Goal: Task Accomplishment & Management: Use online tool/utility

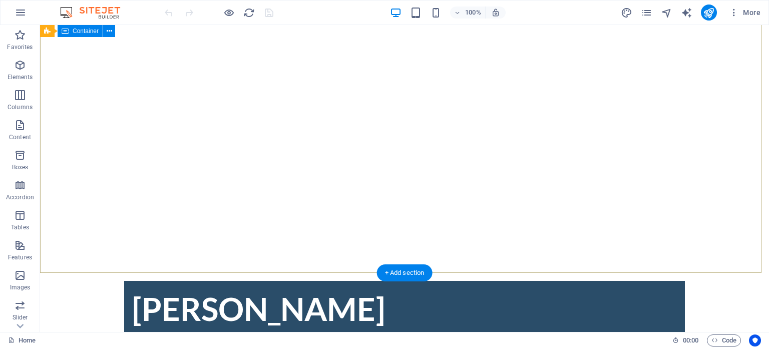
scroll to position [50, 0]
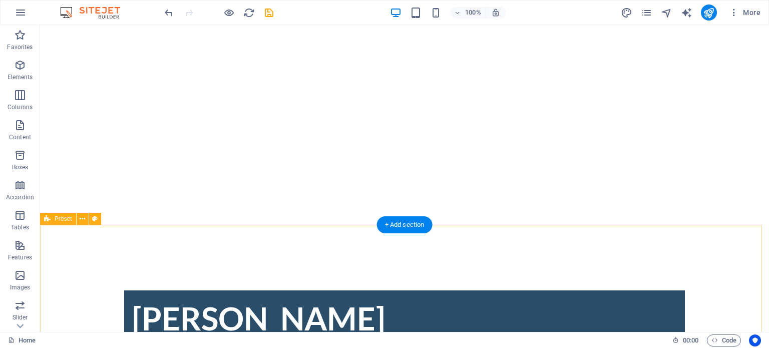
scroll to position [0, 0]
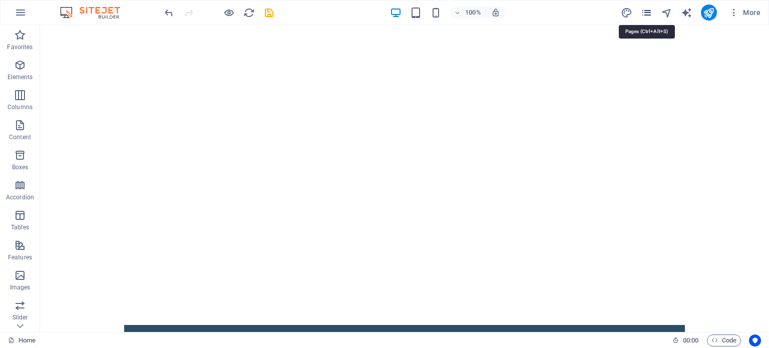
click at [652, 13] on icon "pages" at bounding box center [647, 13] width 12 height 12
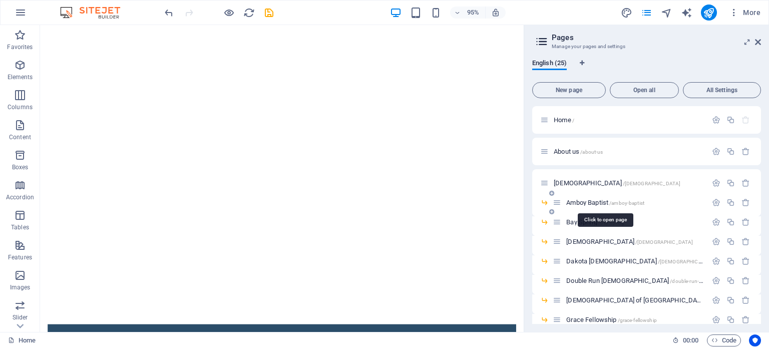
click at [599, 203] on span "Amboy Baptist /amboy-baptist" at bounding box center [605, 203] width 78 height 8
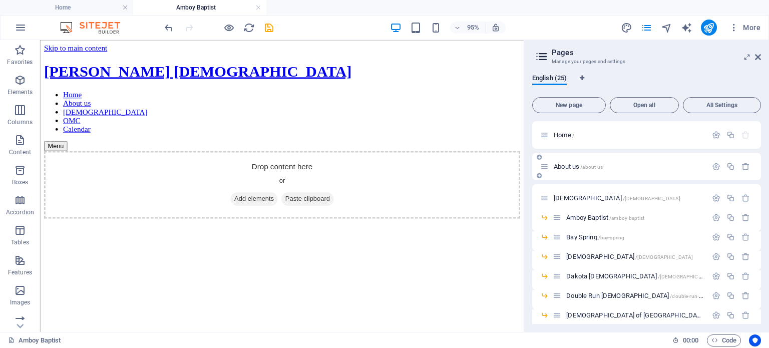
click at [626, 169] on p "About us /about-us" at bounding box center [629, 166] width 150 height 7
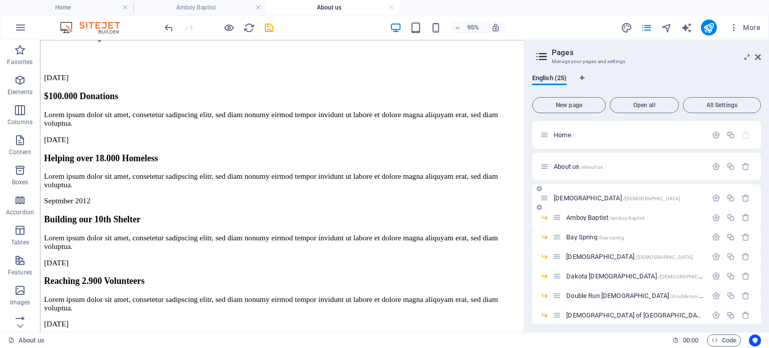
click at [564, 197] on span "Churches /churches" at bounding box center [617, 198] width 127 height 8
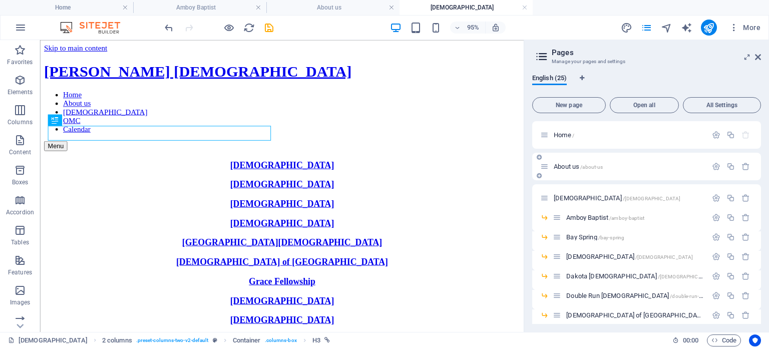
click at [570, 164] on span "About us /about-us" at bounding box center [578, 167] width 49 height 8
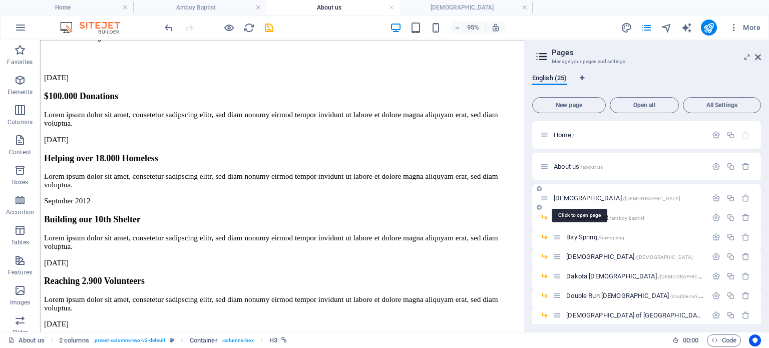
click at [567, 198] on span "Churches /churches" at bounding box center [617, 198] width 127 height 8
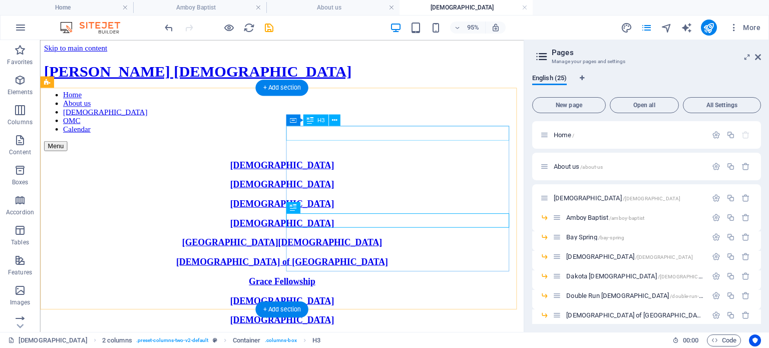
drag, startPoint x: 375, startPoint y: 135, endPoint x: 424, endPoint y: 137, distance: 48.6
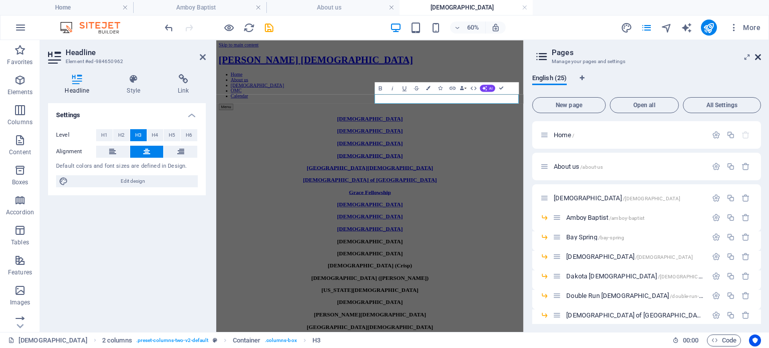
click at [757, 58] on icon at bounding box center [758, 57] width 6 height 8
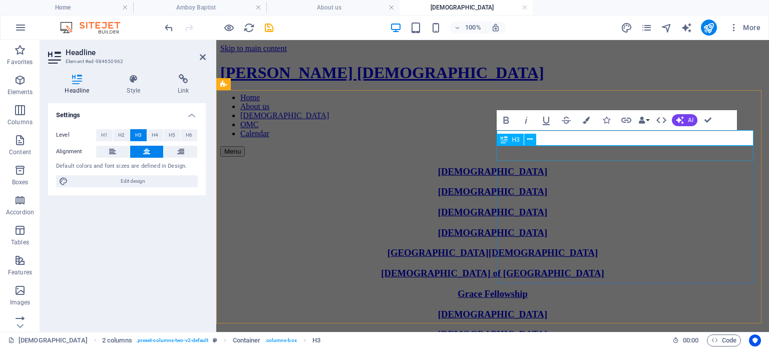
drag, startPoint x: 586, startPoint y: 151, endPoint x: 762, endPoint y: 149, distance: 176.7
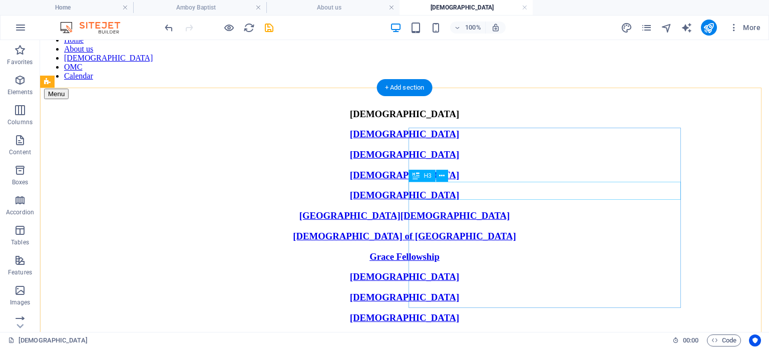
scroll to position [50, 0]
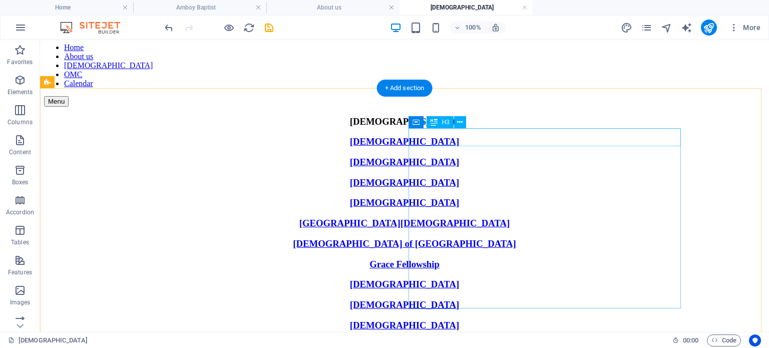
click at [534, 340] on div "[DEMOGRAPHIC_DATA]" at bounding box center [404, 345] width 721 height 11
click at [541, 340] on div "[DEMOGRAPHIC_DATA]" at bounding box center [404, 345] width 721 height 11
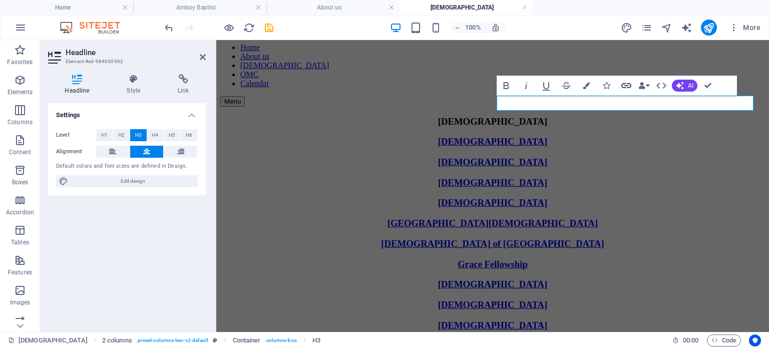
click at [625, 87] on icon "button" at bounding box center [626, 85] width 10 height 5
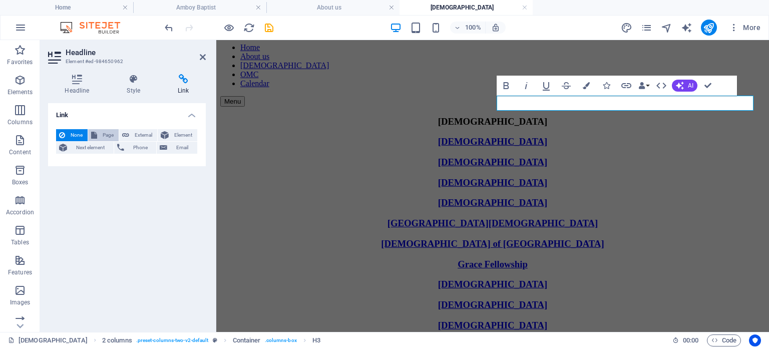
click at [110, 136] on span "Page" at bounding box center [108, 135] width 16 height 12
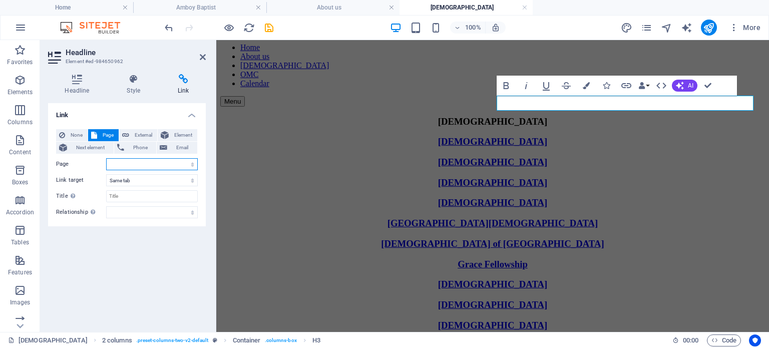
click at [130, 162] on select "Home About us Churches -- Amboy Baptist -- Bay Spring -- Bethel Baptist -- Dako…" at bounding box center [152, 164] width 92 height 12
select select "13"
click at [106, 158] on select "Home About us Churches -- Amboy Baptist -- Bay Spring -- Bethel Baptist -- Dako…" at bounding box center [152, 164] width 92 height 12
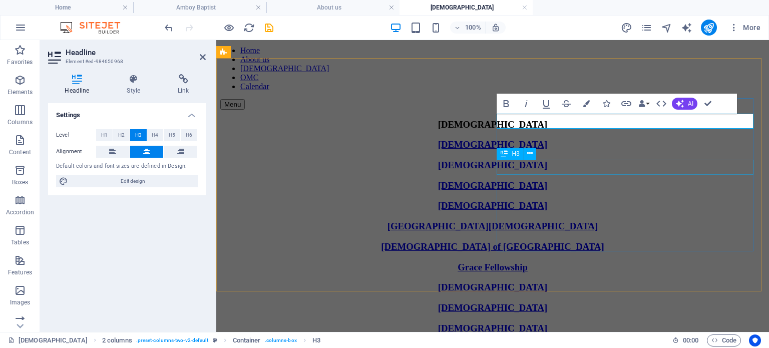
scroll to position [47, 0]
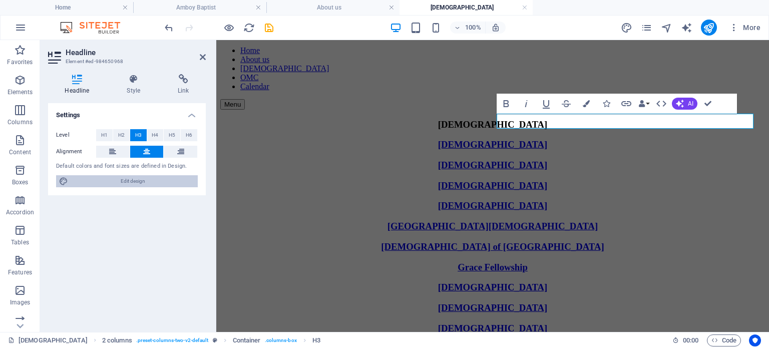
click at [110, 182] on span "Edit design" at bounding box center [133, 181] width 124 height 12
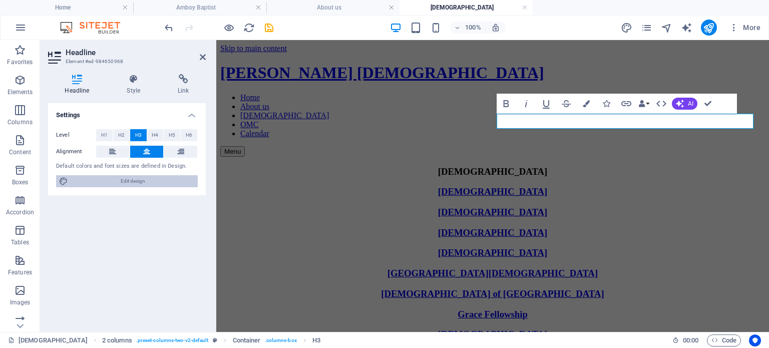
select select "rem"
select select "300"
select select "px"
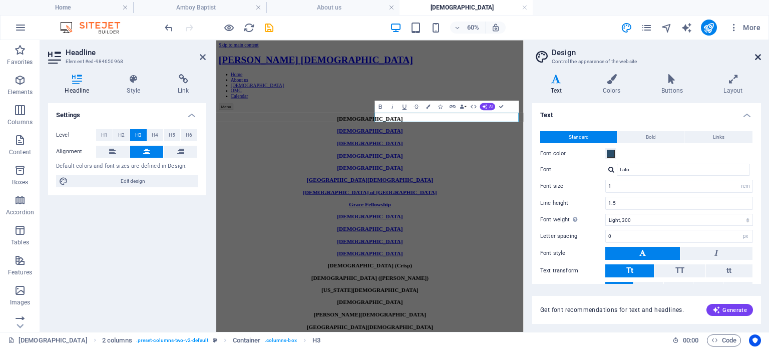
click at [758, 55] on icon at bounding box center [758, 57] width 6 height 8
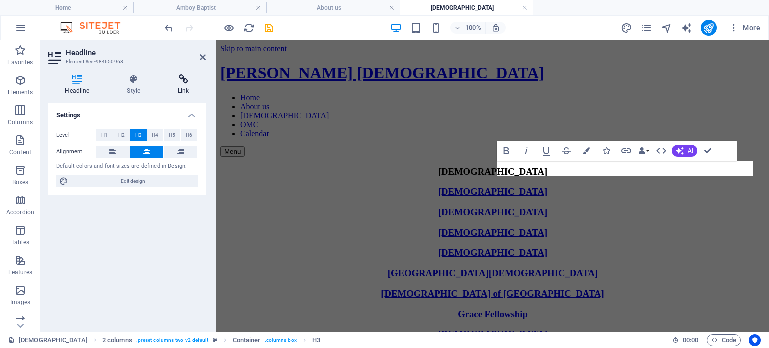
click at [190, 87] on h4 "Link" at bounding box center [183, 84] width 45 height 21
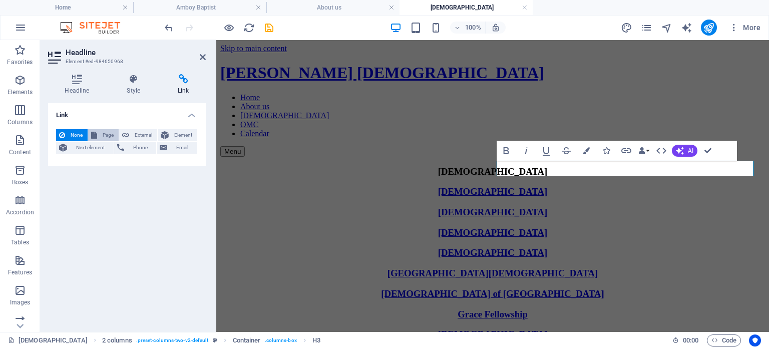
click at [109, 135] on span "Page" at bounding box center [108, 135] width 16 height 12
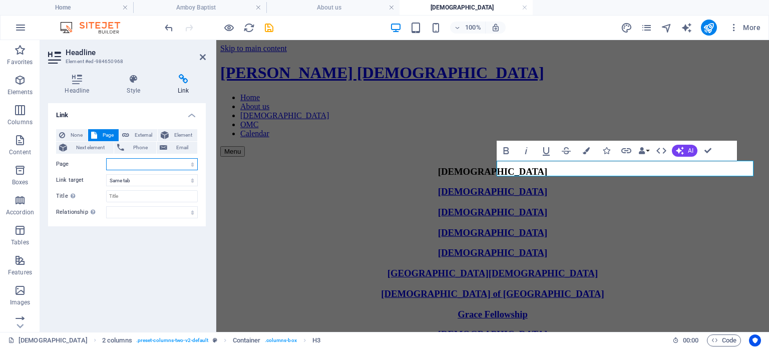
click at [156, 164] on select "Home About us Churches -- Amboy Baptist -- Bay Spring -- Bethel Baptist -- Dako…" at bounding box center [152, 164] width 92 height 12
select select "15"
click at [106, 158] on select "Home About us Churches -- Amboy Baptist -- Bay Spring -- Bethel Baptist -- Dako…" at bounding box center [152, 164] width 92 height 12
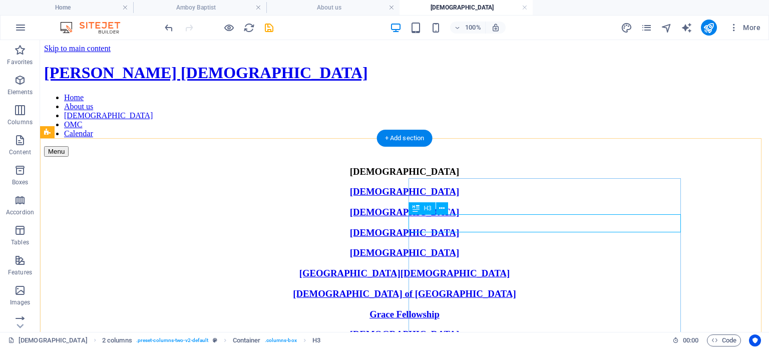
select select
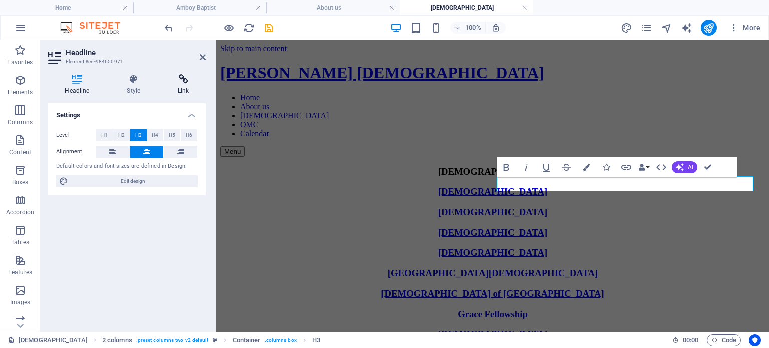
click at [186, 77] on icon at bounding box center [183, 79] width 45 height 10
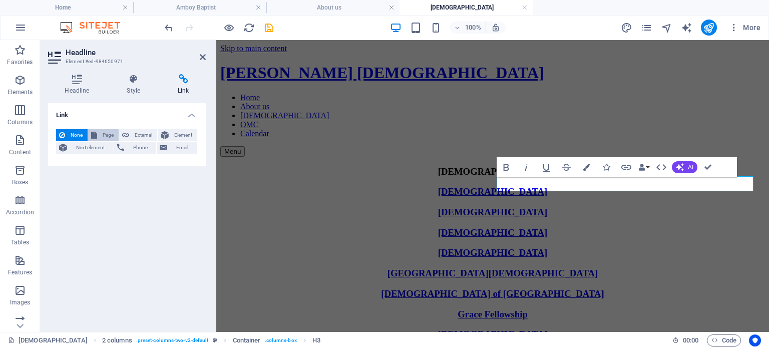
click at [106, 133] on span "Page" at bounding box center [108, 135] width 16 height 12
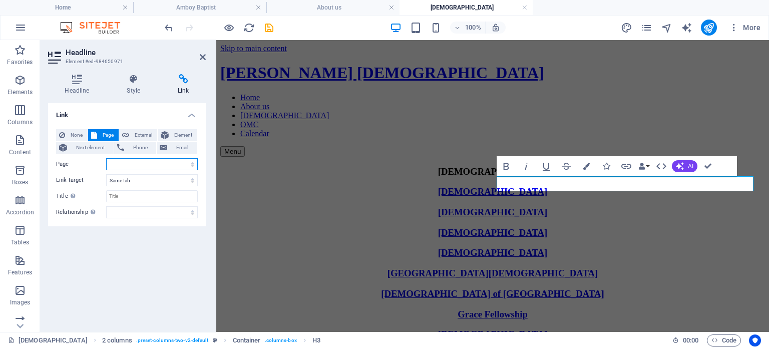
click at [146, 167] on select "Home About us Churches -- Amboy Baptist -- Bay Spring -- Bethel Baptist -- Dako…" at bounding box center [152, 164] width 92 height 12
select select "16"
click at [106, 158] on select "Home About us Churches -- Amboy Baptist -- Bay Spring -- Bethel Baptist -- Dako…" at bounding box center [152, 164] width 92 height 12
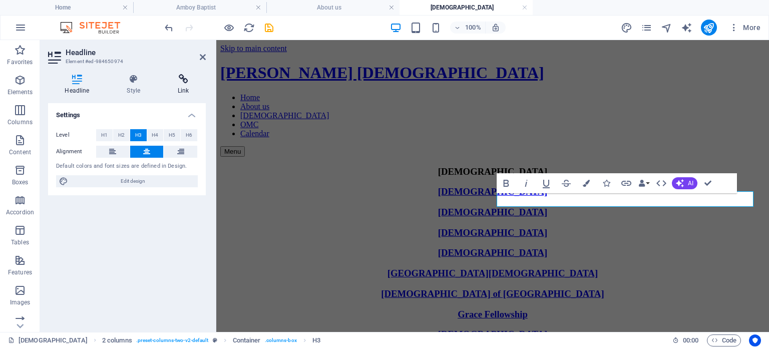
click at [186, 85] on h4 "Link" at bounding box center [183, 84] width 45 height 21
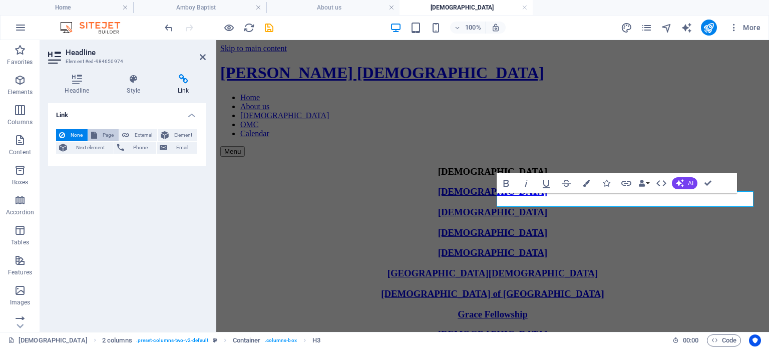
click at [107, 136] on span "Page" at bounding box center [108, 135] width 16 height 12
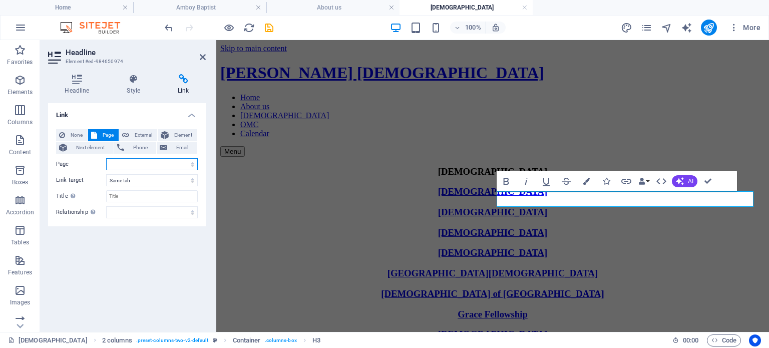
click at [145, 160] on select "Home About us Churches -- Amboy Baptist -- Bay Spring -- Bethel Baptist -- Dako…" at bounding box center [152, 164] width 92 height 12
select select "17"
click at [106, 158] on select "Home About us Churches -- Amboy Baptist -- Bay Spring -- Bethel Baptist -- Dako…" at bounding box center [152, 164] width 92 height 12
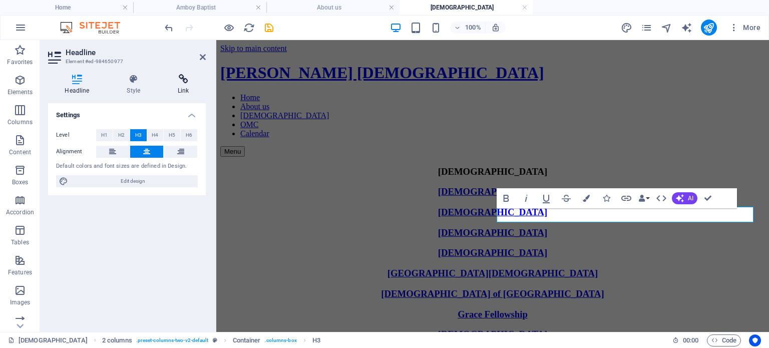
click at [176, 86] on h4 "Link" at bounding box center [183, 84] width 45 height 21
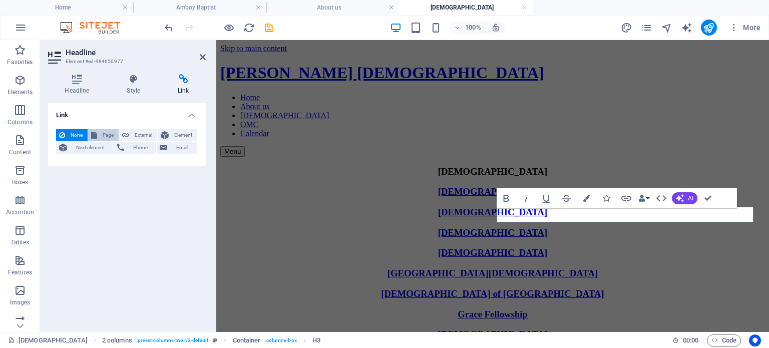
drag, startPoint x: 99, startPoint y: 136, endPoint x: 114, endPoint y: 136, distance: 14.5
click at [103, 137] on button "Page" at bounding box center [103, 135] width 31 height 12
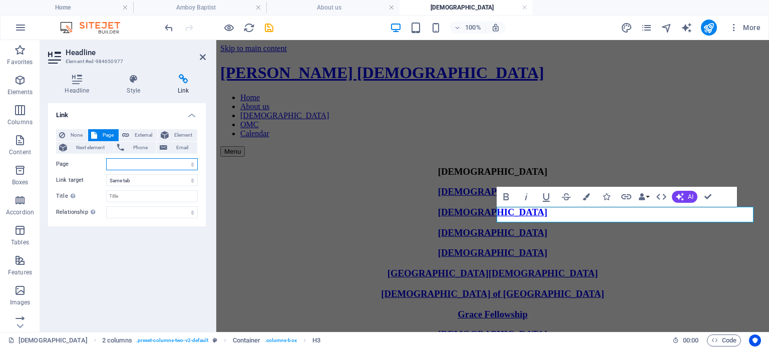
click at [147, 164] on select "Home About us Churches -- Amboy Baptist -- Bay Spring -- Bethel Baptist -- Dako…" at bounding box center [152, 164] width 92 height 12
select select "18"
click at [106, 158] on select "Home About us Churches -- Amboy Baptist -- Bay Spring -- Bethel Baptist -- Dako…" at bounding box center [152, 164] width 92 height 12
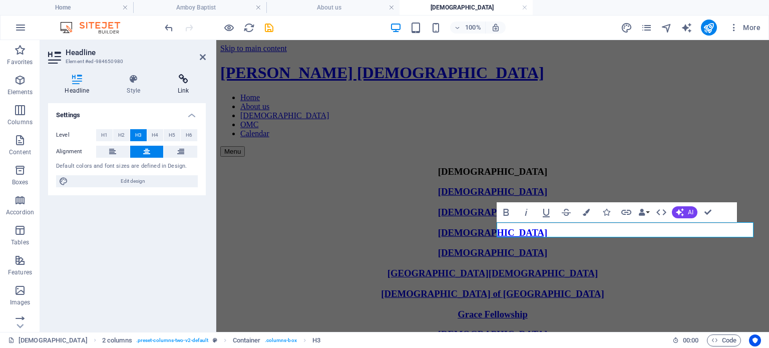
click at [185, 77] on icon at bounding box center [183, 79] width 45 height 10
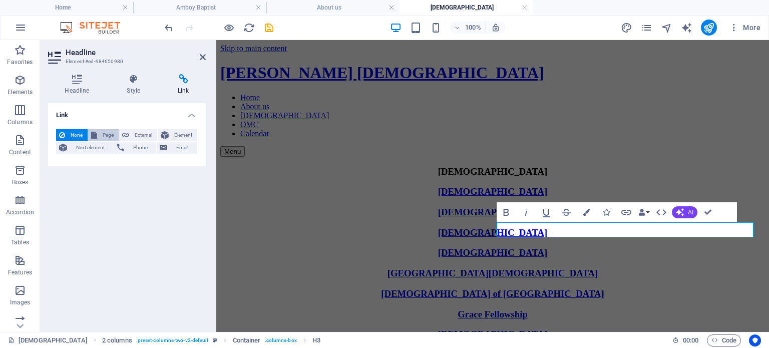
click at [98, 134] on button "Page" at bounding box center [103, 135] width 31 height 12
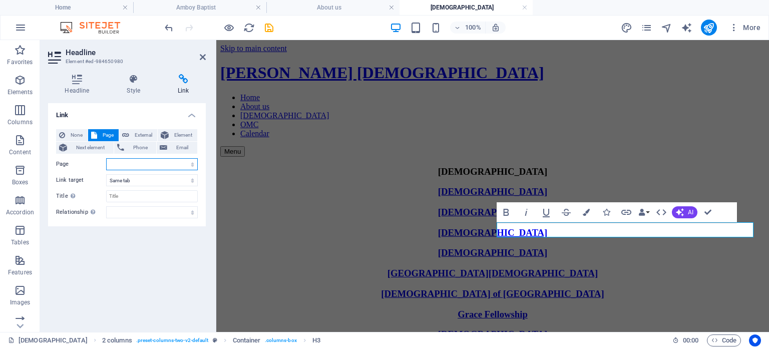
click at [137, 162] on select "Home About us Churches -- Amboy Baptist -- Bay Spring -- Bethel Baptist -- Dako…" at bounding box center [152, 164] width 92 height 12
select select "19"
click at [106, 158] on select "Home About us Churches -- Amboy Baptist -- Bay Spring -- Bethel Baptist -- Dako…" at bounding box center [152, 164] width 92 height 12
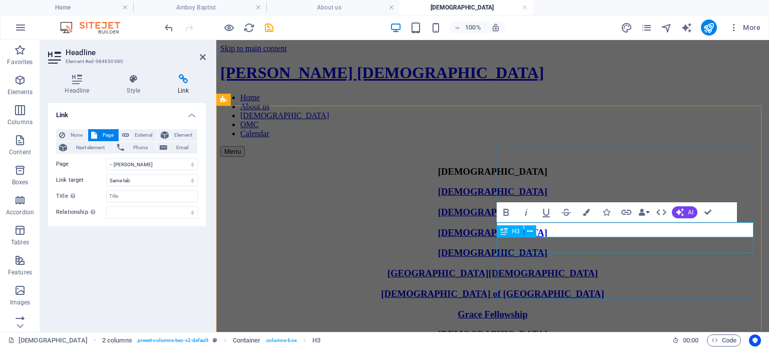
select select
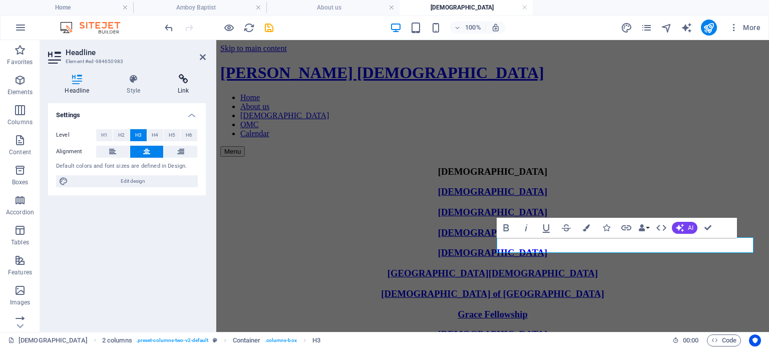
click at [185, 81] on icon at bounding box center [183, 79] width 45 height 10
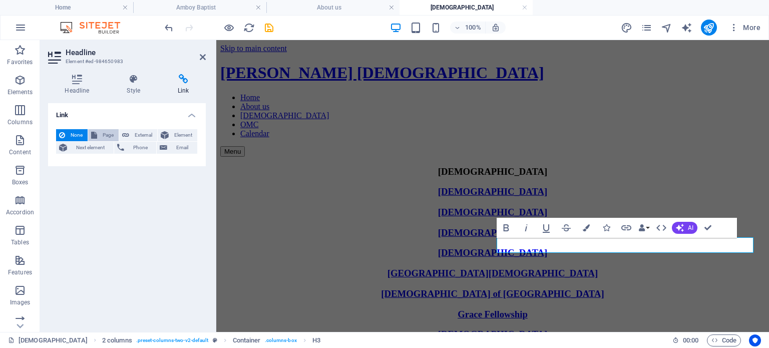
click at [111, 130] on span "Page" at bounding box center [108, 135] width 16 height 12
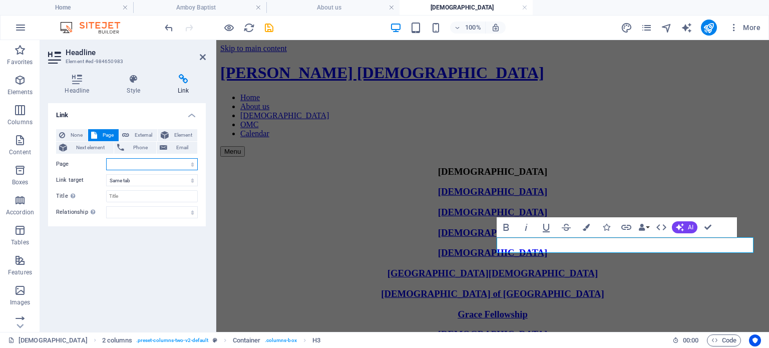
click at [148, 163] on select "Home About us Churches -- Amboy Baptist -- Bay Spring -- Bethel Baptist -- Dako…" at bounding box center [152, 164] width 92 height 12
select select "20"
click at [106, 158] on select "Home About us Churches -- Amboy Baptist -- Bay Spring -- Bethel Baptist -- Dako…" at bounding box center [152, 164] width 92 height 12
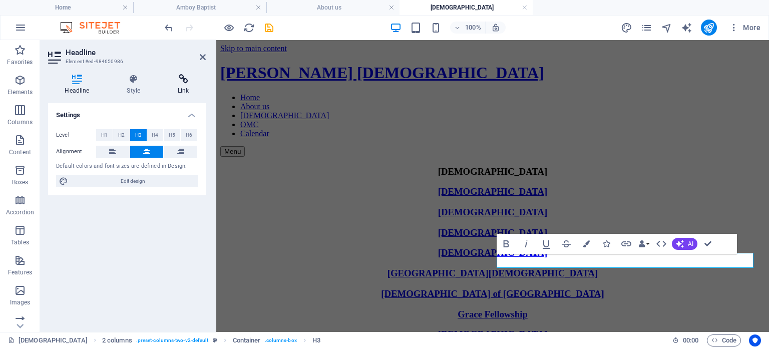
click at [183, 87] on h4 "Link" at bounding box center [183, 84] width 45 height 21
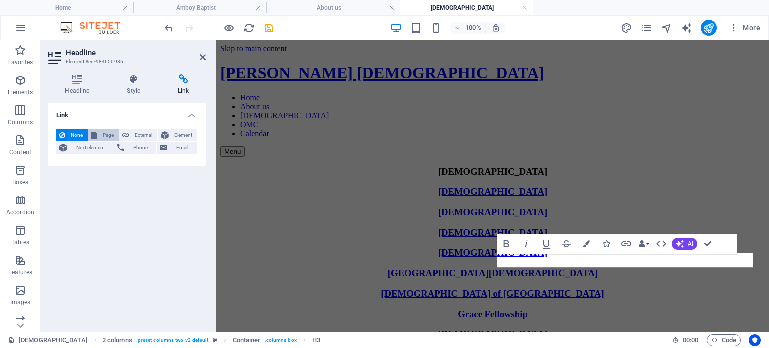
click at [112, 133] on span "Page" at bounding box center [108, 135] width 16 height 12
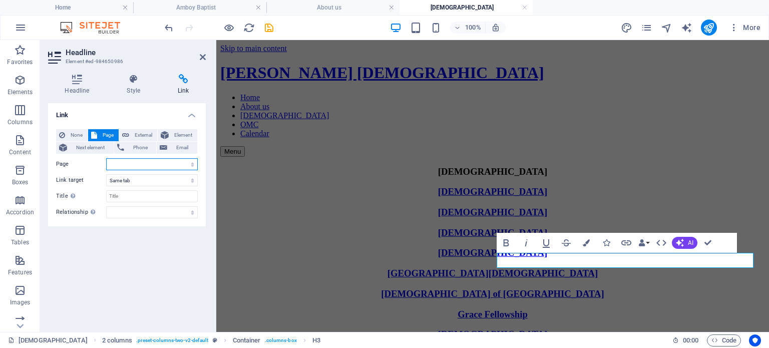
click at [180, 162] on select "Home About us Churches -- Amboy Baptist -- Bay Spring -- Bethel Baptist -- Dako…" at bounding box center [152, 164] width 92 height 12
select select "21"
click at [106, 158] on select "Home About us Churches -- Amboy Baptist -- Bay Spring -- Bethel Baptist -- Dako…" at bounding box center [152, 164] width 92 height 12
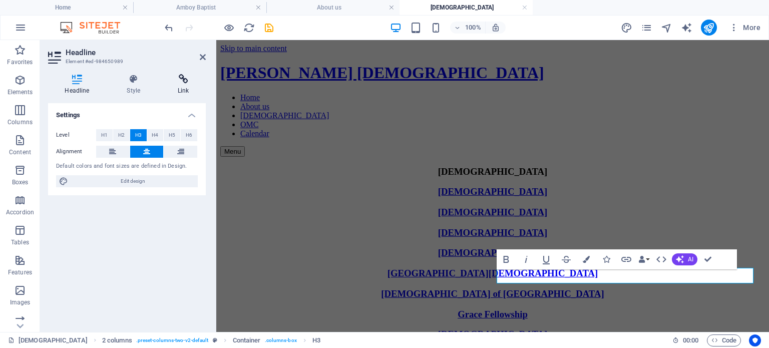
click at [177, 84] on icon at bounding box center [183, 79] width 45 height 10
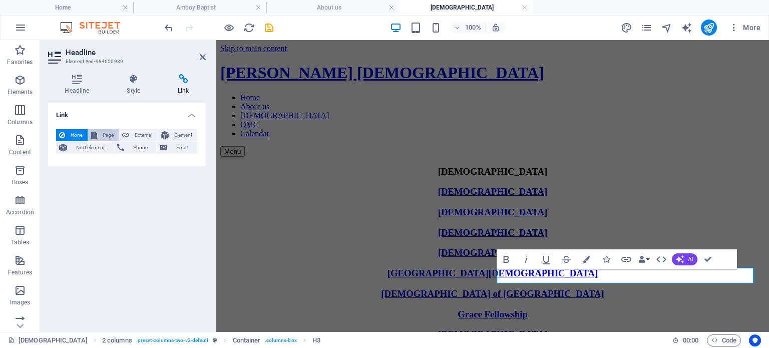
click at [105, 132] on span "Page" at bounding box center [108, 135] width 16 height 12
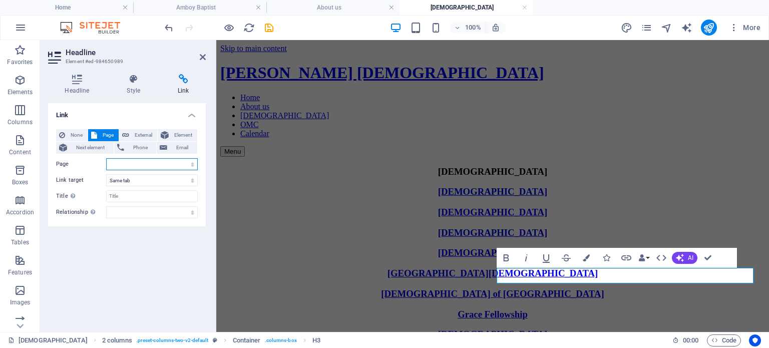
click at [142, 165] on select "Home About us Churches -- Amboy Baptist -- Bay Spring -- Bethel Baptist -- Dako…" at bounding box center [152, 164] width 92 height 12
select select "22"
click at [106, 158] on select "Home About us Churches -- Amboy Baptist -- Bay Spring -- Bethel Baptist -- Dako…" at bounding box center [152, 164] width 92 height 12
click at [176, 277] on div "Link None Page External Element Next element Phone Email Page Home About us Chu…" at bounding box center [127, 213] width 158 height 221
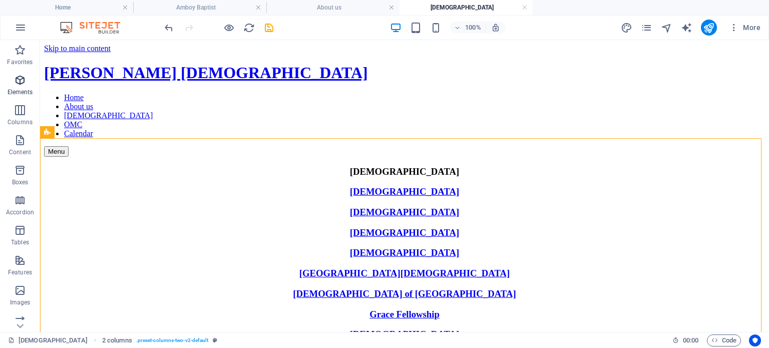
click at [16, 84] on icon "button" at bounding box center [20, 80] width 12 height 12
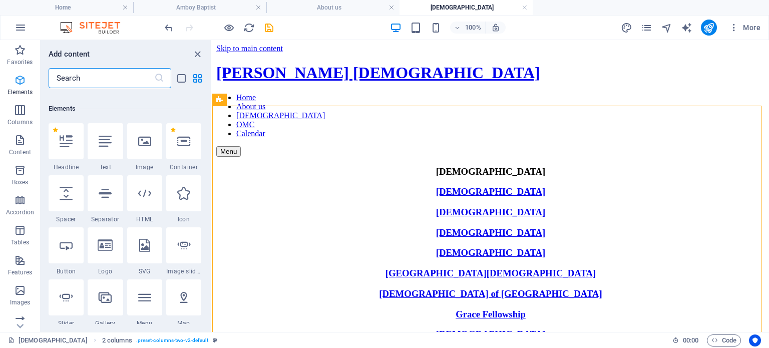
scroll to position [107, 0]
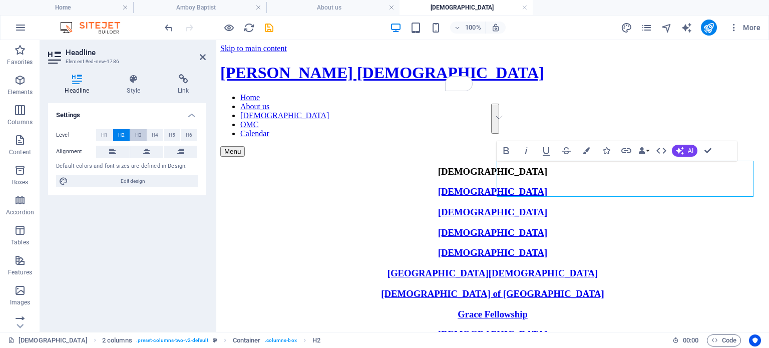
click at [137, 134] on span "H3" at bounding box center [138, 135] width 7 height 12
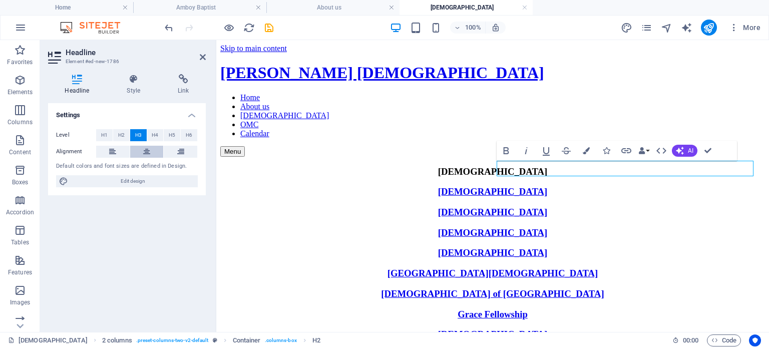
click at [142, 151] on button at bounding box center [147, 152] width 34 height 12
drag, startPoint x: 662, startPoint y: 168, endPoint x: 577, endPoint y: 170, distance: 85.1
drag, startPoint x: 678, startPoint y: 170, endPoint x: 526, endPoint y: 169, distance: 152.2
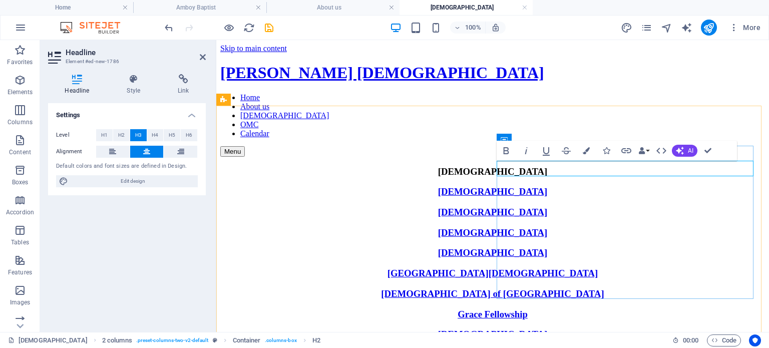
click at [619, 151] on button "Link" at bounding box center [626, 151] width 19 height 20
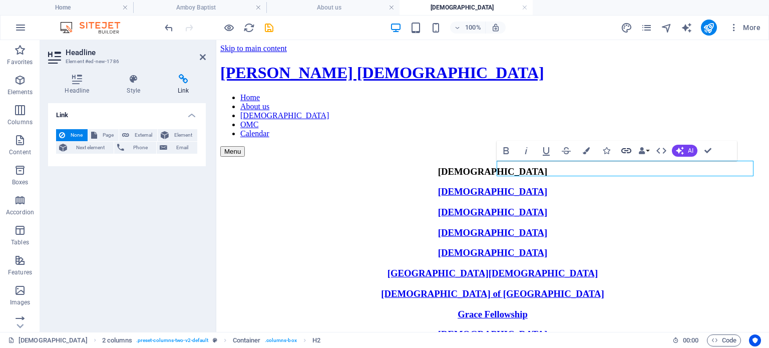
click at [629, 151] on icon "button" at bounding box center [626, 151] width 12 height 12
click at [105, 134] on span "Page" at bounding box center [108, 135] width 16 height 12
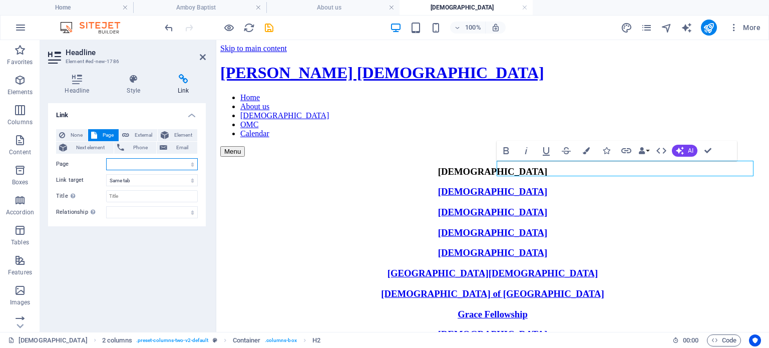
click at [129, 164] on select "Home About us Churches -- Amboy Baptist -- Bay Spring -- Bethel Baptist -- Dako…" at bounding box center [152, 164] width 92 height 12
select select "14"
click at [106, 158] on select "Home About us Churches -- Amboy Baptist -- Bay Spring -- Bethel Baptist -- Dako…" at bounding box center [152, 164] width 92 height 12
click at [150, 266] on div "Link None Page External Element Next element Phone Email Page Home About us Chu…" at bounding box center [127, 213] width 158 height 221
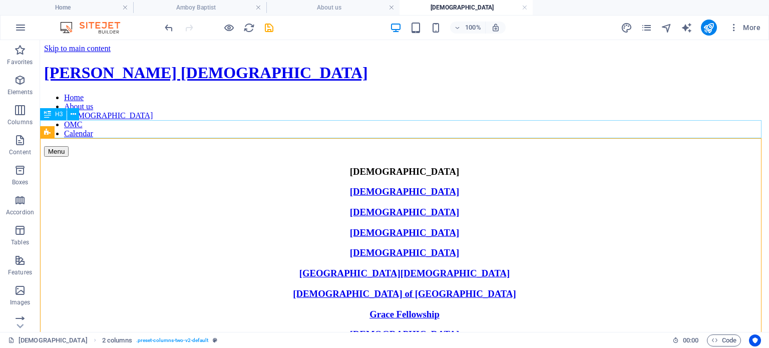
click at [471, 166] on div "Morningside Baptist Church" at bounding box center [404, 171] width 721 height 11
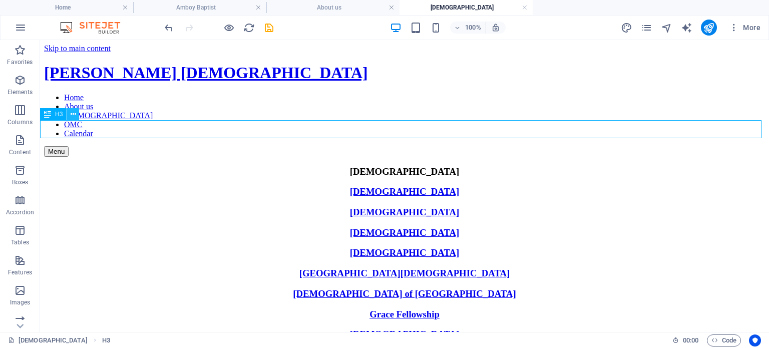
click at [74, 118] on icon at bounding box center [74, 114] width 6 height 11
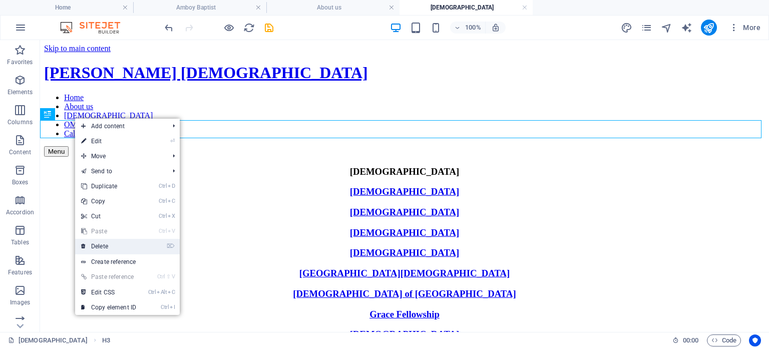
drag, startPoint x: 106, startPoint y: 246, endPoint x: 67, endPoint y: 206, distance: 56.3
click at [107, 246] on link "⌦ Delete" at bounding box center [108, 246] width 67 height 15
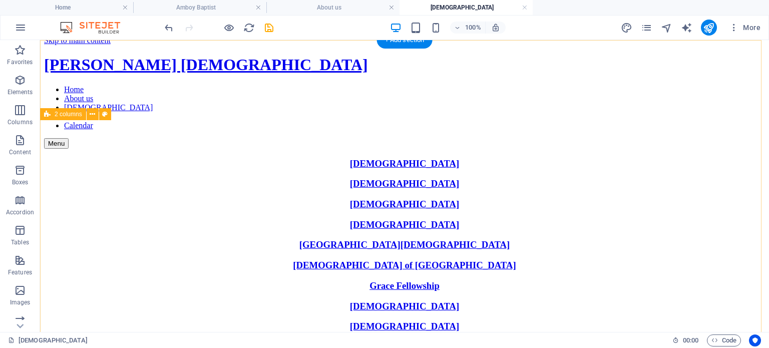
scroll to position [0, 0]
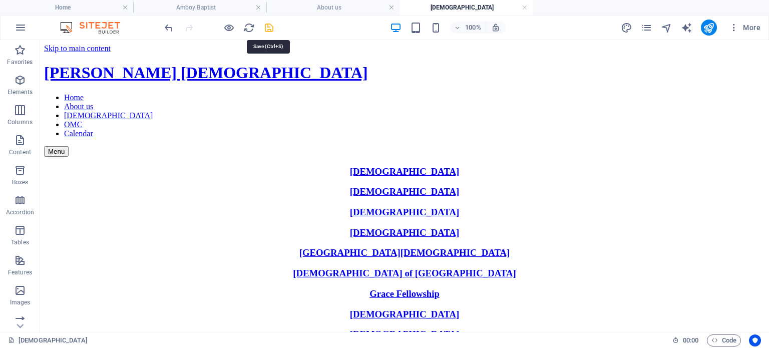
click at [271, 25] on icon "save" at bounding box center [269, 28] width 12 height 12
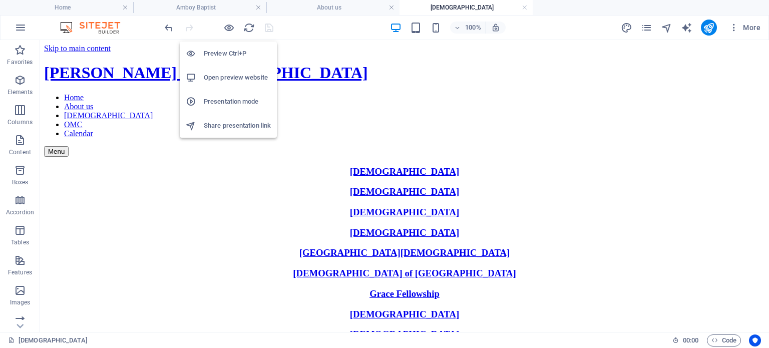
click at [227, 77] on h6 "Open preview website" at bounding box center [237, 78] width 67 height 12
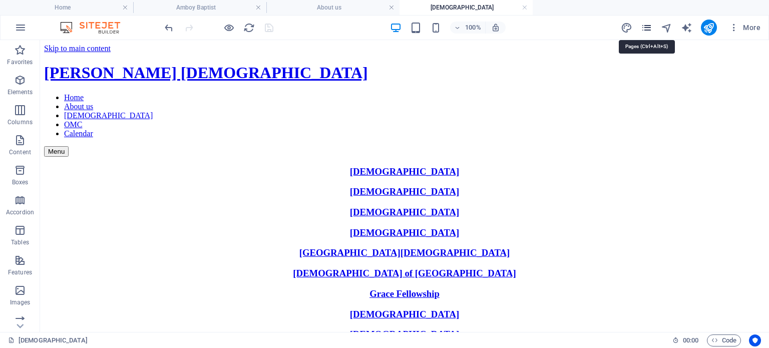
click at [648, 27] on icon "pages" at bounding box center [647, 28] width 12 height 12
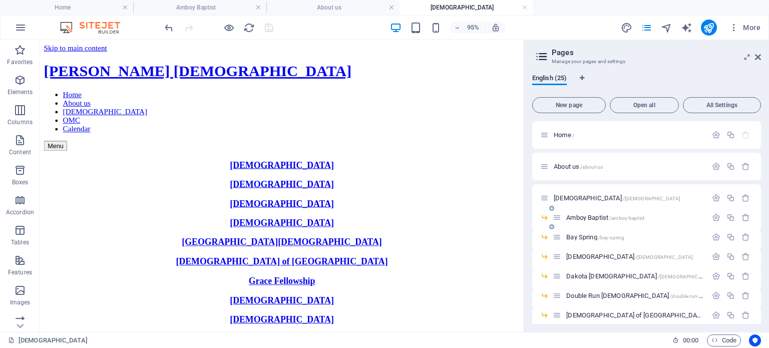
click at [592, 218] on span "Amboy Baptist /amboy-baptist" at bounding box center [605, 218] width 78 height 8
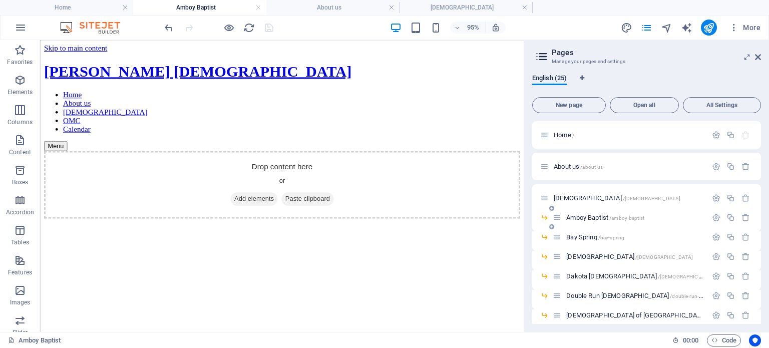
click at [592, 218] on span "Amboy Baptist /amboy-baptist" at bounding box center [605, 218] width 78 height 8
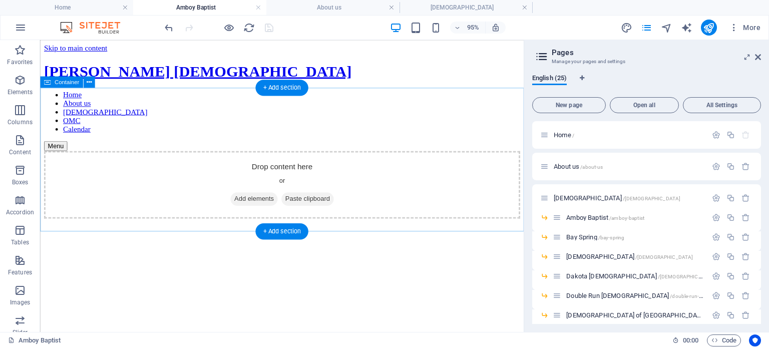
click at [259, 200] on span "Add elements" at bounding box center [265, 207] width 50 height 14
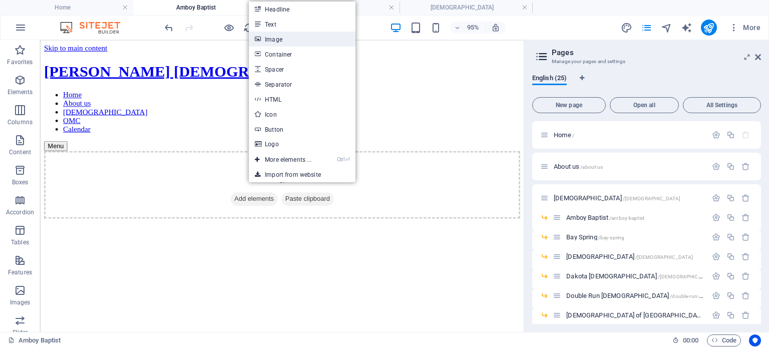
click at [277, 37] on link "Image" at bounding box center [302, 39] width 106 height 15
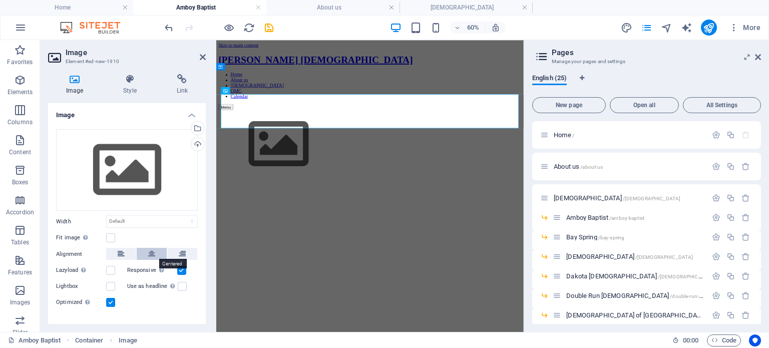
click at [154, 254] on button at bounding box center [152, 254] width 30 height 12
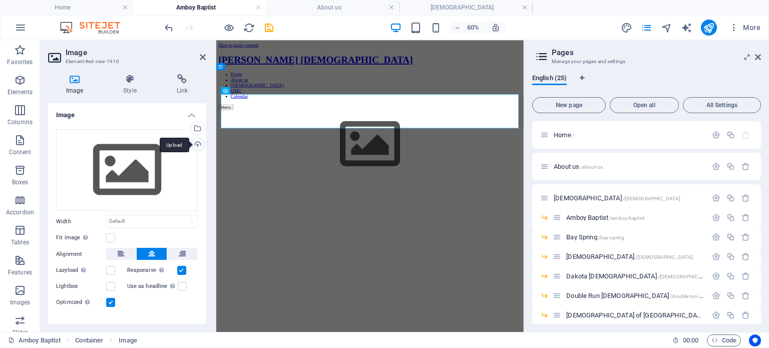
click at [196, 145] on div "Upload" at bounding box center [196, 145] width 15 height 15
click at [643, 29] on icon "pages" at bounding box center [647, 28] width 12 height 12
click at [760, 56] on icon at bounding box center [758, 57] width 6 height 8
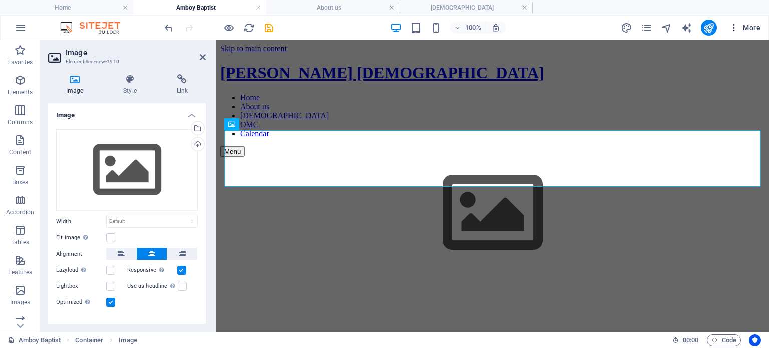
click at [736, 29] on icon "button" at bounding box center [734, 28] width 10 height 10
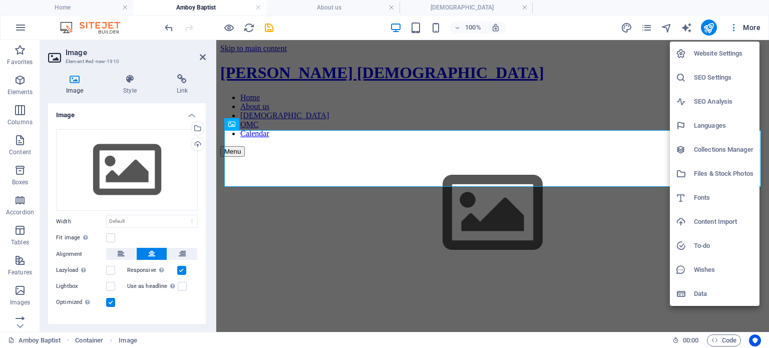
click at [750, 32] on div at bounding box center [384, 174] width 769 height 348
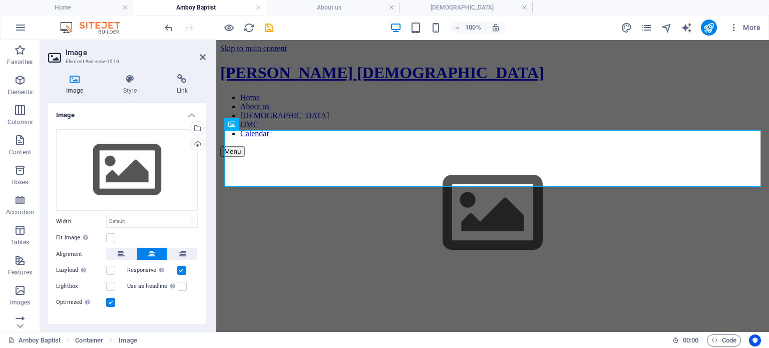
click at [750, 28] on span "More" at bounding box center [745, 28] width 32 height 10
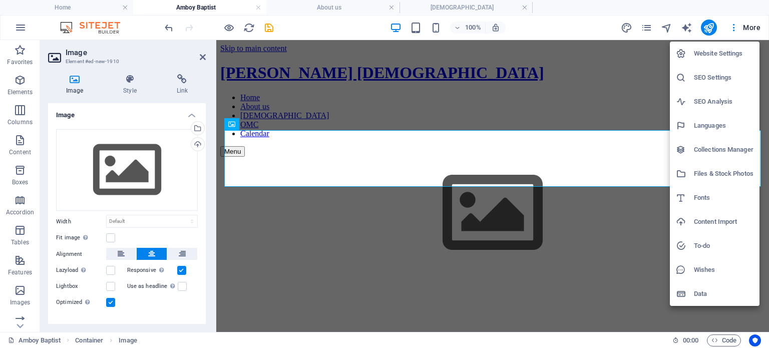
click at [748, 29] on div at bounding box center [384, 174] width 769 height 348
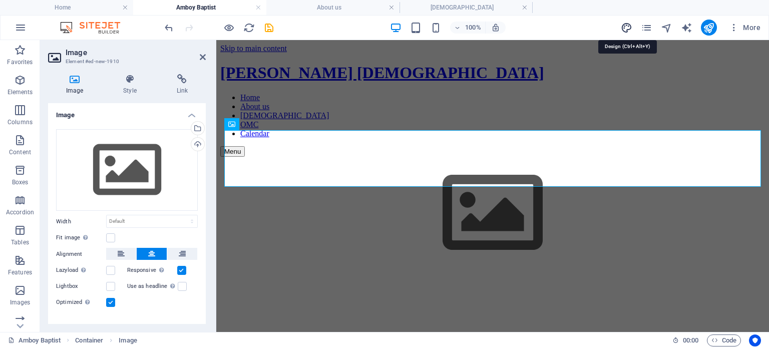
click at [628, 24] on icon "design" at bounding box center [627, 28] width 12 height 12
select select "rem"
select select "300"
select select "px"
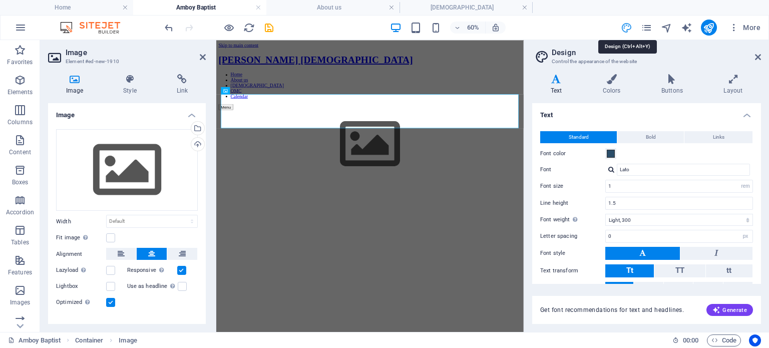
click at [628, 24] on icon "design" at bounding box center [627, 28] width 12 height 12
click at [317, 25] on div "60% More" at bounding box center [464, 28] width 602 height 16
click at [21, 28] on icon "button" at bounding box center [21, 28] width 12 height 12
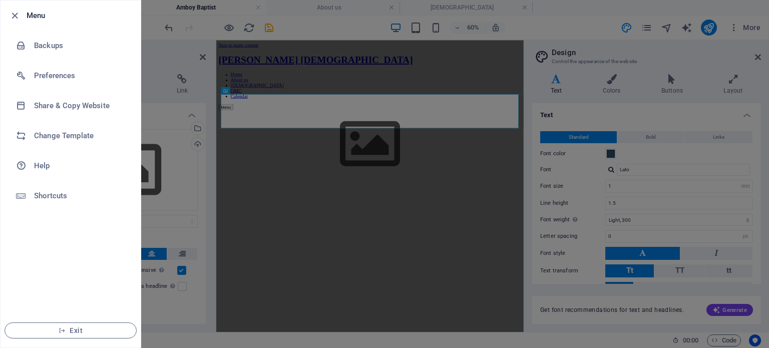
click at [156, 65] on div at bounding box center [384, 174] width 769 height 348
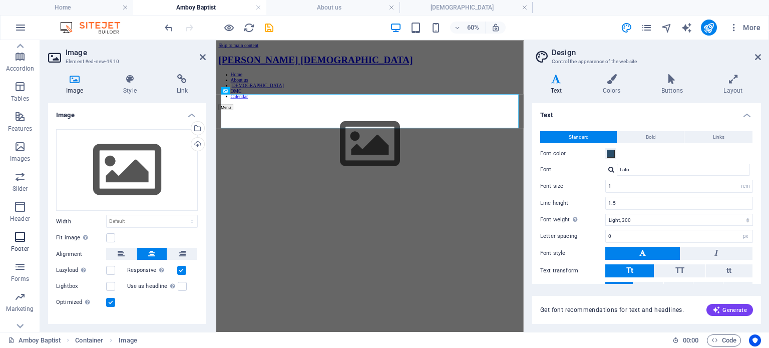
scroll to position [158, 0]
click at [21, 314] on icon "button" at bounding box center [20, 312] width 12 height 12
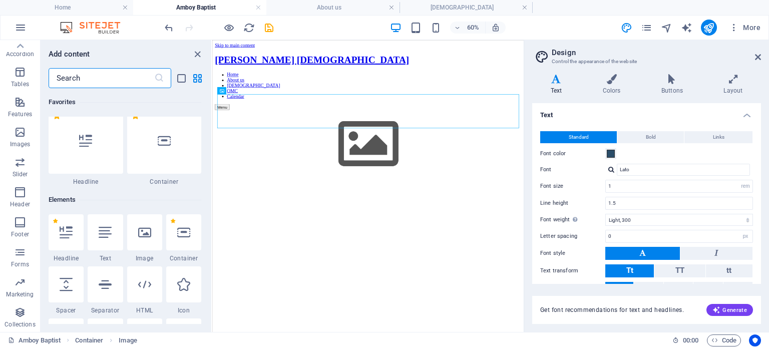
scroll to position [0, 0]
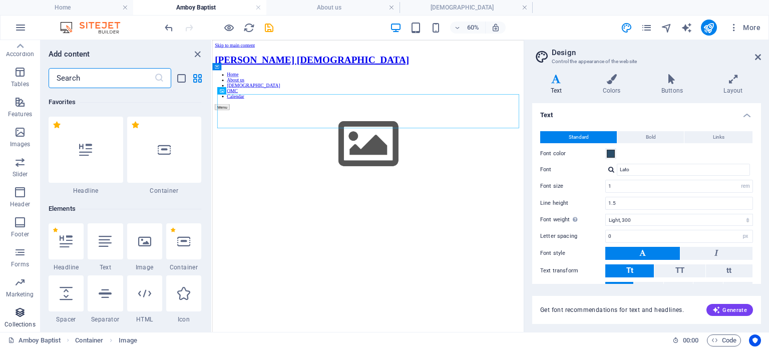
click at [21, 312] on icon "button" at bounding box center [20, 312] width 12 height 12
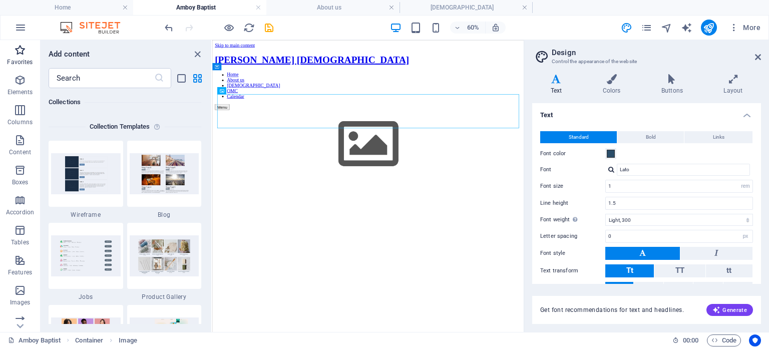
click at [17, 53] on icon "button" at bounding box center [20, 50] width 12 height 12
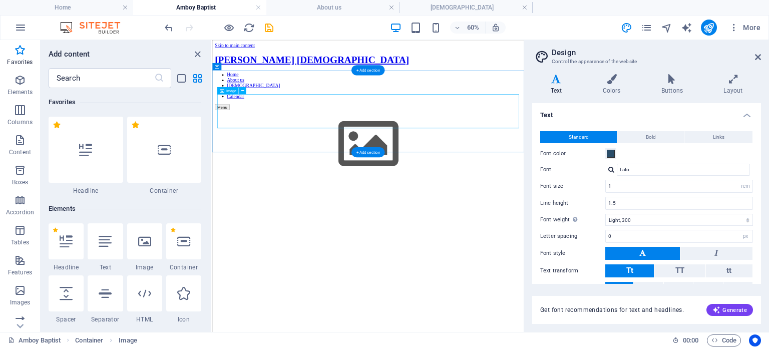
click at [473, 166] on figure at bounding box center [471, 214] width 511 height 115
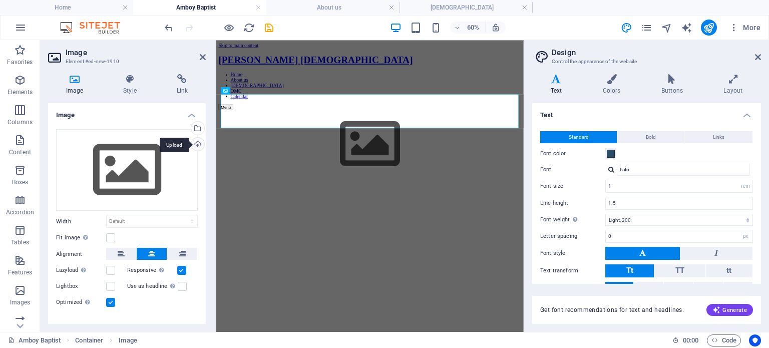
click at [194, 147] on div "Upload" at bounding box center [196, 145] width 15 height 15
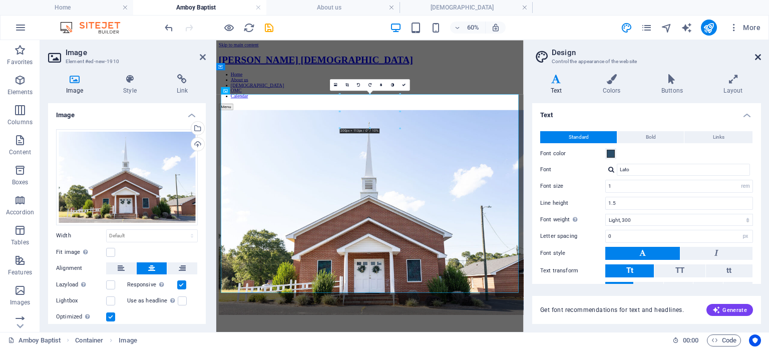
click at [755, 57] on icon at bounding box center [758, 57] width 6 height 8
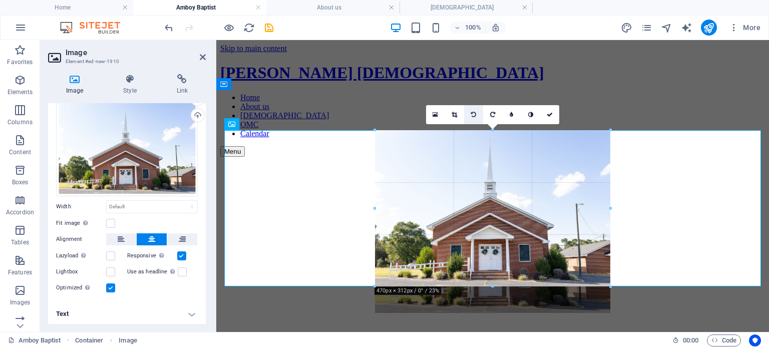
drag, startPoint x: 747, startPoint y: 289, endPoint x: 468, endPoint y: 109, distance: 332.7
type input "470"
select select "px"
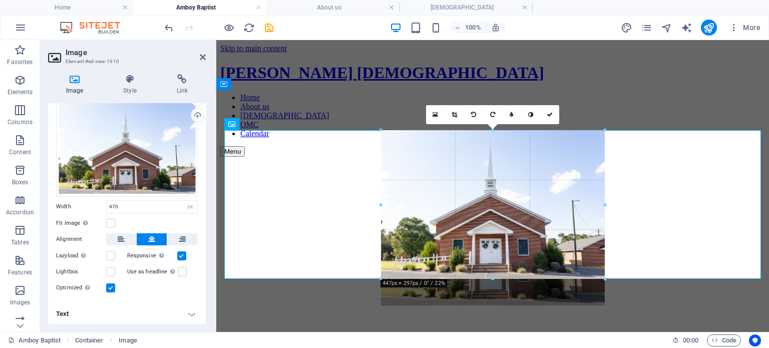
drag, startPoint x: 607, startPoint y: 279, endPoint x: 598, endPoint y: 270, distance: 12.7
type input "448"
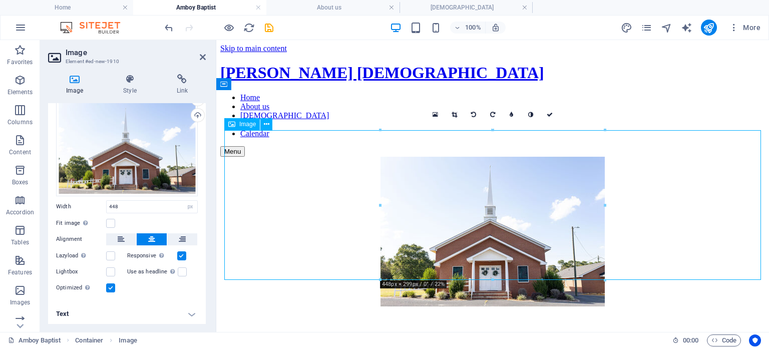
drag, startPoint x: 465, startPoint y: 205, endPoint x: 459, endPoint y: 205, distance: 6.5
click at [459, 205] on figure at bounding box center [492, 233] width 545 height 152
click at [405, 285] on div at bounding box center [492, 233] width 545 height 152
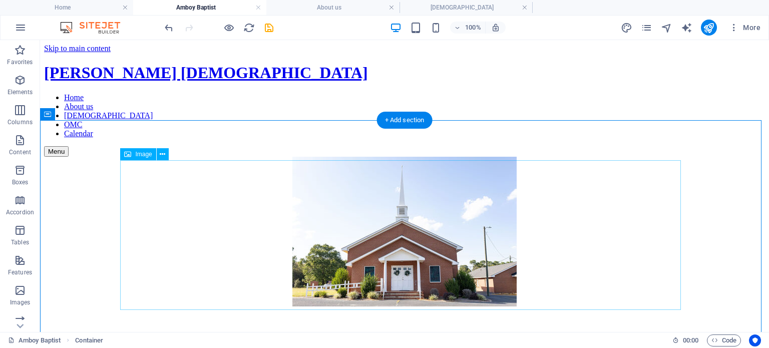
click at [387, 239] on figure at bounding box center [404, 233] width 721 height 152
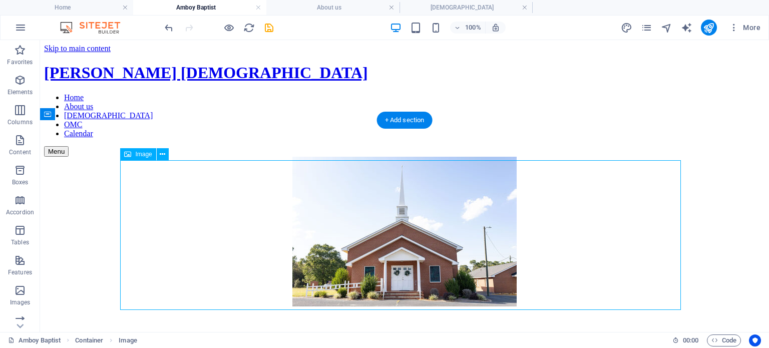
click at [383, 240] on figure at bounding box center [404, 233] width 721 height 152
select select "px"
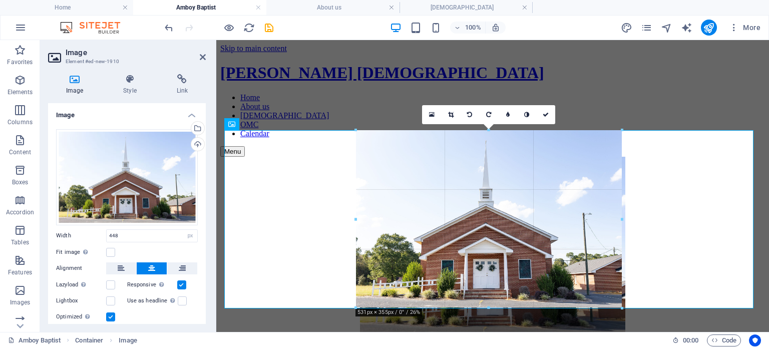
drag, startPoint x: 605, startPoint y: 277, endPoint x: 624, endPoint y: 307, distance: 35.1
type input "529"
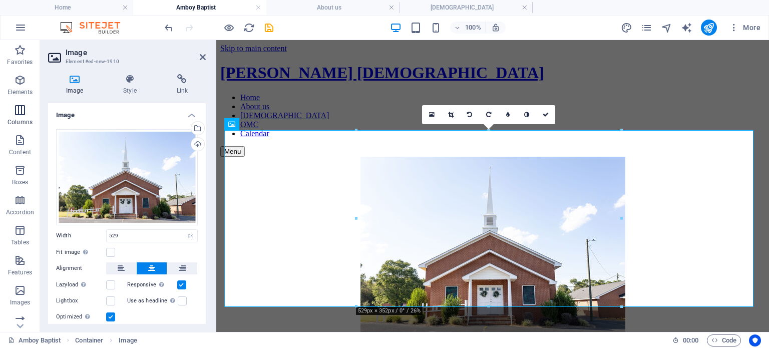
click at [17, 114] on icon "button" at bounding box center [20, 110] width 12 height 12
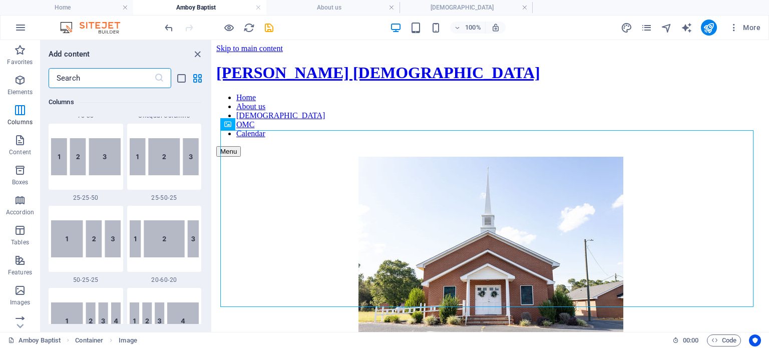
scroll to position [996, 0]
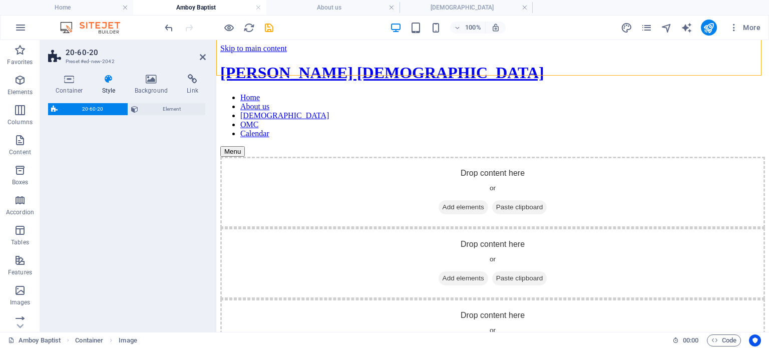
select select "%"
select select "rem"
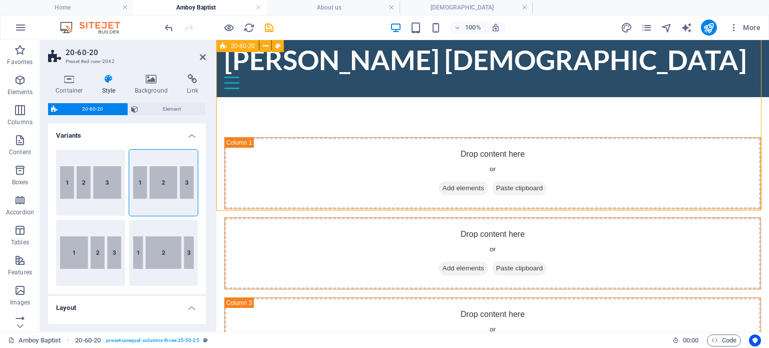
scroll to position [0, 0]
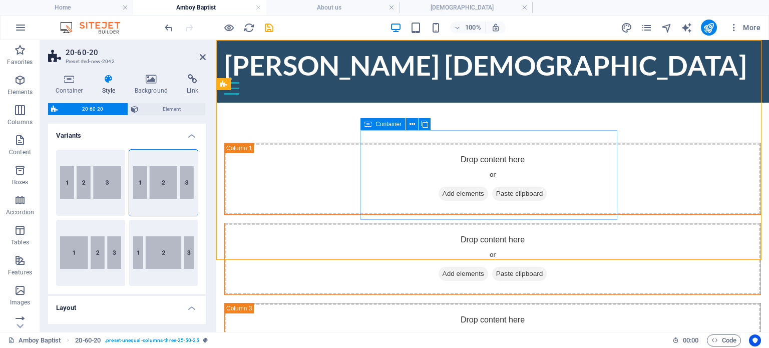
click at [465, 267] on span "Add elements" at bounding box center [464, 274] width 50 height 14
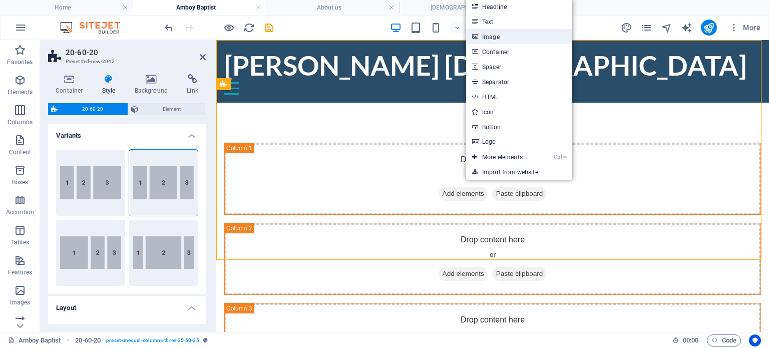
click at [492, 37] on link "Image" at bounding box center [519, 36] width 106 height 15
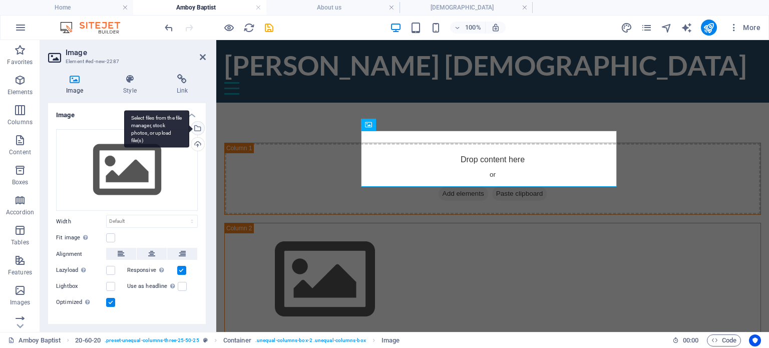
click at [196, 128] on div "Select files from the file manager, stock photos, or upload file(s)" at bounding box center [196, 129] width 15 height 15
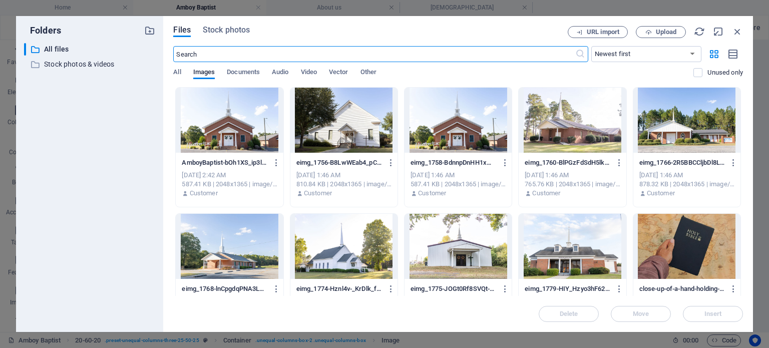
click at [234, 129] on div at bounding box center [229, 120] width 107 height 65
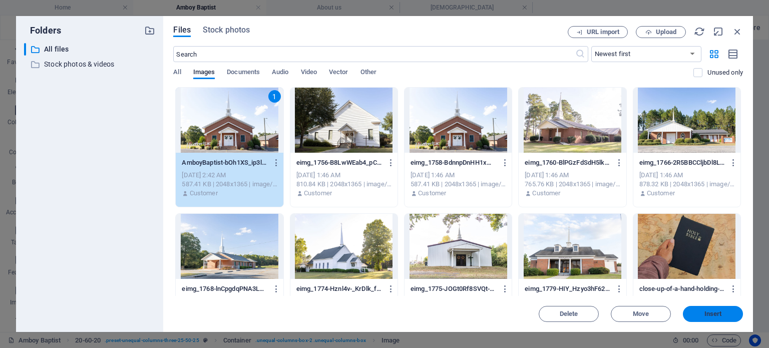
click at [706, 313] on span "Insert" at bounding box center [713, 314] width 18 height 6
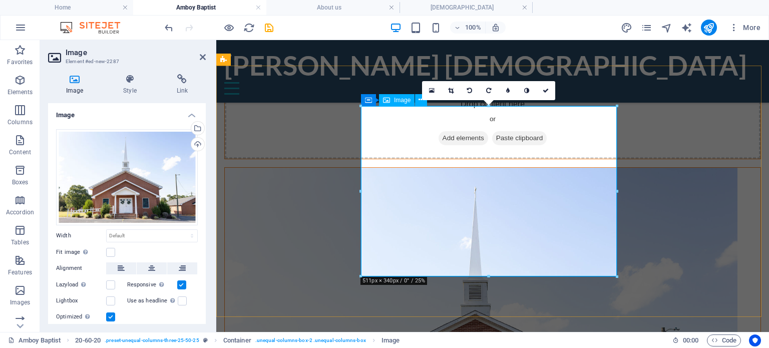
scroll to position [50, 0]
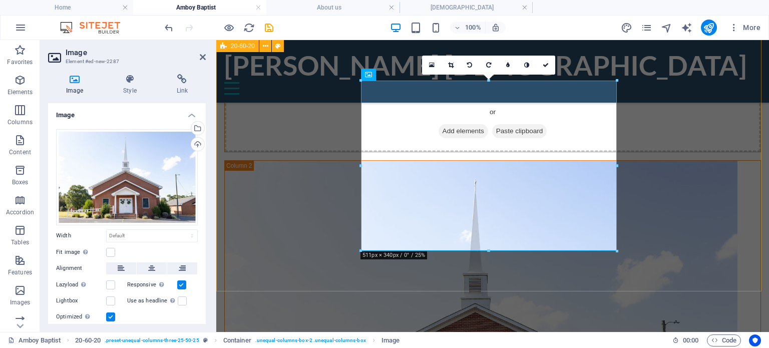
click at [516, 271] on div "Drop content here or Add elements Paste clipboard Drop content here or Add elem…" at bounding box center [492, 306] width 553 height 633
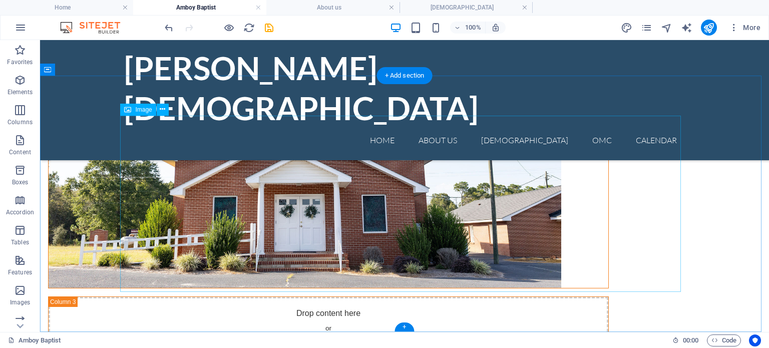
scroll to position [306, 0]
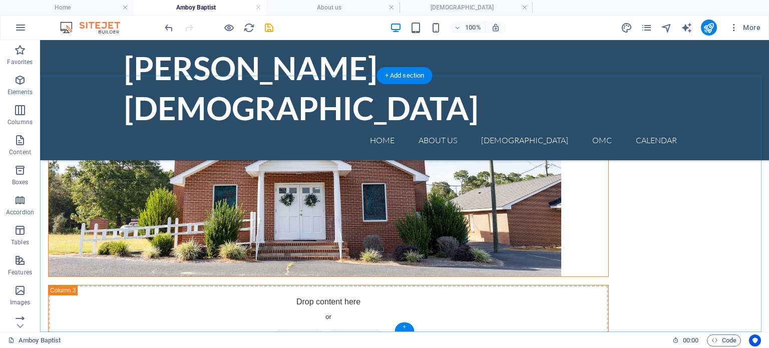
click at [405, 326] on div "+" at bounding box center [405, 326] width 20 height 9
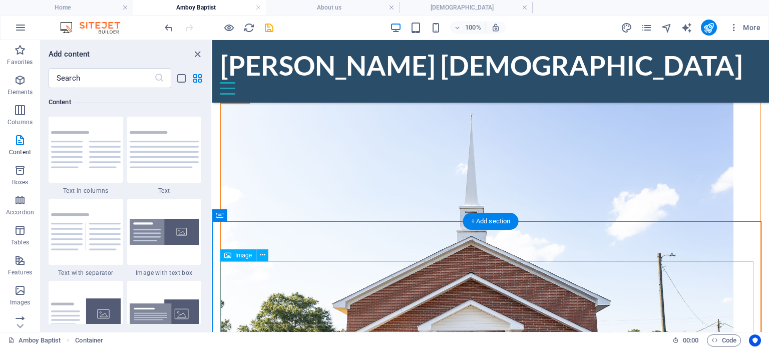
scroll to position [167, 0]
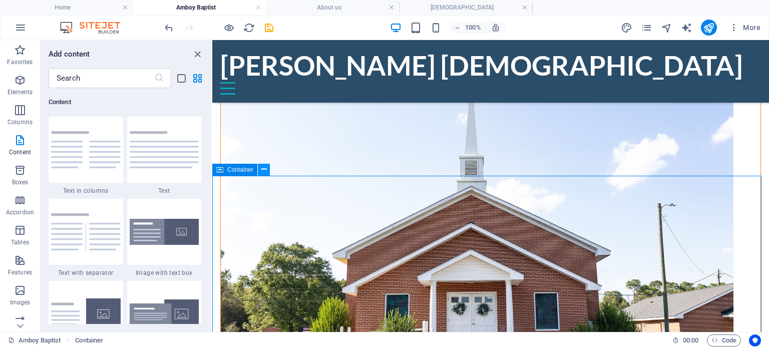
click at [264, 169] on icon at bounding box center [264, 169] width 6 height 11
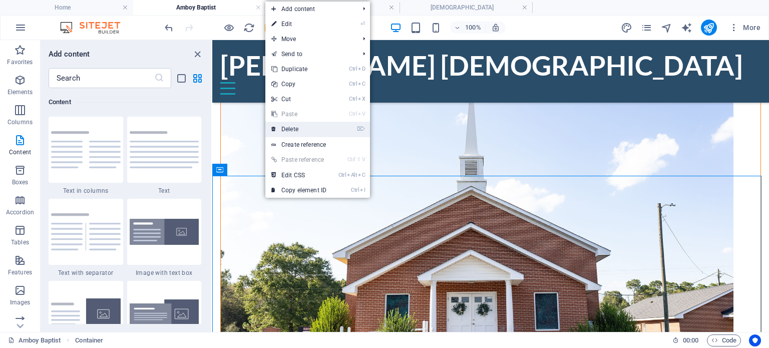
click at [295, 128] on link "⌦ Delete" at bounding box center [298, 129] width 67 height 15
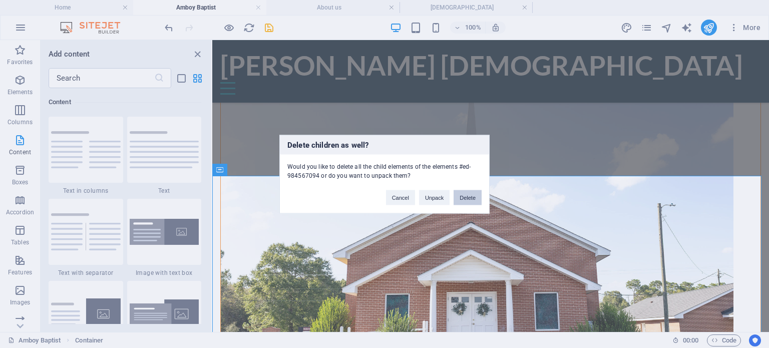
click at [470, 201] on button "Delete" at bounding box center [468, 197] width 28 height 15
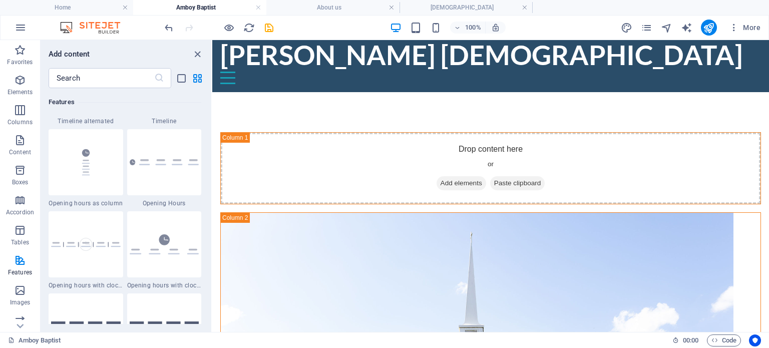
scroll to position [4355, 0]
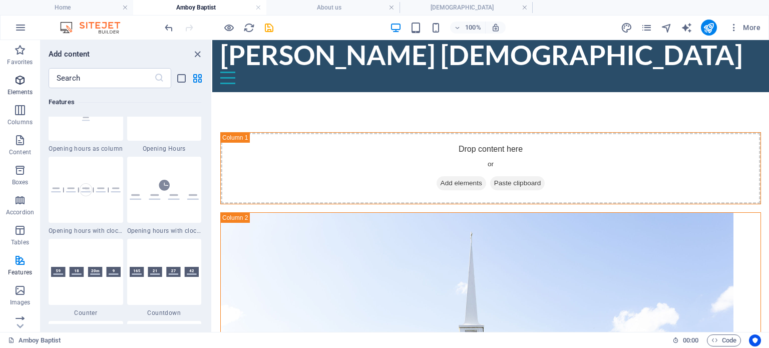
click at [21, 76] on icon "button" at bounding box center [20, 80] width 12 height 12
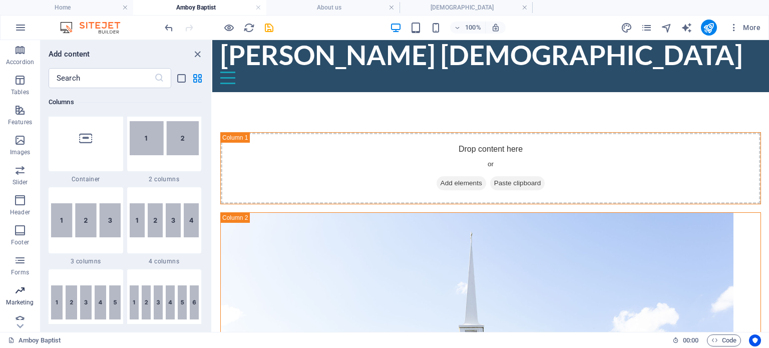
scroll to position [158, 0]
click at [25, 311] on icon "button" at bounding box center [20, 312] width 12 height 12
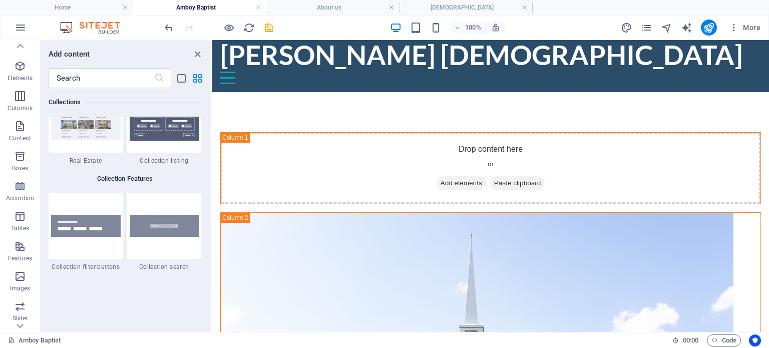
scroll to position [8, 0]
click at [13, 253] on span "Features" at bounding box center [20, 258] width 40 height 24
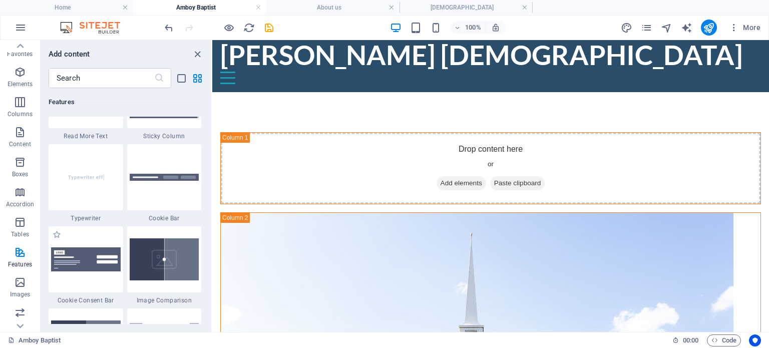
scroll to position [3953, 0]
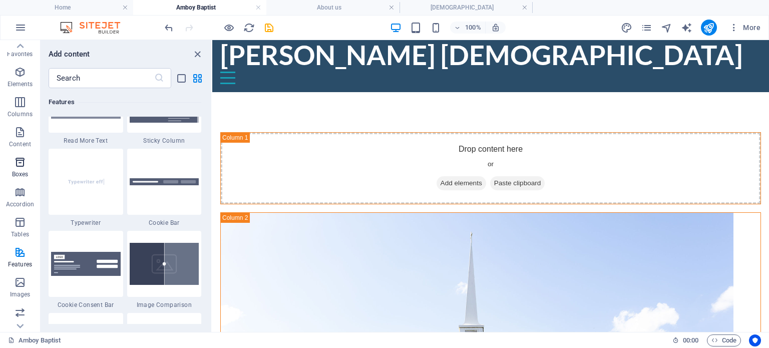
click at [18, 162] on icon "button" at bounding box center [20, 162] width 12 height 12
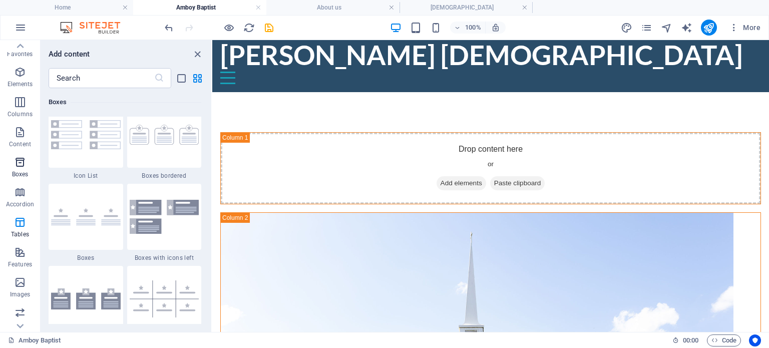
scroll to position [2761, 0]
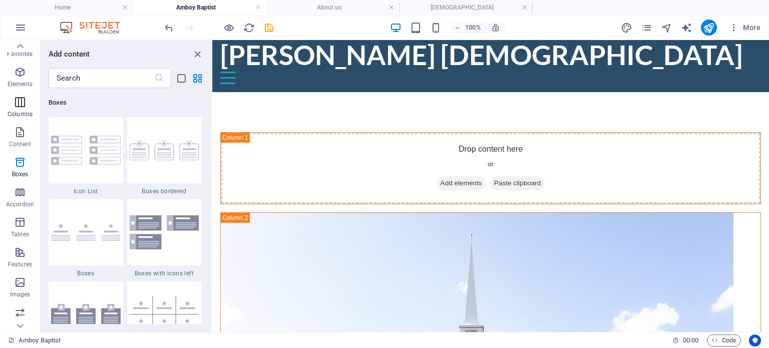
click at [20, 102] on icon "button" at bounding box center [20, 102] width 12 height 12
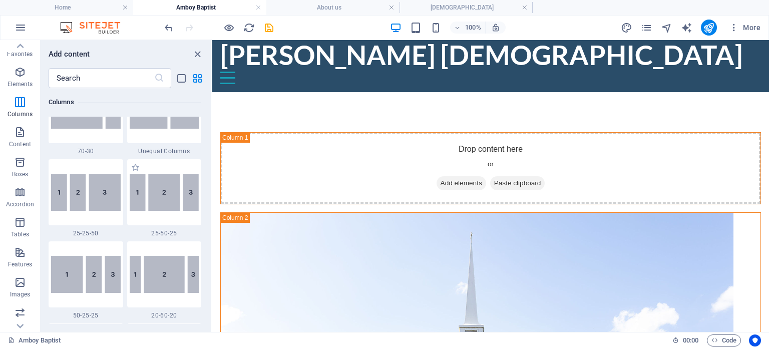
scroll to position [996, 0]
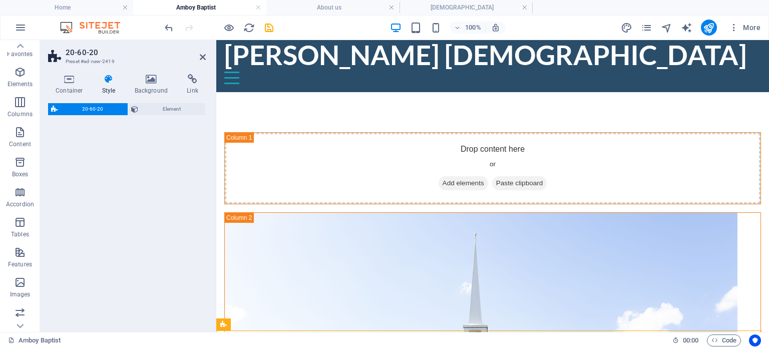
select select "%"
select select "rem"
select select "preset-unequal-columns-three-default"
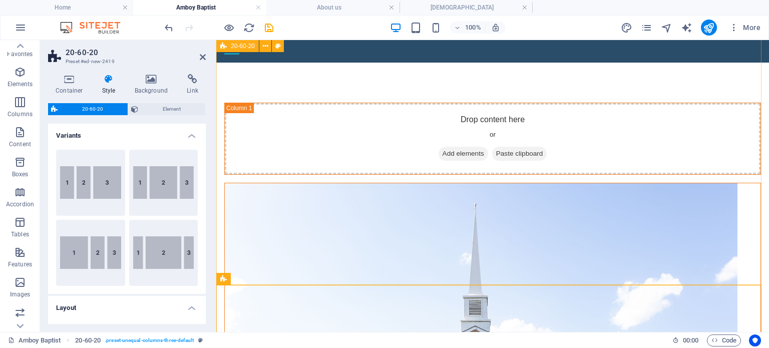
scroll to position [0, 0]
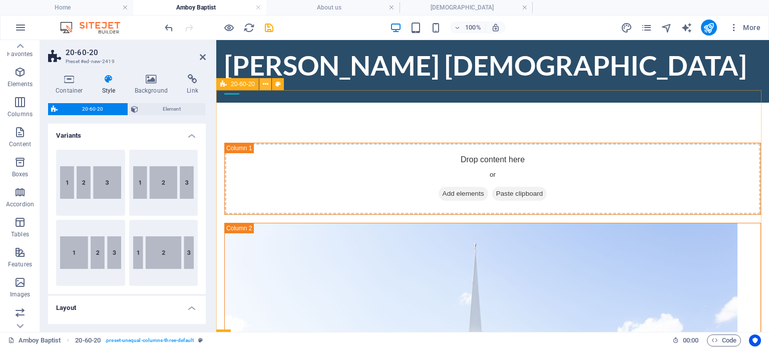
click at [264, 84] on icon at bounding box center [266, 84] width 6 height 11
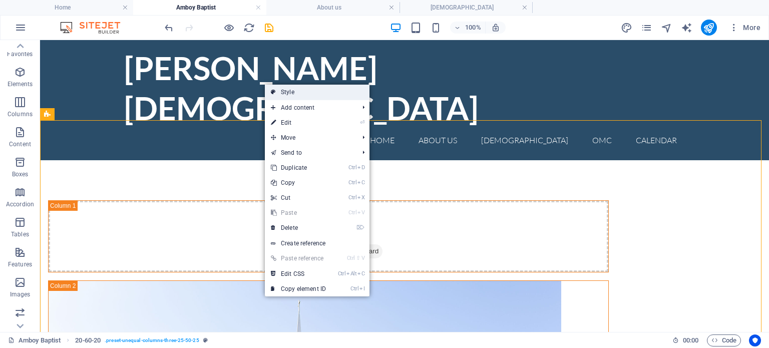
click at [291, 92] on link "Style" at bounding box center [317, 92] width 105 height 15
select select "%"
select select "rem"
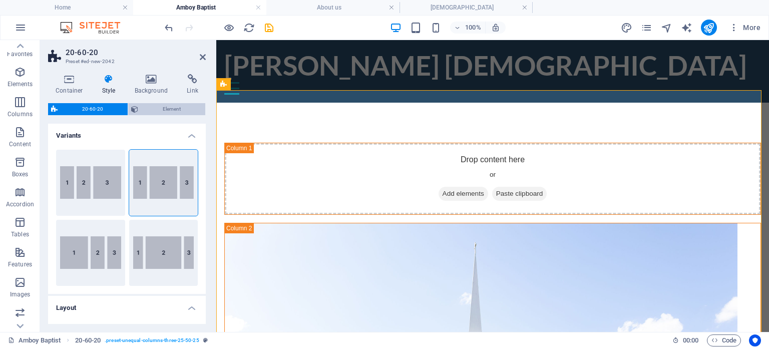
click at [167, 108] on span "Element" at bounding box center [171, 109] width 61 height 12
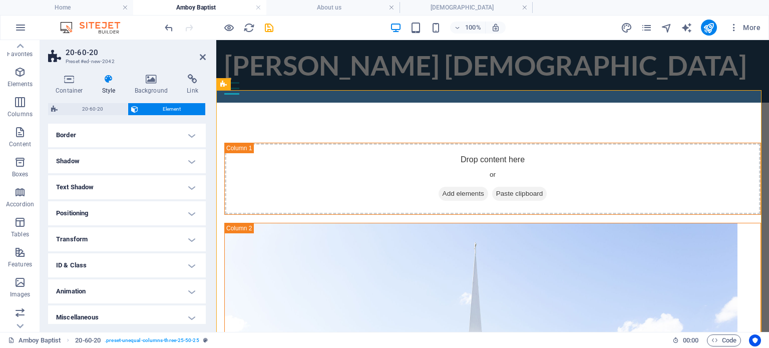
scroll to position [115, 0]
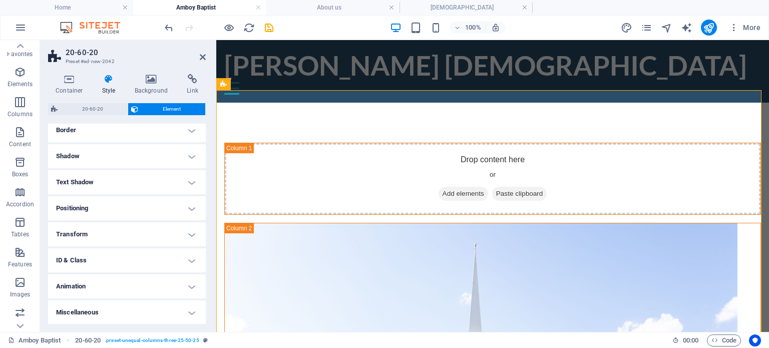
click at [190, 207] on h4 "Positioning" at bounding box center [127, 208] width 158 height 24
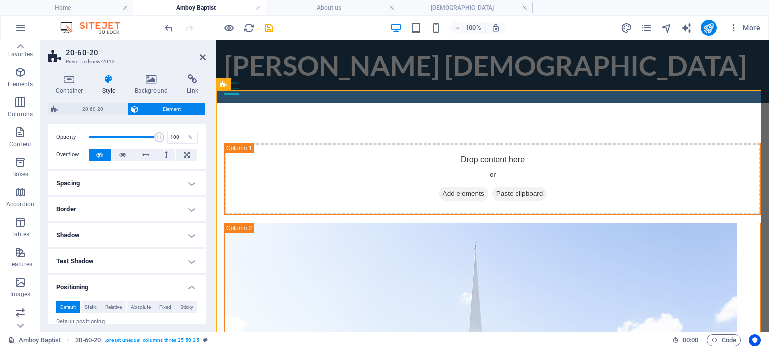
scroll to position [0, 0]
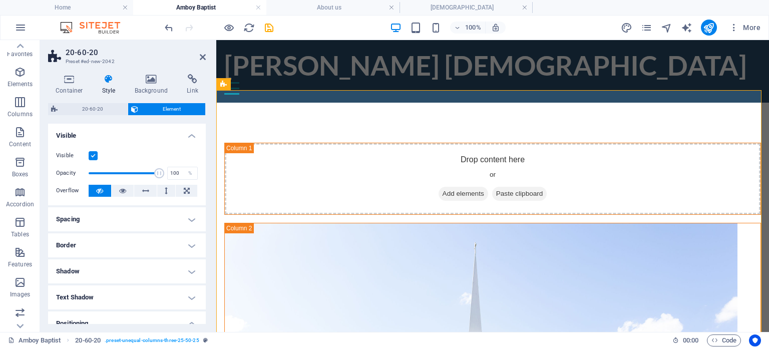
click at [191, 246] on h4 "Border" at bounding box center [127, 245] width 158 height 24
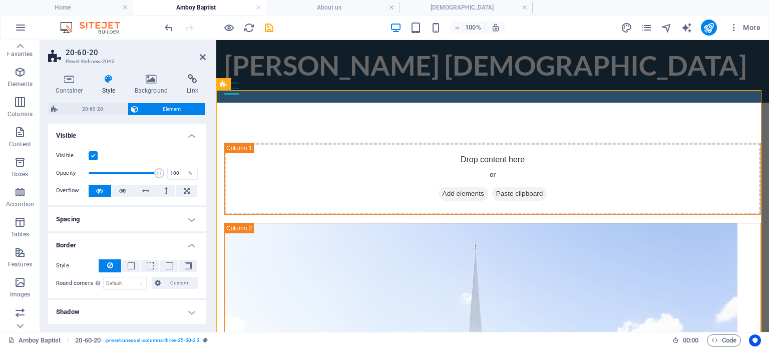
click at [186, 219] on h4 "Spacing" at bounding box center [127, 219] width 158 height 24
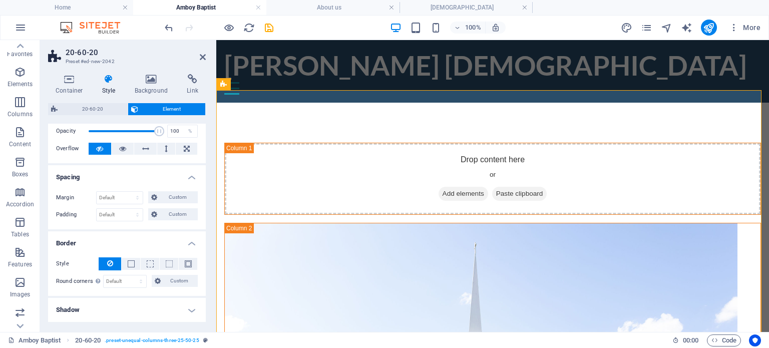
scroll to position [50, 0]
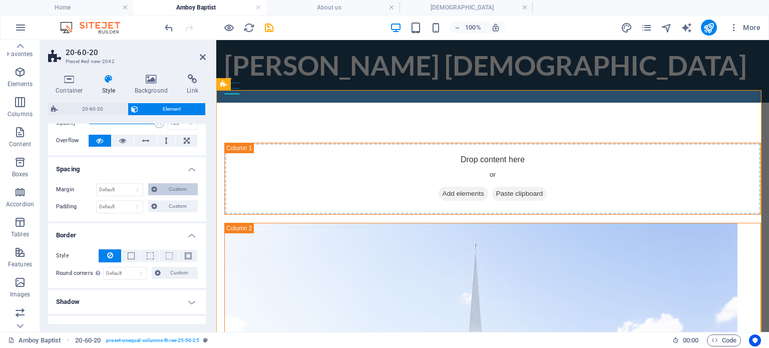
click at [163, 191] on span "Custom" at bounding box center [177, 189] width 35 height 12
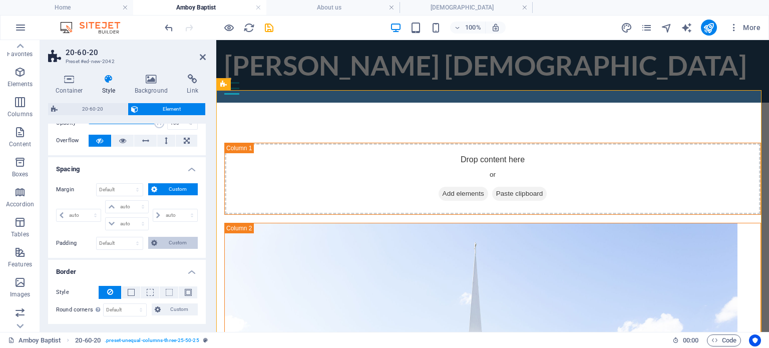
click at [174, 240] on span "Custom" at bounding box center [177, 243] width 35 height 12
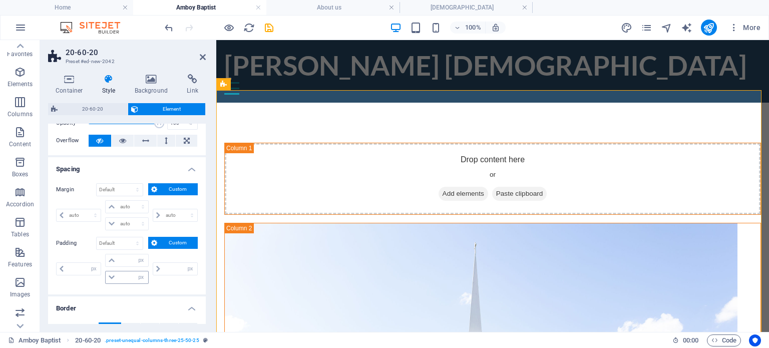
click at [116, 276] on span at bounding box center [112, 277] width 12 height 12
click at [139, 276] on select "px rem % vh vw" at bounding box center [141, 277] width 14 height 12
drag, startPoint x: 139, startPoint y: 276, endPoint x: 132, endPoint y: 276, distance: 6.5
click at [139, 276] on select "px rem % vh vw" at bounding box center [141, 277] width 14 height 12
click at [112, 275] on icon at bounding box center [112, 277] width 6 height 6
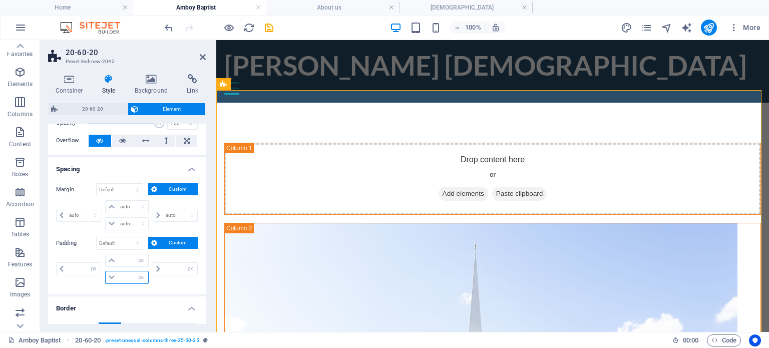
click at [119, 276] on input "number" at bounding box center [133, 277] width 30 height 12
type input "0"
select select "px"
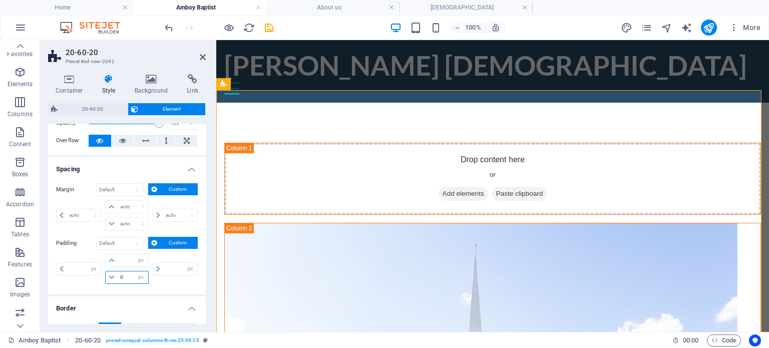
type input "0"
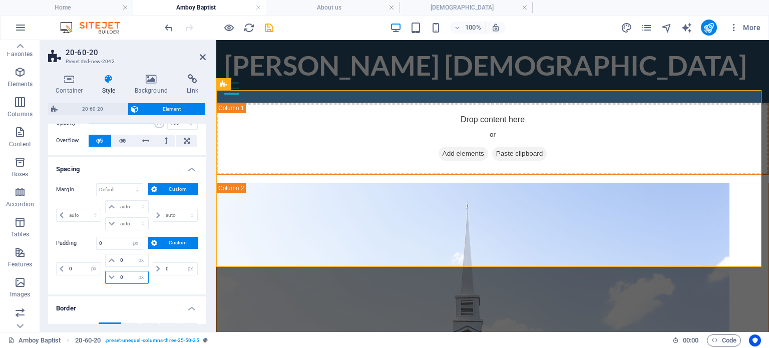
drag, startPoint x: 127, startPoint y: 274, endPoint x: 116, endPoint y: 278, distance: 11.7
click at [116, 278] on div "0 px rem % vh vw" at bounding box center [126, 277] width 43 height 13
type input "15"
select select "DISABLED_OPTION_VALUE"
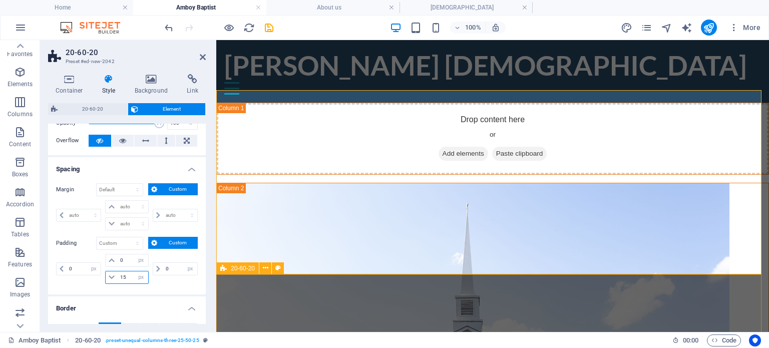
type input "15"
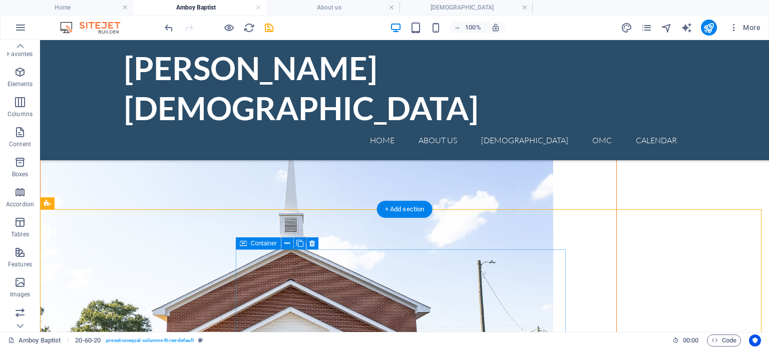
scroll to position [150, 0]
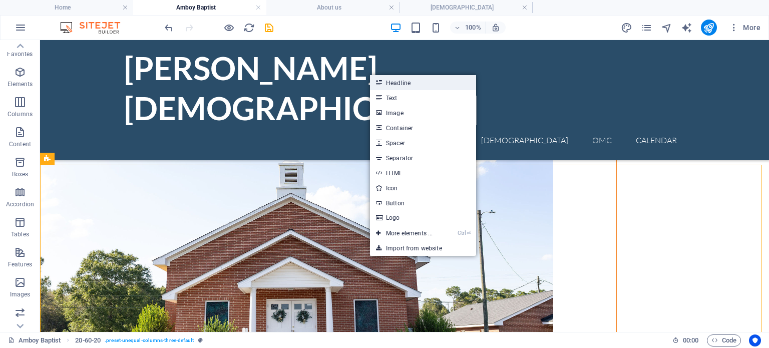
click at [400, 85] on link "Headline" at bounding box center [423, 82] width 106 height 15
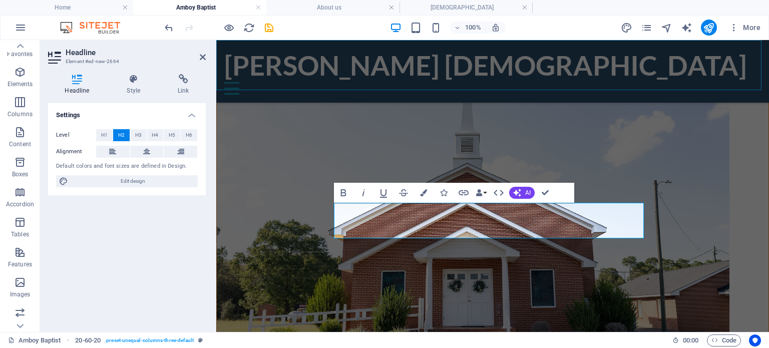
scroll to position [112, 0]
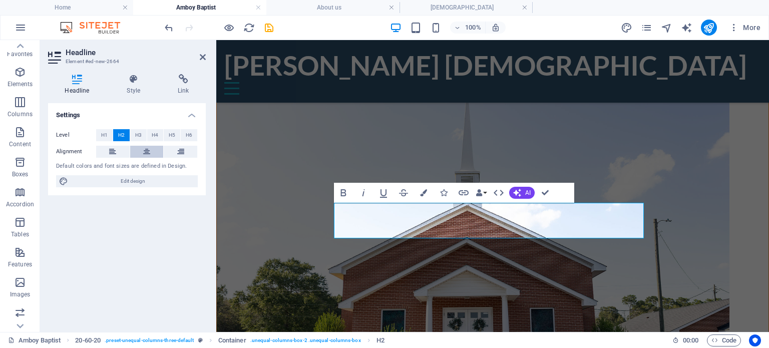
click at [140, 151] on button at bounding box center [147, 152] width 34 height 12
click at [106, 136] on span "H1" at bounding box center [104, 135] width 7 height 12
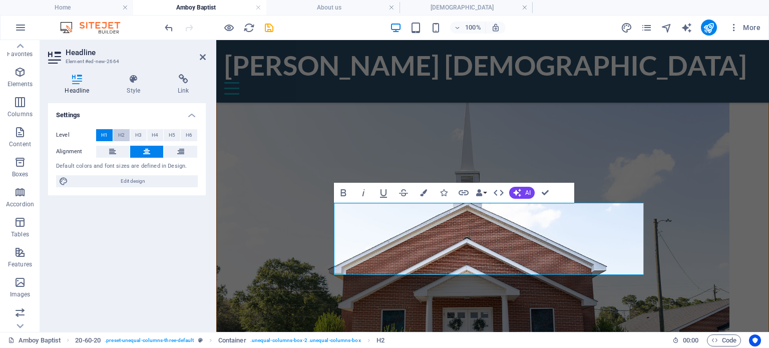
click at [119, 132] on span "H2" at bounding box center [121, 135] width 7 height 12
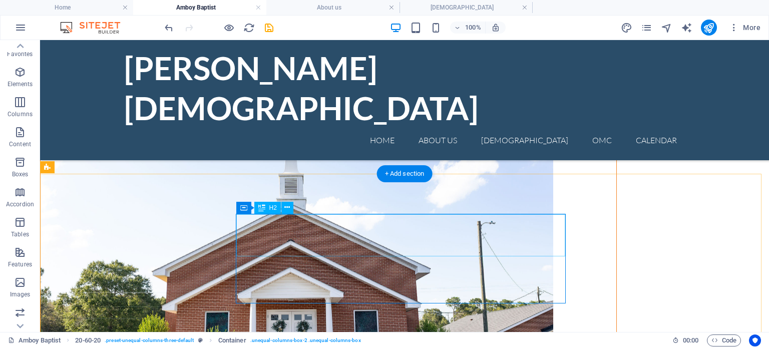
scroll to position [142, 0]
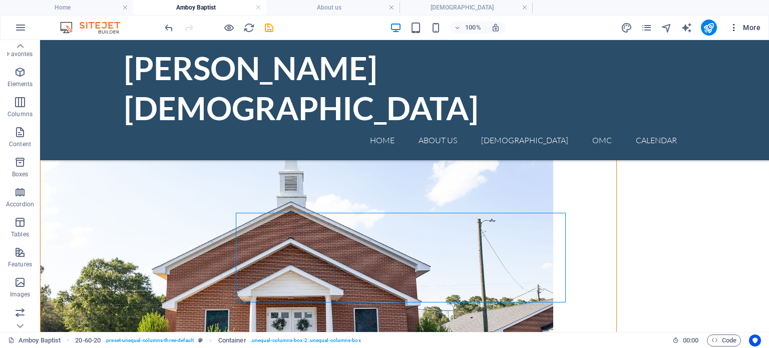
click at [750, 28] on span "More" at bounding box center [745, 28] width 32 height 10
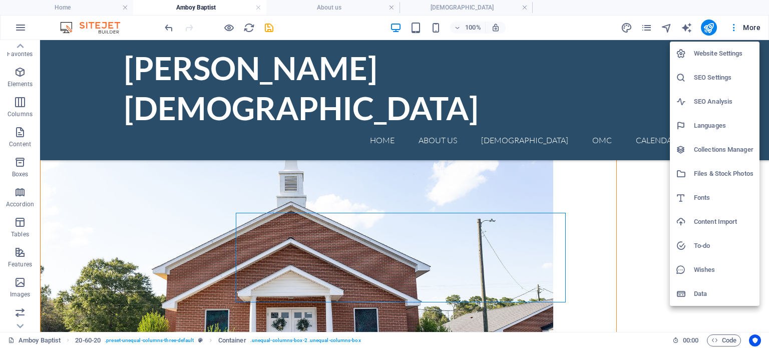
click at [706, 203] on h6 "Fonts" at bounding box center [724, 198] width 60 height 12
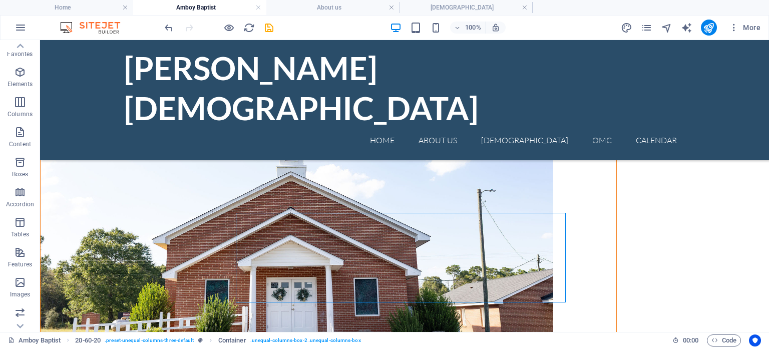
select select "popularity"
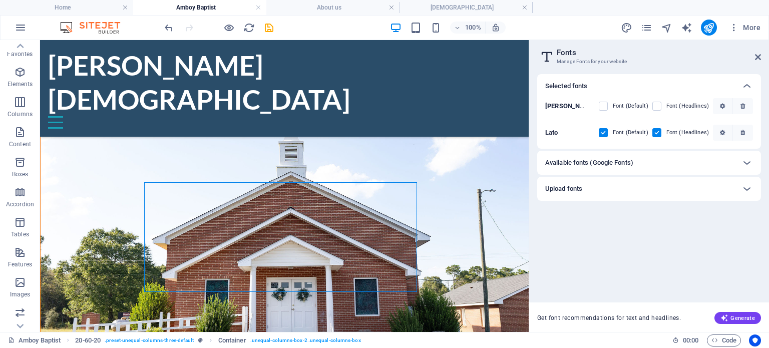
scroll to position [111, 0]
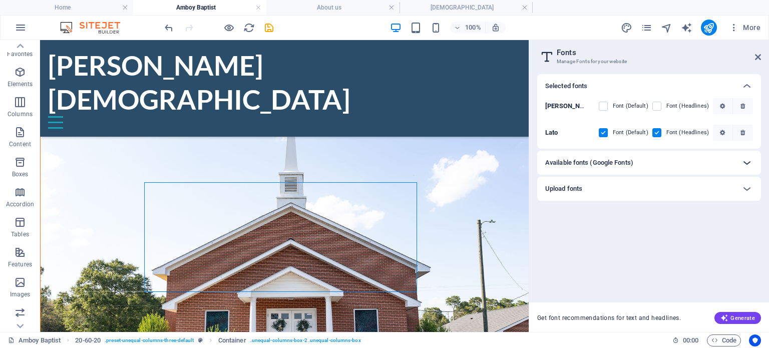
click at [743, 167] on icon at bounding box center [747, 163] width 12 height 12
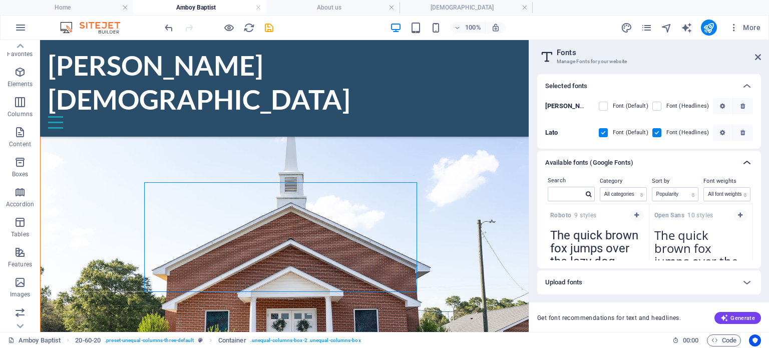
click at [741, 165] on icon at bounding box center [747, 163] width 12 height 12
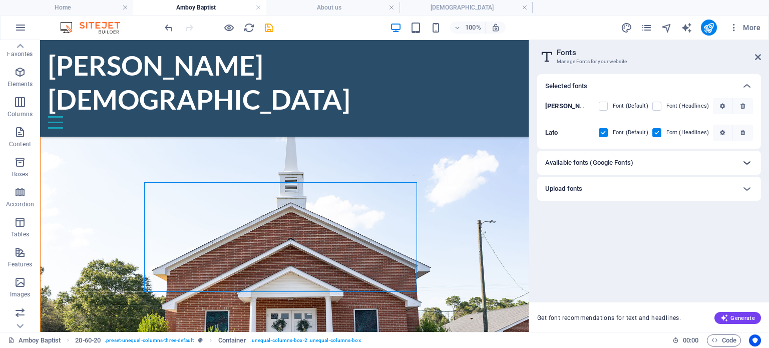
click at [747, 166] on icon at bounding box center [747, 163] width 12 height 12
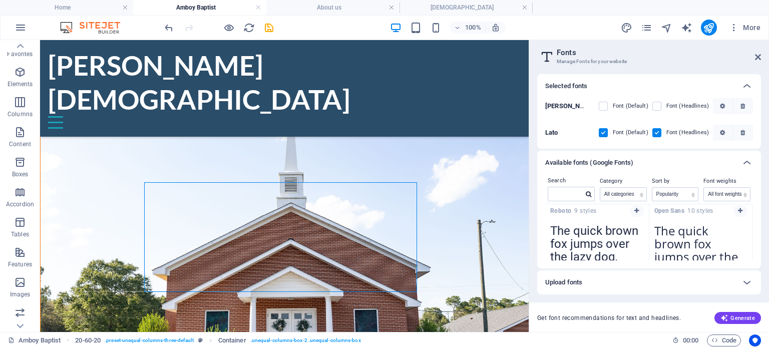
scroll to position [0, 0]
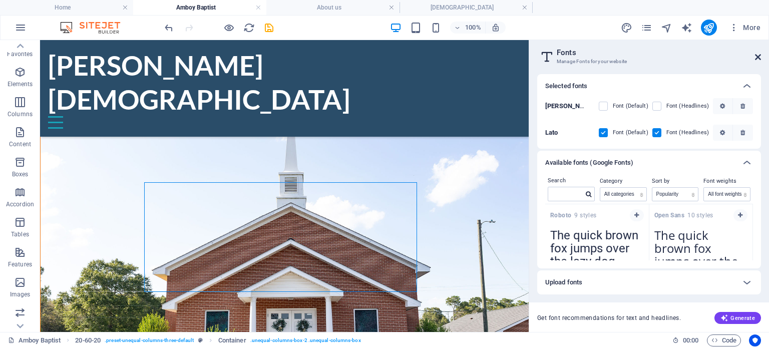
click at [756, 56] on icon at bounding box center [758, 57] width 6 height 8
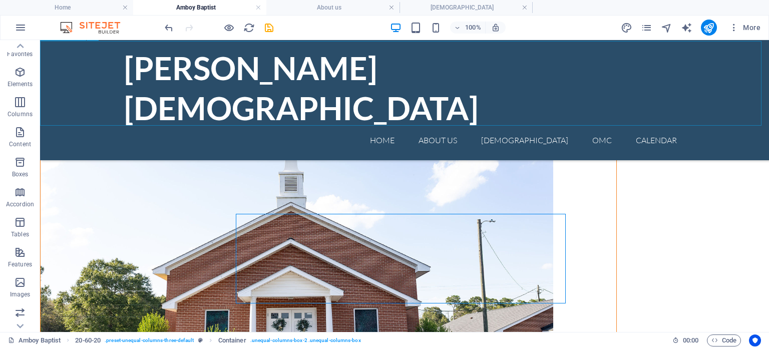
scroll to position [142, 0]
click at [624, 28] on icon "design" at bounding box center [627, 28] width 12 height 12
select select "rem"
select select "300"
select select "px"
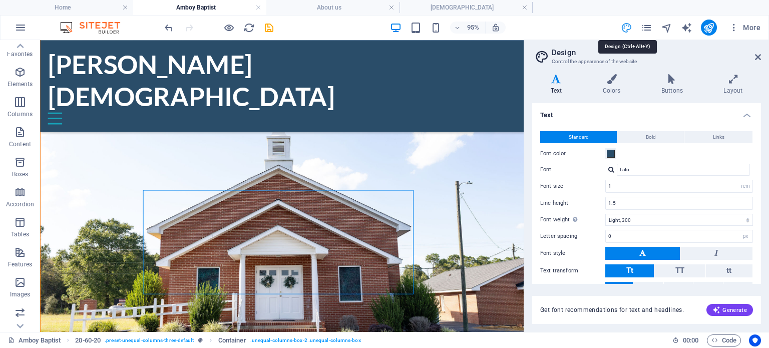
scroll to position [102, 0]
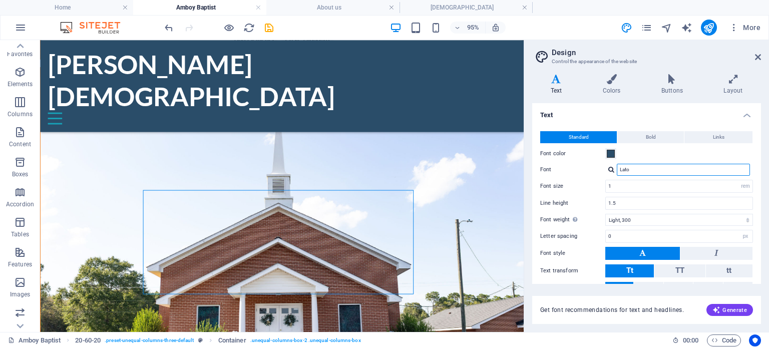
click at [645, 170] on input "Lato" at bounding box center [683, 170] width 133 height 12
click at [614, 168] on div at bounding box center [611, 169] width 6 height 7
click at [636, 153] on div "Font color" at bounding box center [646, 154] width 213 height 12
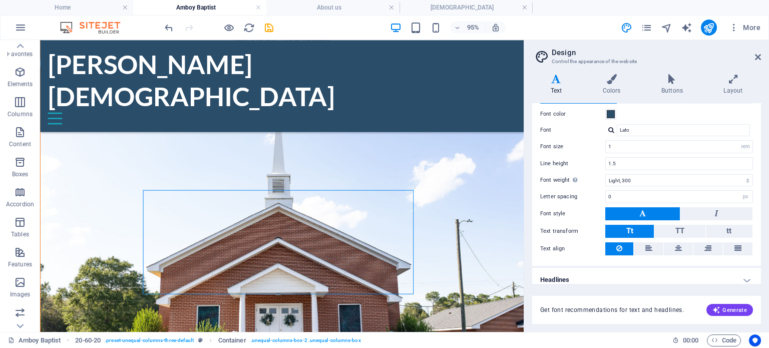
scroll to position [46, 0]
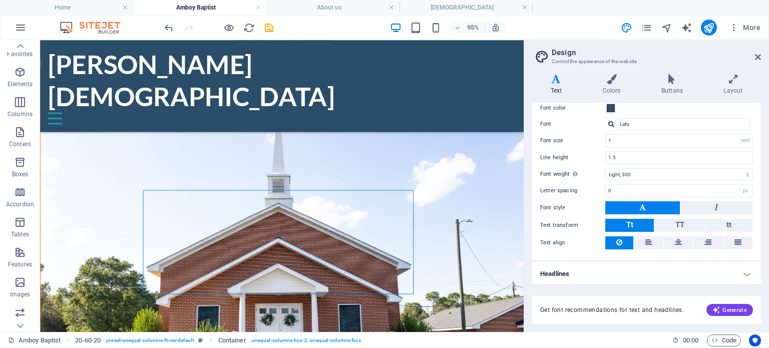
click at [745, 269] on h4 "Headlines" at bounding box center [646, 274] width 229 height 24
click at [745, 272] on h4 "Headlines" at bounding box center [646, 271] width 229 height 18
click at [745, 272] on h4 "Headlines" at bounding box center [646, 274] width 229 height 24
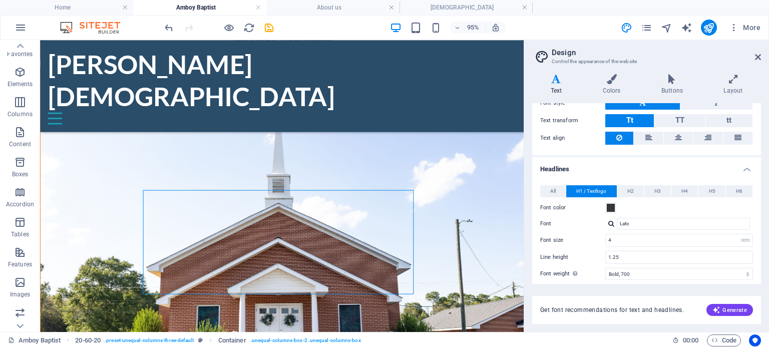
scroll to position [150, 0]
click at [629, 188] on span "H2" at bounding box center [630, 191] width 7 height 12
click at [609, 220] on div at bounding box center [611, 223] width 6 height 7
click at [628, 246] on div "Lato" at bounding box center [685, 249] width 132 height 11
type input "Lato"
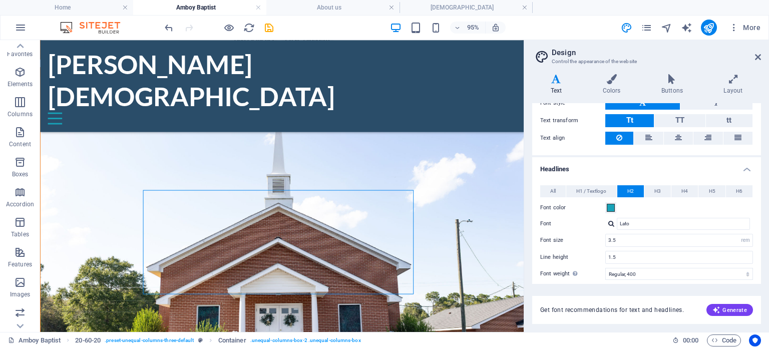
click at [760, 52] on h2 "Design" at bounding box center [656, 52] width 209 height 9
click at [759, 56] on icon at bounding box center [758, 57] width 6 height 8
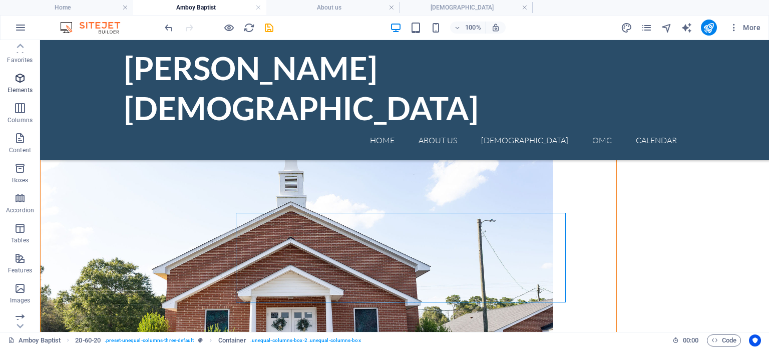
scroll to position [0, 0]
click at [22, 82] on icon "button" at bounding box center [20, 80] width 12 height 12
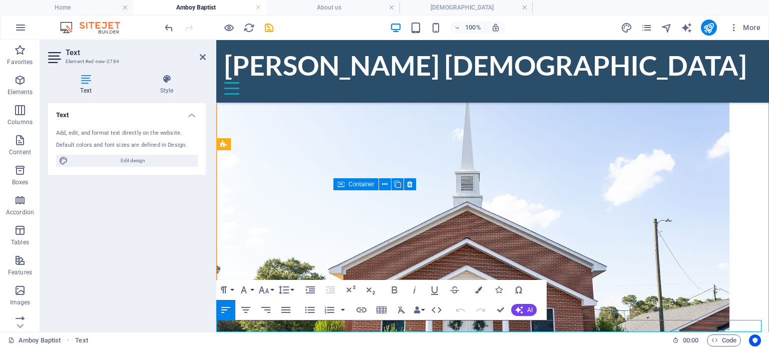
scroll to position [124, 0]
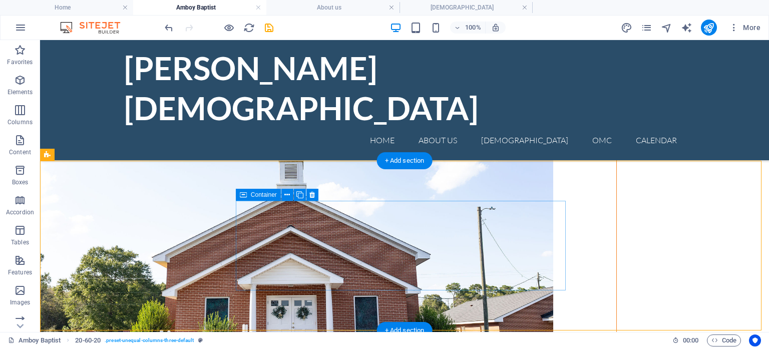
scroll to position [164, 0]
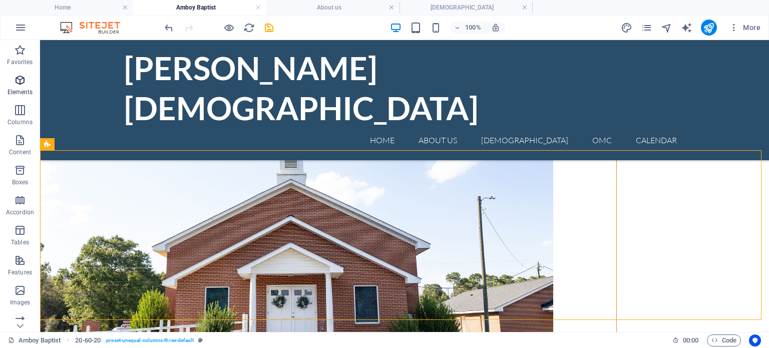
click at [22, 95] on p "Elements" at bounding box center [21, 92] width 26 height 8
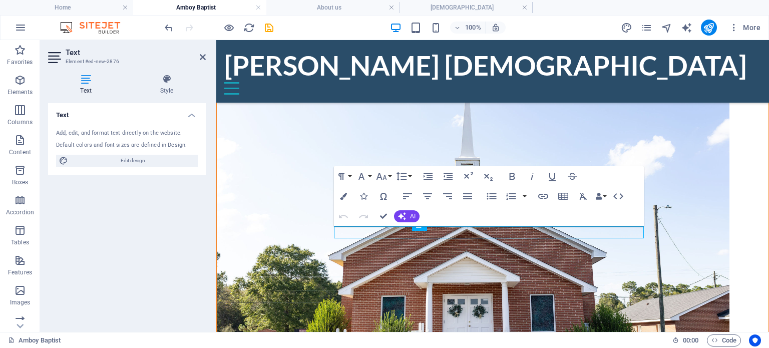
scroll to position [124, 0]
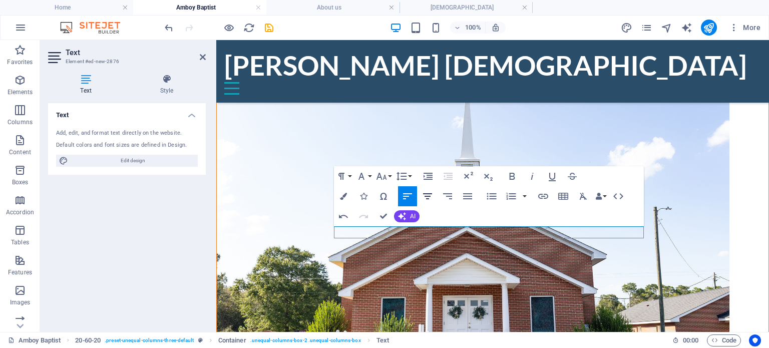
click at [428, 198] on icon "button" at bounding box center [428, 196] width 12 height 12
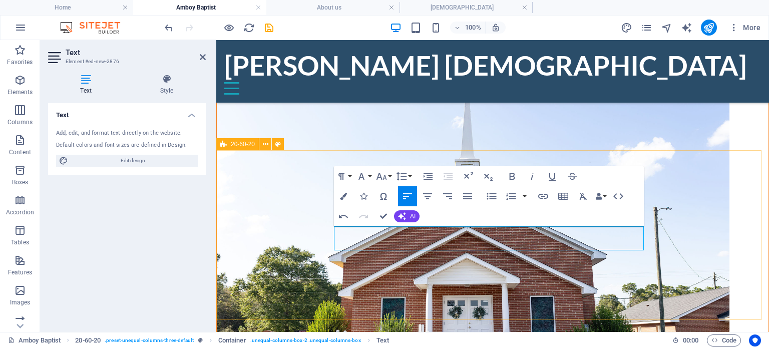
drag, startPoint x: 415, startPoint y: 244, endPoint x: 330, endPoint y: 229, distance: 85.9
click at [429, 196] on icon "button" at bounding box center [427, 196] width 9 height 6
drag, startPoint x: 530, startPoint y: 264, endPoint x: 716, endPoint y: 263, distance: 185.7
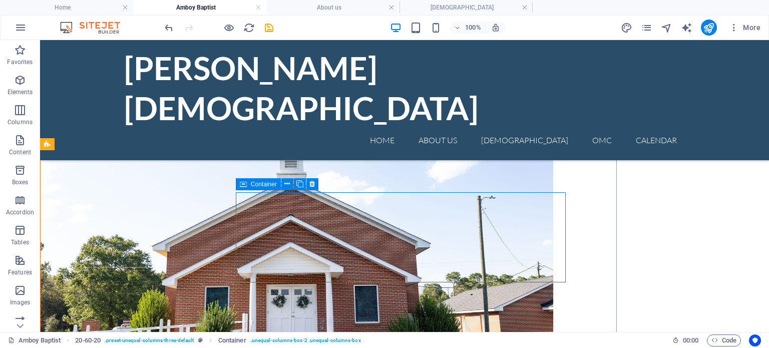
scroll to position [164, 0]
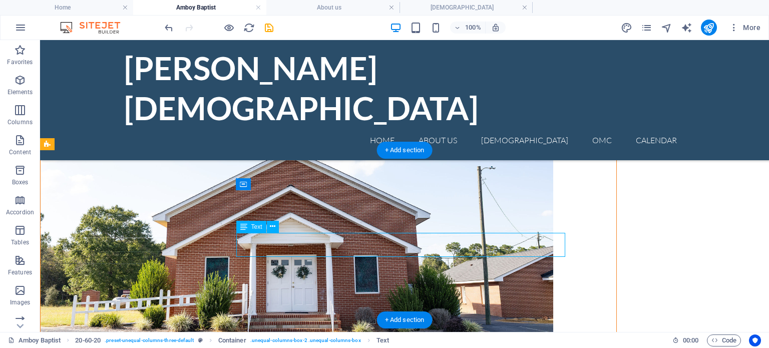
scroll to position [124, 0]
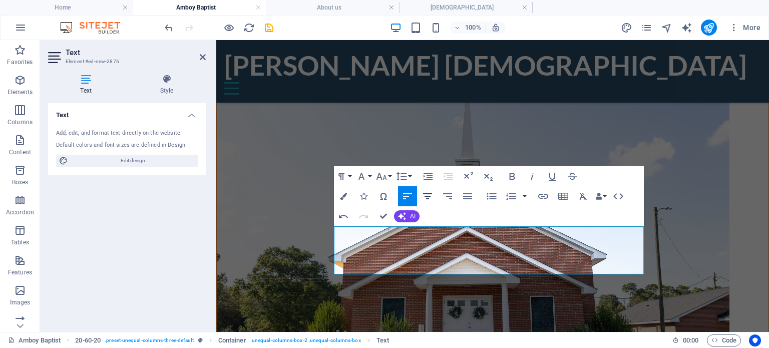
click at [425, 196] on icon "button" at bounding box center [427, 196] width 9 height 6
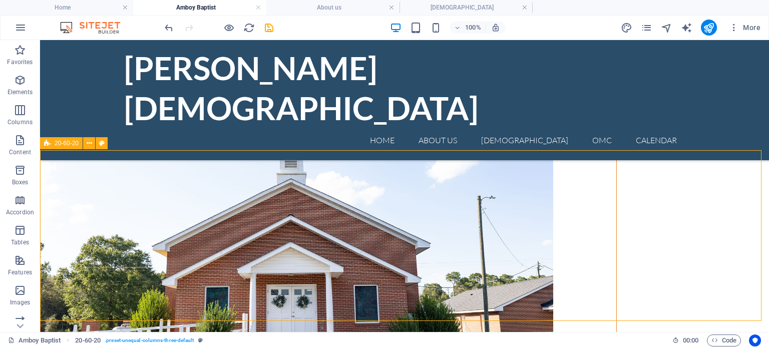
scroll to position [166, 0]
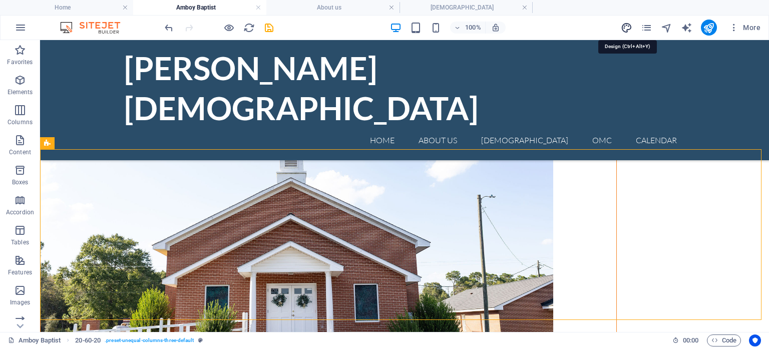
click at [627, 26] on icon "design" at bounding box center [627, 28] width 12 height 12
select select "rem"
select select "300"
select select "px"
select select "rem"
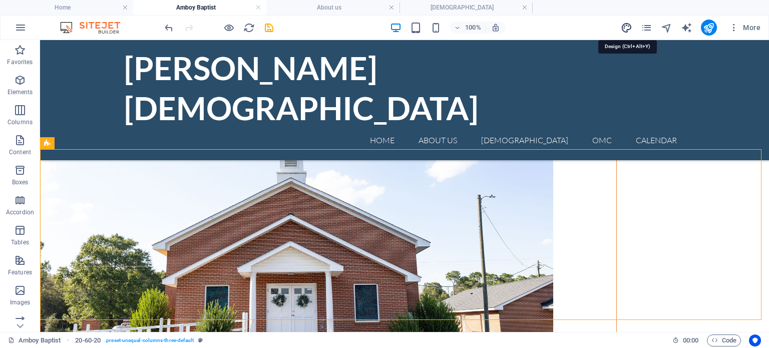
select select "400"
select select "px"
select select "rem"
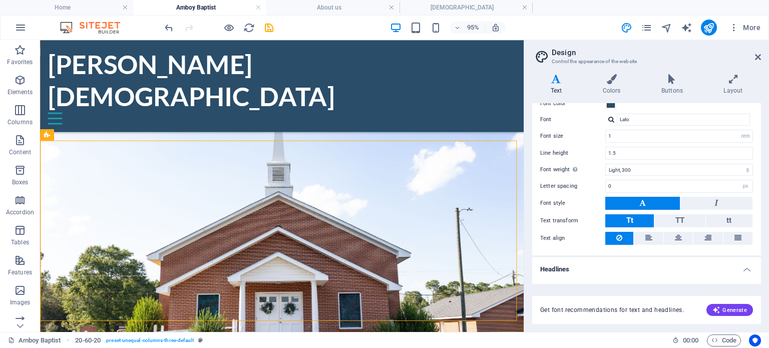
scroll to position [100, 0]
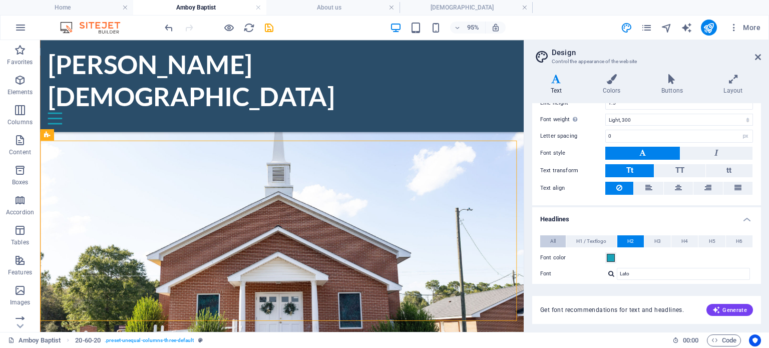
click at [554, 243] on span "All" at bounding box center [553, 241] width 6 height 12
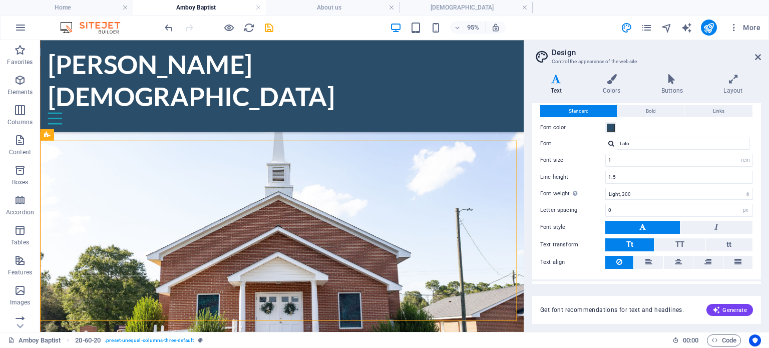
scroll to position [0, 0]
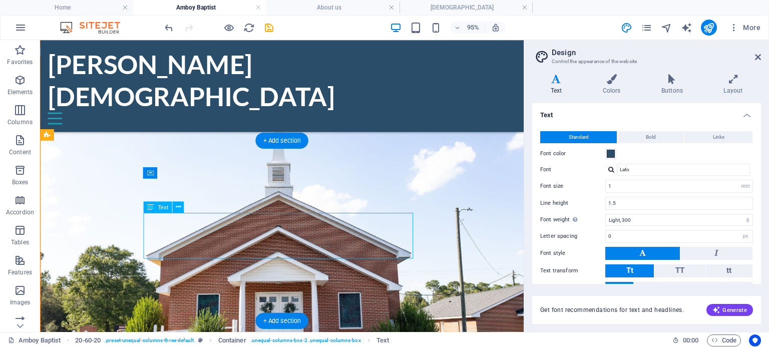
drag, startPoint x: 321, startPoint y: 261, endPoint x: 247, endPoint y: 231, distance: 79.8
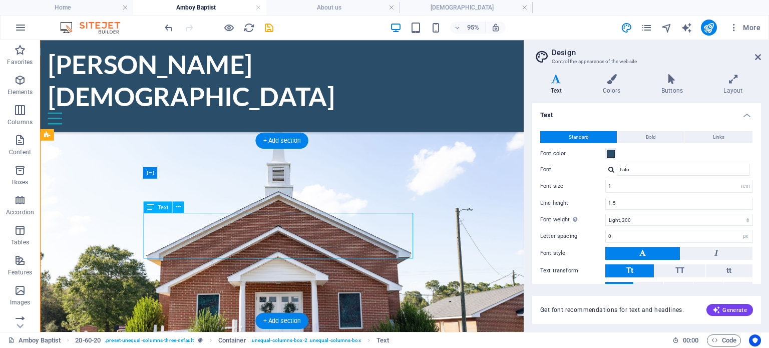
click at [150, 210] on icon at bounding box center [150, 207] width 7 height 12
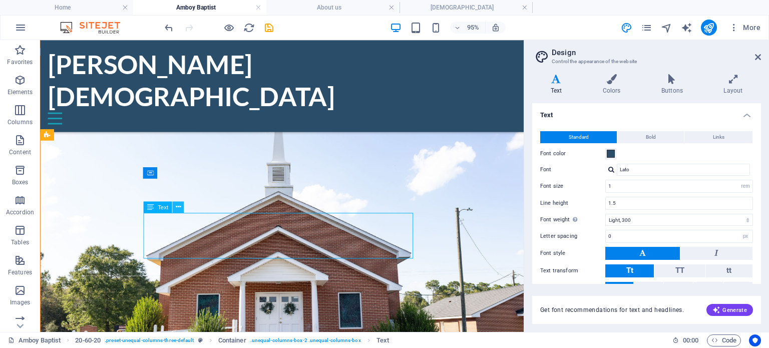
click at [181, 210] on button at bounding box center [178, 207] width 12 height 12
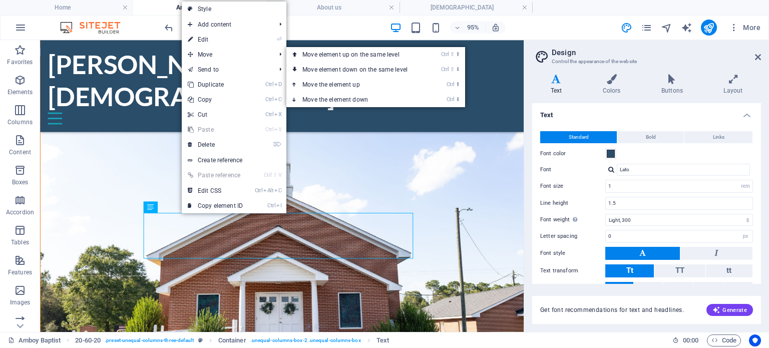
click at [214, 39] on link "⏎ Edit" at bounding box center [215, 39] width 67 height 15
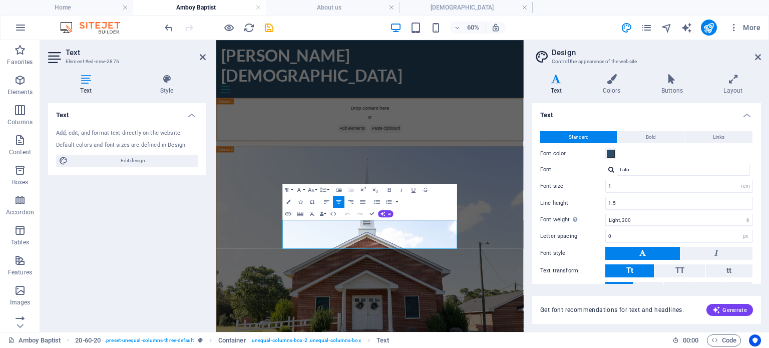
click at [757, 53] on header "Design Control the appearance of the website" at bounding box center [647, 53] width 227 height 26
click at [757, 58] on icon at bounding box center [758, 57] width 6 height 8
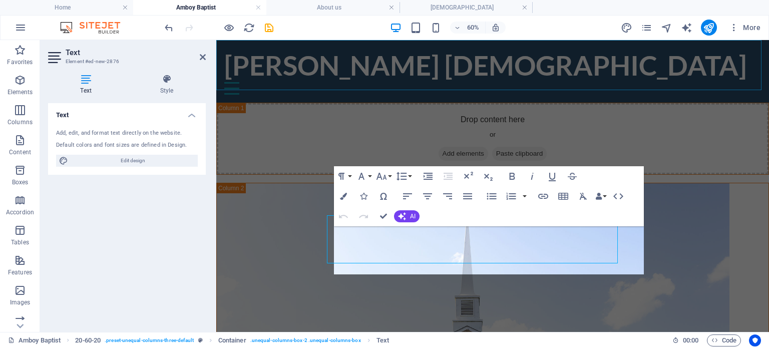
scroll to position [124, 0]
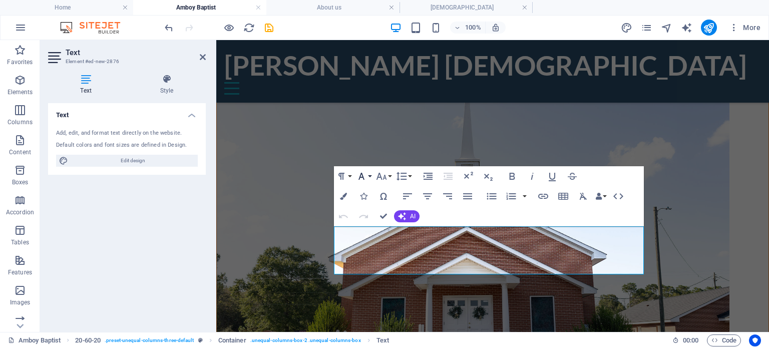
click at [368, 175] on button "Font Family" at bounding box center [363, 176] width 19 height 20
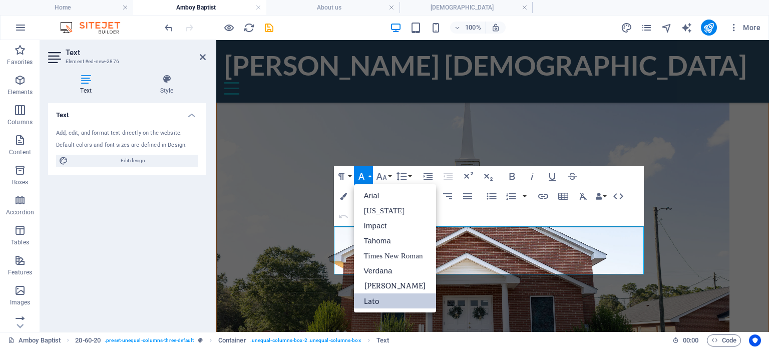
scroll to position [0, 0]
click at [379, 296] on link "Lato" at bounding box center [395, 300] width 83 height 15
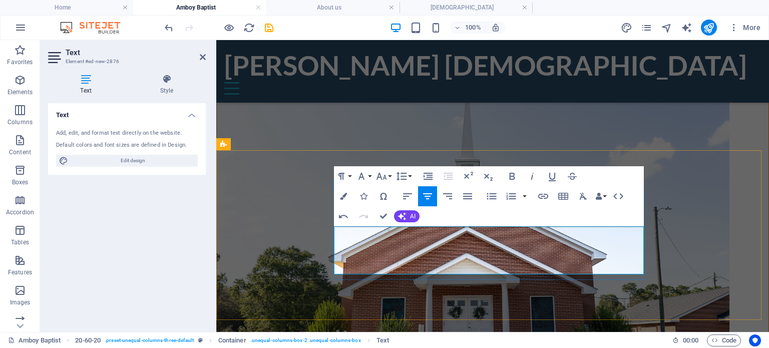
drag, startPoint x: 531, startPoint y: 269, endPoint x: 451, endPoint y: 233, distance: 88.3
click at [515, 176] on icon "button" at bounding box center [512, 176] width 12 height 12
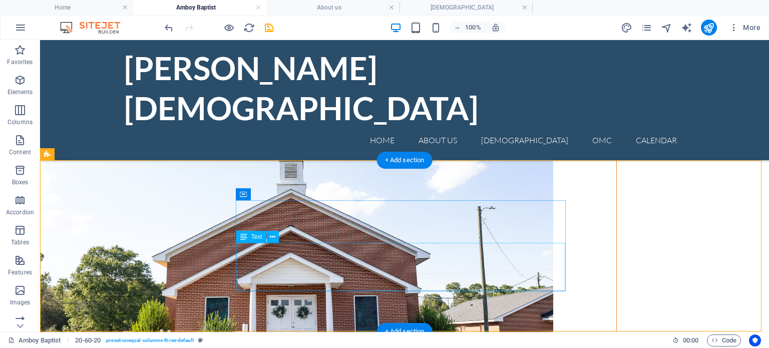
scroll to position [154, 0]
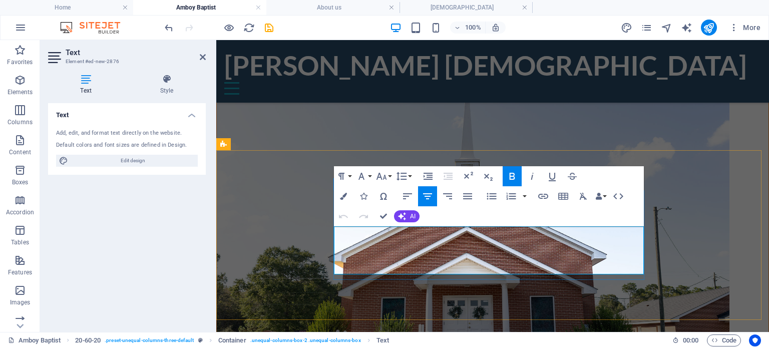
drag, startPoint x: 526, startPoint y: 269, endPoint x: 437, endPoint y: 234, distance: 96.2
click at [370, 176] on button "Font Family" at bounding box center [363, 176] width 19 height 20
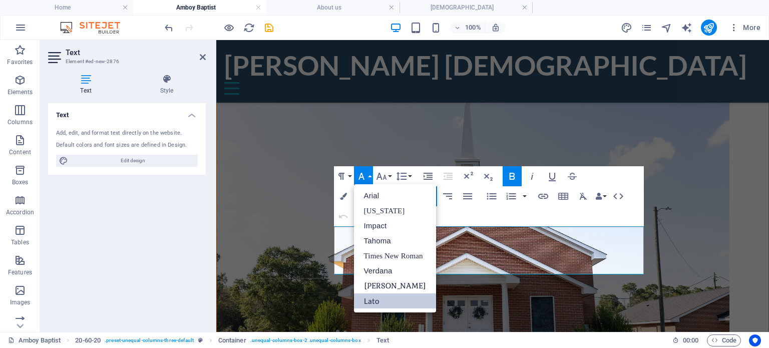
scroll to position [0, 0]
click at [389, 174] on button "Font Size" at bounding box center [383, 176] width 19 height 20
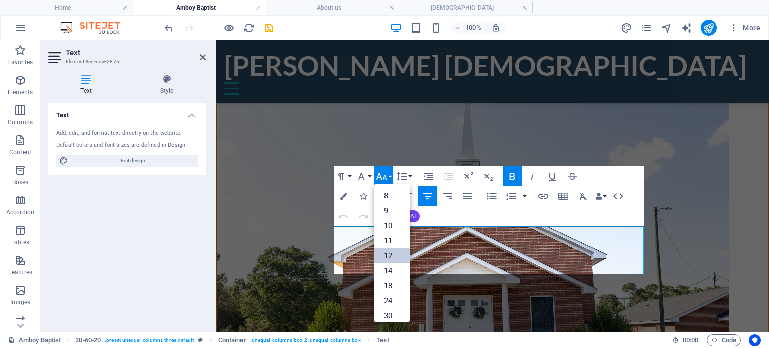
click at [396, 260] on link "12" at bounding box center [392, 255] width 36 height 15
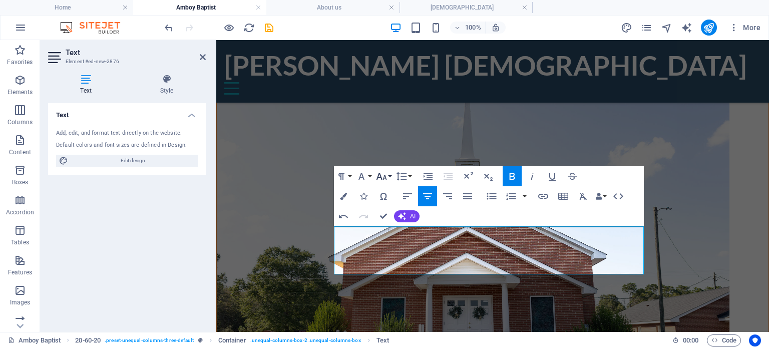
click at [387, 174] on button "Font Size" at bounding box center [383, 176] width 19 height 20
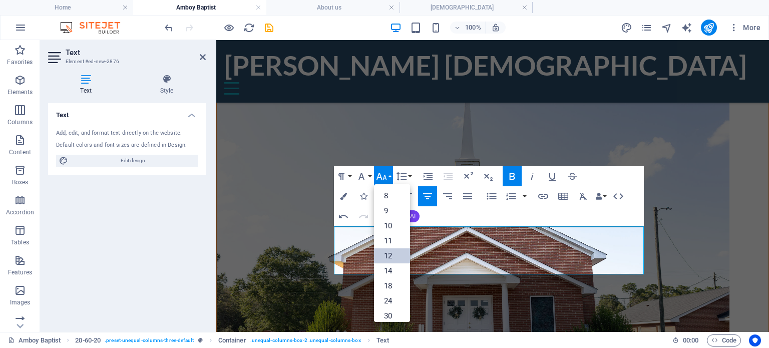
scroll to position [71, 0]
click at [389, 228] on link "24" at bounding box center [392, 229] width 36 height 15
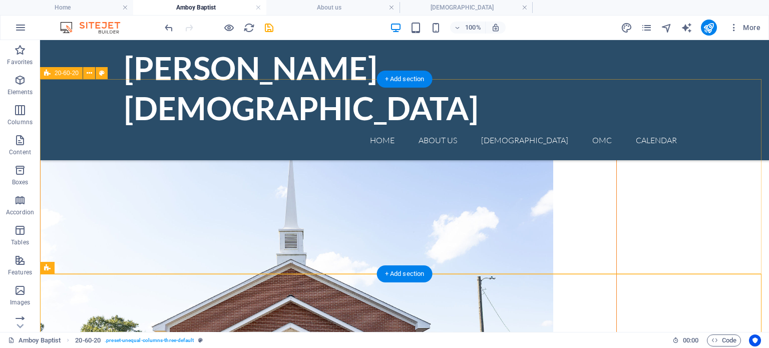
scroll to position [90, 0]
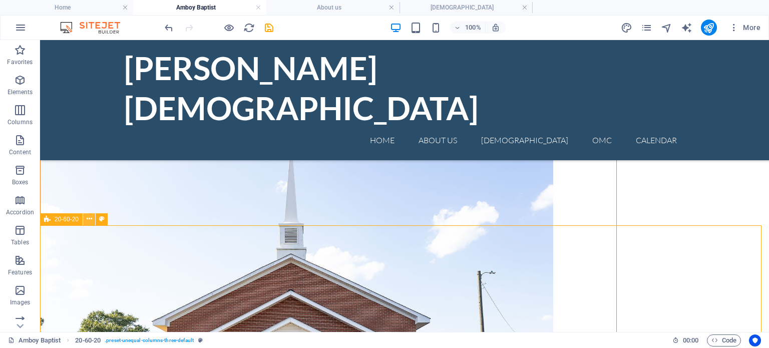
click at [89, 222] on icon at bounding box center [90, 219] width 6 height 11
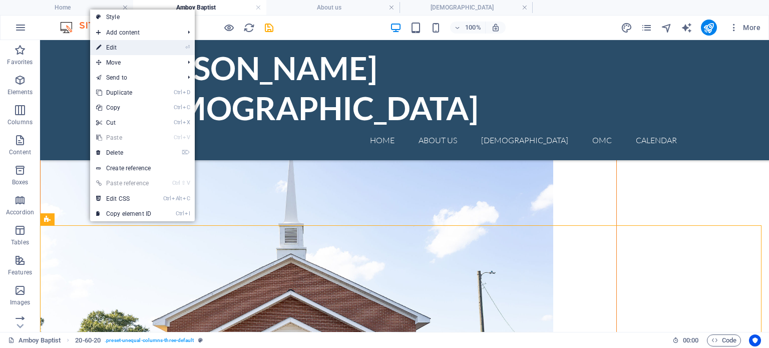
click at [127, 49] on link "⏎ Edit" at bounding box center [123, 47] width 67 height 15
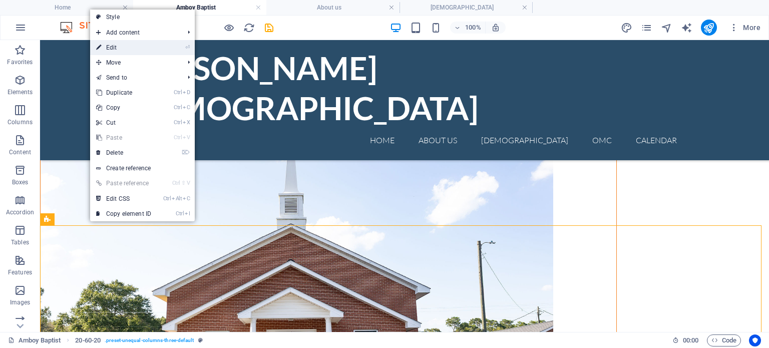
scroll to position [60, 0]
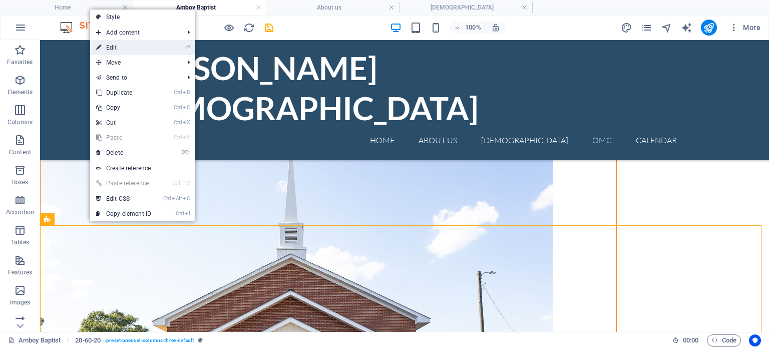
select select "%"
select select "rem"
select select "preset-unequal-columns-three-default"
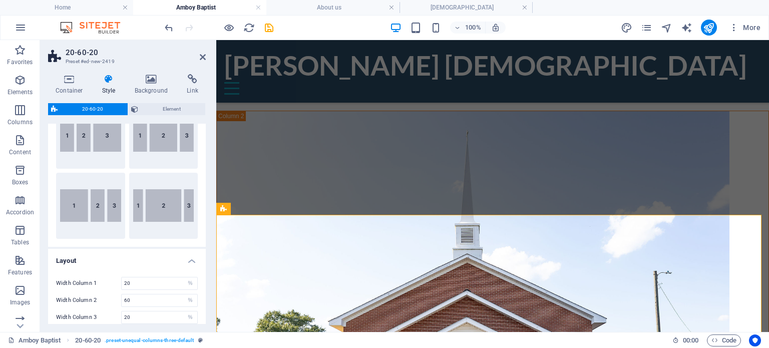
scroll to position [0, 0]
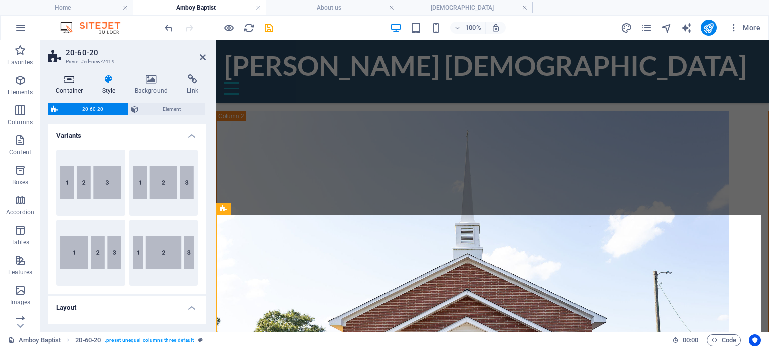
click at [72, 83] on icon at bounding box center [69, 79] width 43 height 10
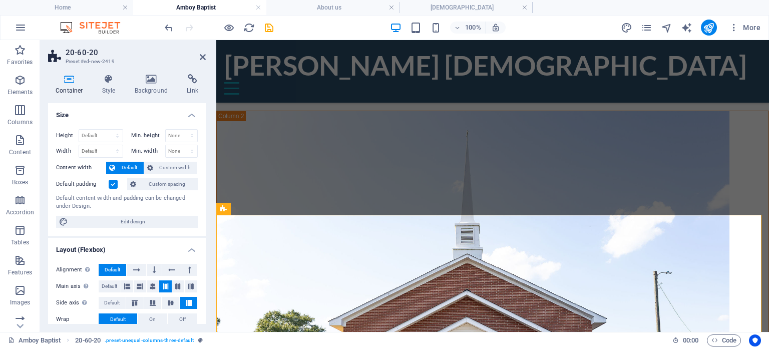
click at [111, 183] on label at bounding box center [113, 184] width 9 height 9
click at [0, 0] on input "Default padding" at bounding box center [0, 0] width 0 height 0
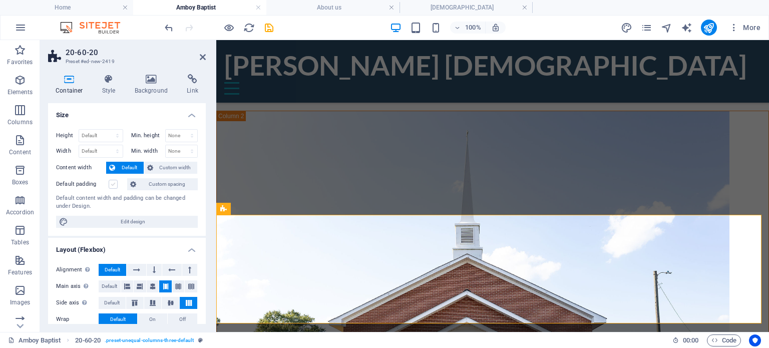
click at [112, 183] on label at bounding box center [113, 184] width 9 height 9
click at [0, 0] on input "Default padding" at bounding box center [0, 0] width 0 height 0
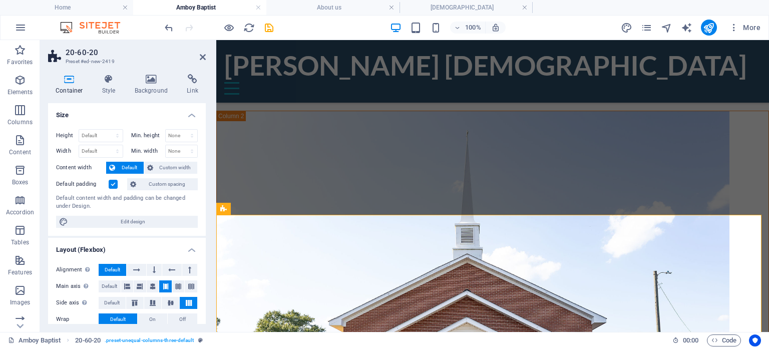
click at [112, 183] on label at bounding box center [113, 184] width 9 height 9
click at [0, 0] on input "Default padding" at bounding box center [0, 0] width 0 height 0
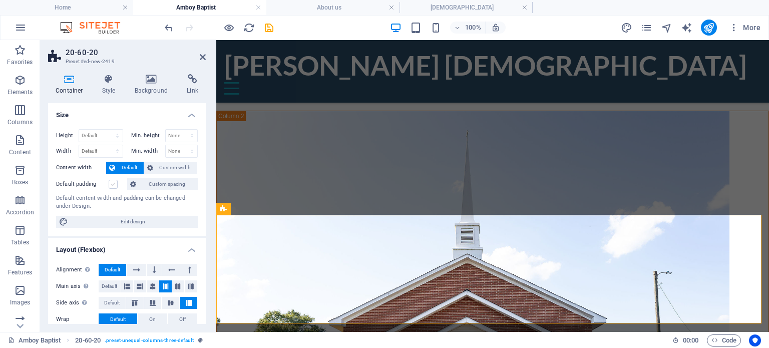
click at [112, 183] on label at bounding box center [113, 184] width 9 height 9
click at [0, 0] on input "Default padding" at bounding box center [0, 0] width 0 height 0
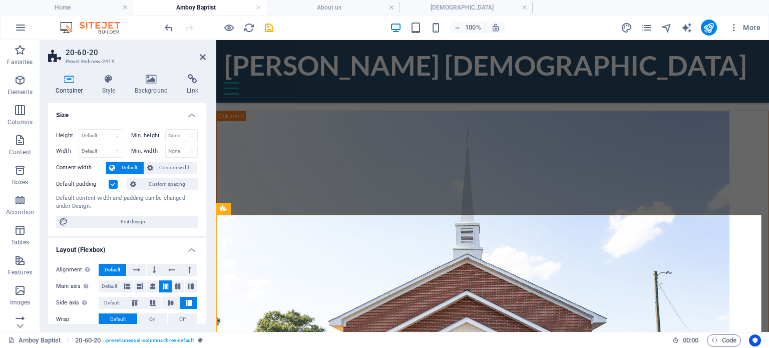
click at [112, 183] on label at bounding box center [113, 184] width 9 height 9
click at [0, 0] on input "Default padding" at bounding box center [0, 0] width 0 height 0
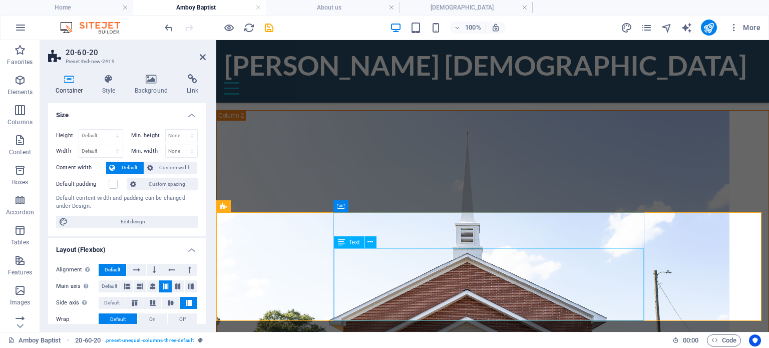
scroll to position [63, 0]
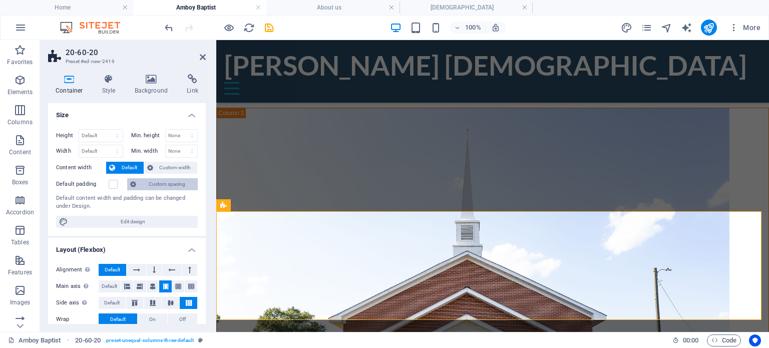
click at [158, 183] on span "Custom spacing" at bounding box center [167, 184] width 56 height 12
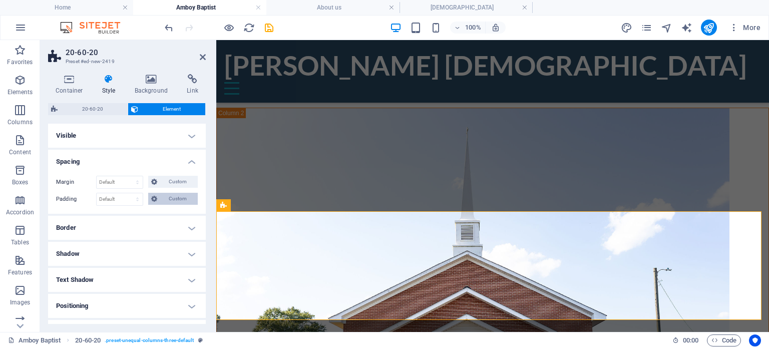
click at [167, 198] on span "Custom" at bounding box center [177, 199] width 35 height 12
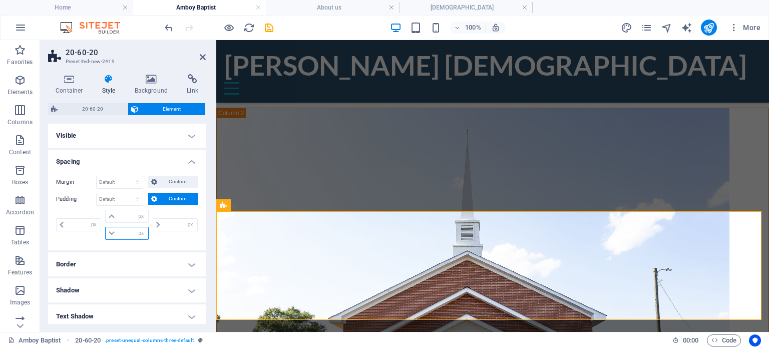
drag, startPoint x: 123, startPoint y: 231, endPoint x: 131, endPoint y: 229, distance: 8.3
click at [124, 231] on input "number" at bounding box center [133, 233] width 30 height 12
click at [128, 218] on input "number" at bounding box center [133, 216] width 30 height 12
type input "15"
type input "0"
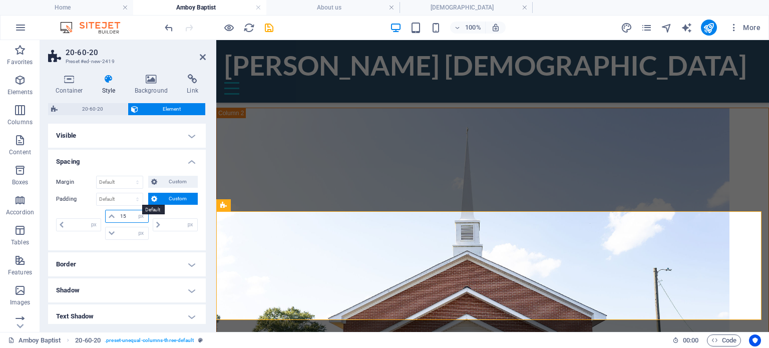
type input "0"
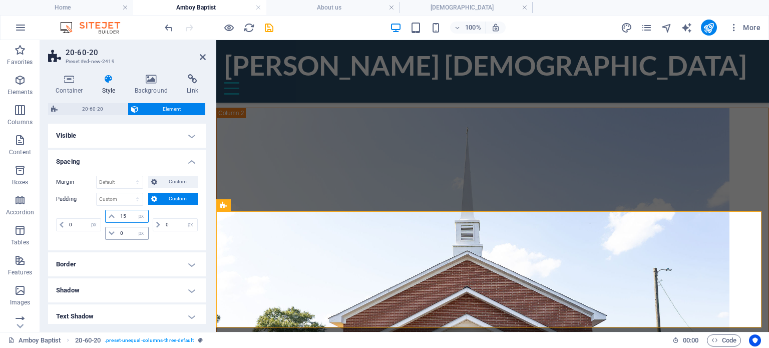
type input "15"
click at [124, 233] on input "0" at bounding box center [133, 233] width 30 height 12
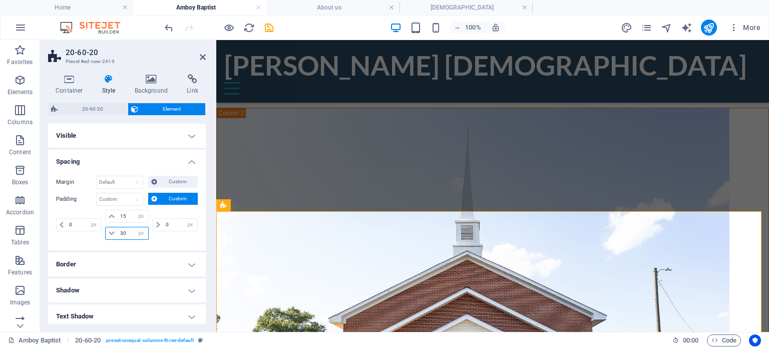
type input "30"
click at [164, 239] on div "0 px rem % vh vw 15 px rem % vh vw 30 px rem % vh vw 0 px rem % vh vw" at bounding box center [127, 226] width 142 height 33
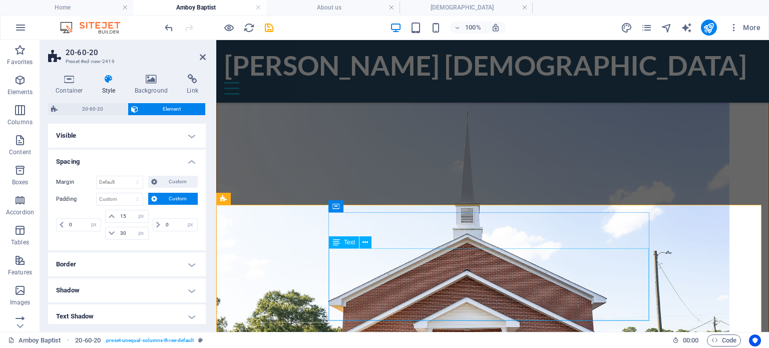
scroll to position [85, 0]
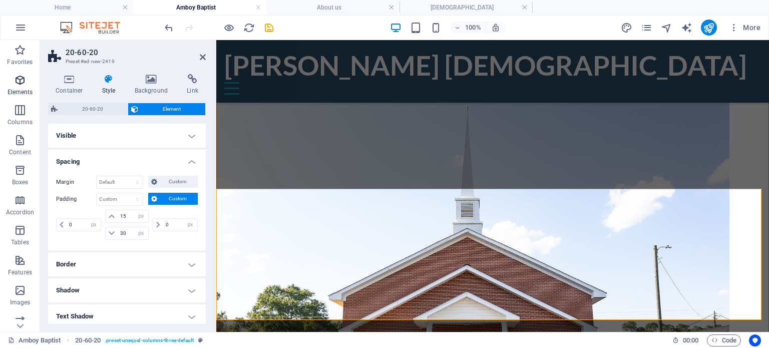
click at [18, 85] on icon "button" at bounding box center [20, 80] width 12 height 12
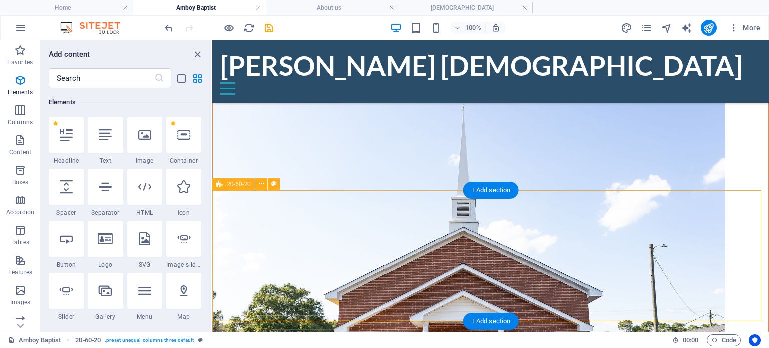
scroll to position [87, 0]
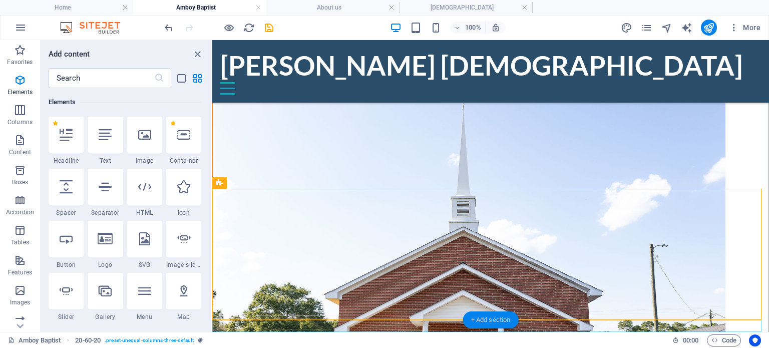
click at [485, 316] on div "+ Add section" at bounding box center [491, 319] width 56 height 17
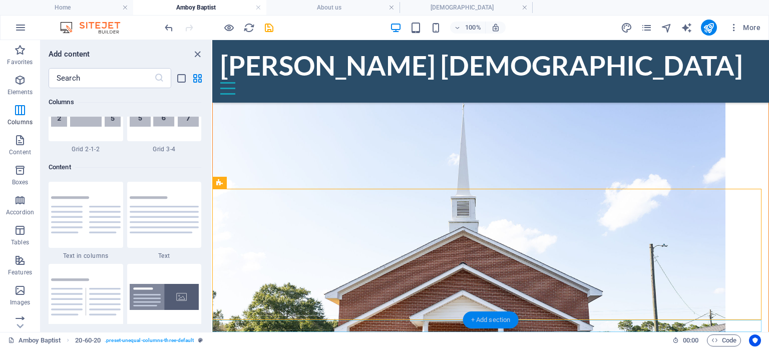
scroll to position [1752, 0]
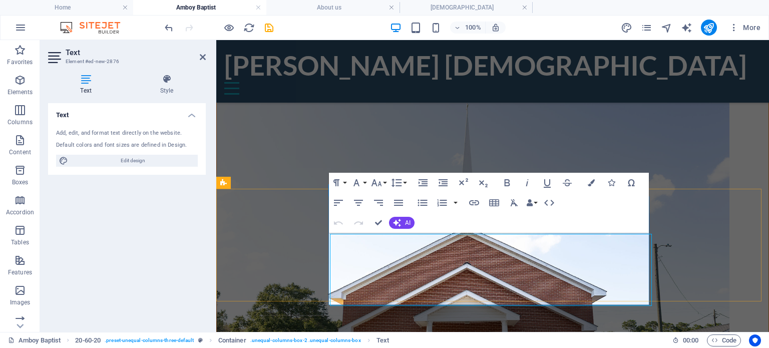
scroll to position [85, 0]
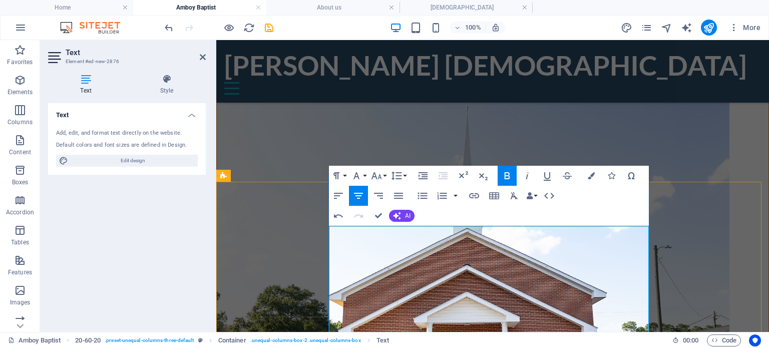
scroll to position [92, 0]
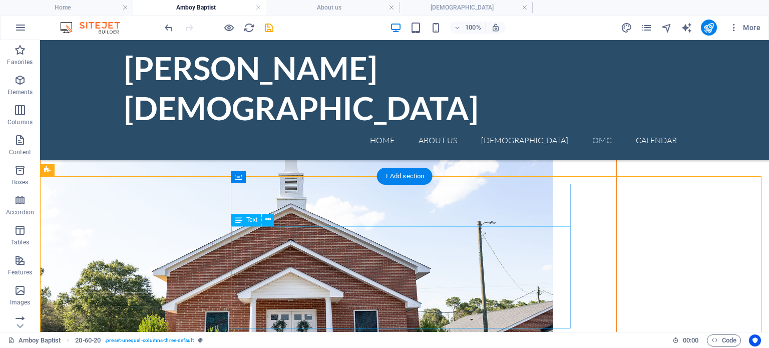
scroll to position [139, 0]
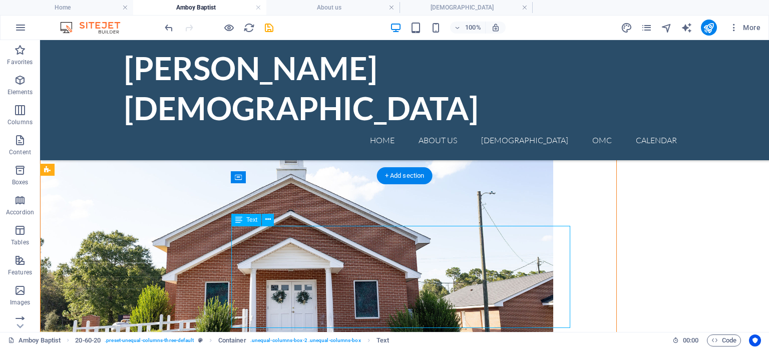
scroll to position [109, 0]
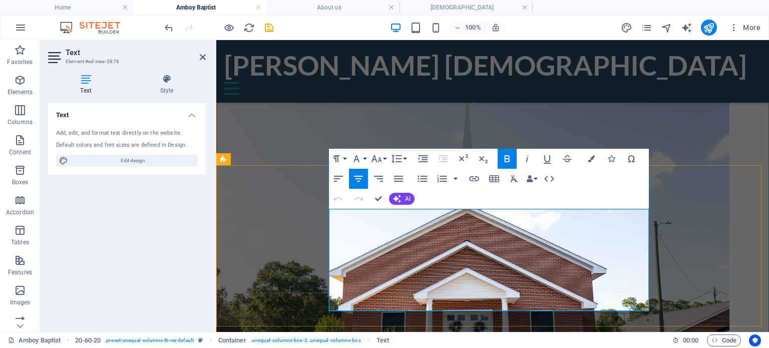
drag, startPoint x: 561, startPoint y: 268, endPoint x: 425, endPoint y: 274, distance: 136.3
click at [363, 159] on button "Font Family" at bounding box center [358, 159] width 19 height 20
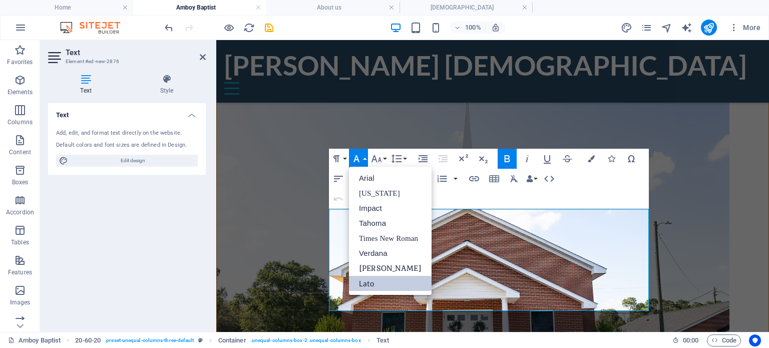
scroll to position [0, 0]
click at [381, 160] on icon "button" at bounding box center [376, 159] width 12 height 12
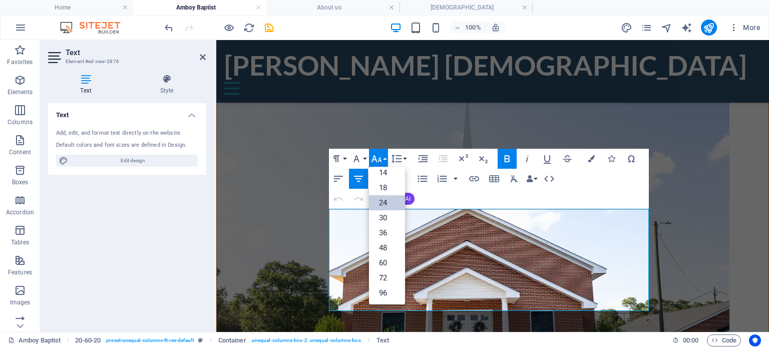
scroll to position [80, 0]
click at [590, 184] on div "Paragraph Format Normal Heading 1 Heading 2 Heading 3 Heading 4 Heading 5 Headi…" at bounding box center [489, 179] width 320 height 60
click at [593, 161] on icon "button" at bounding box center [591, 158] width 7 height 7
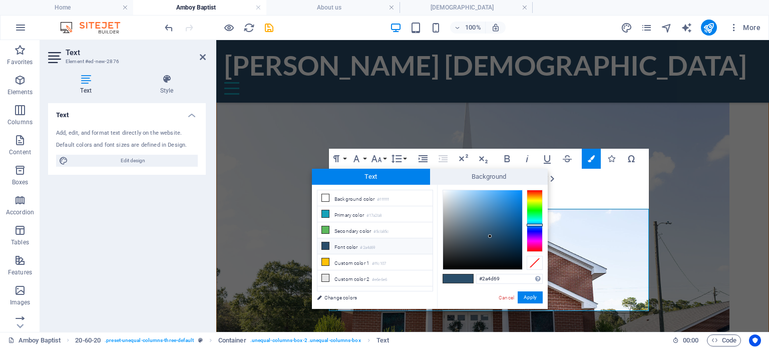
click at [342, 245] on li "Font color #2a4d69" at bounding box center [374, 246] width 115 height 16
click at [527, 297] on button "Apply" at bounding box center [530, 297] width 25 height 12
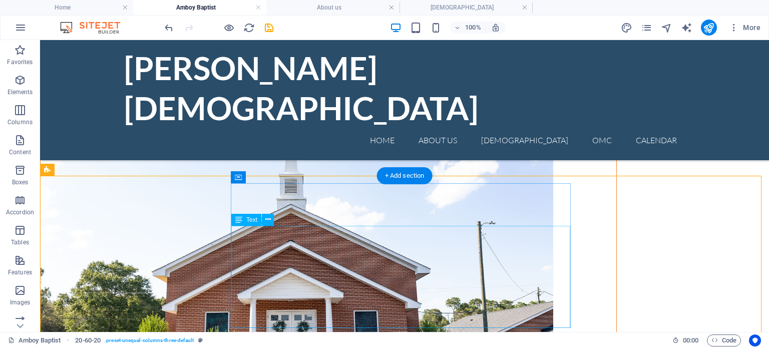
scroll to position [162, 0]
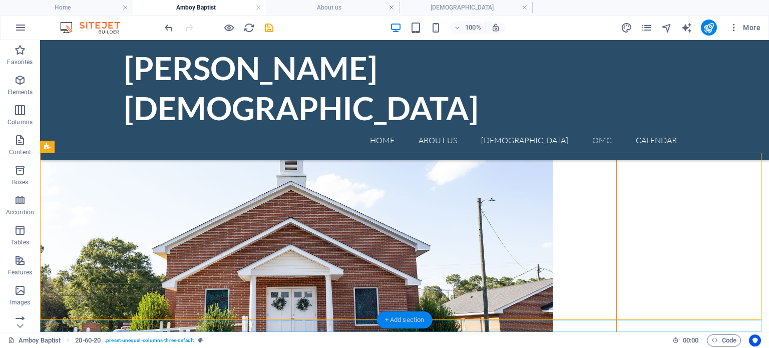
click at [408, 321] on div "+ Add section" at bounding box center [405, 319] width 56 height 17
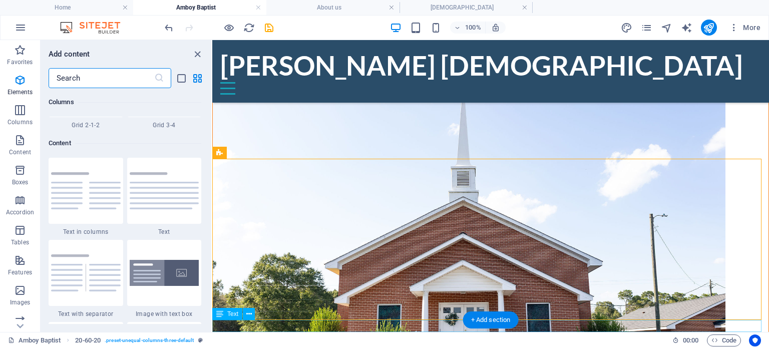
scroll to position [1752, 0]
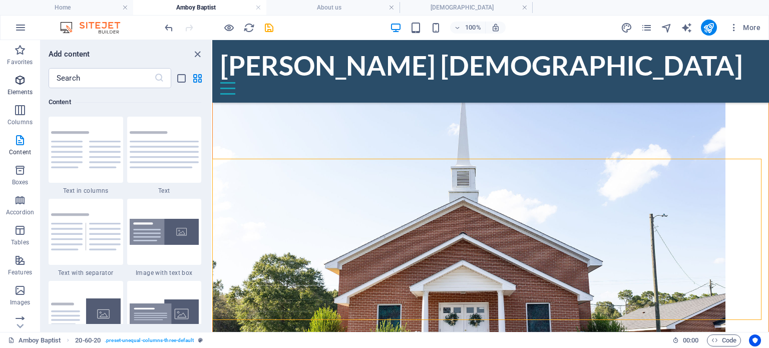
click at [19, 76] on icon "button" at bounding box center [20, 80] width 12 height 12
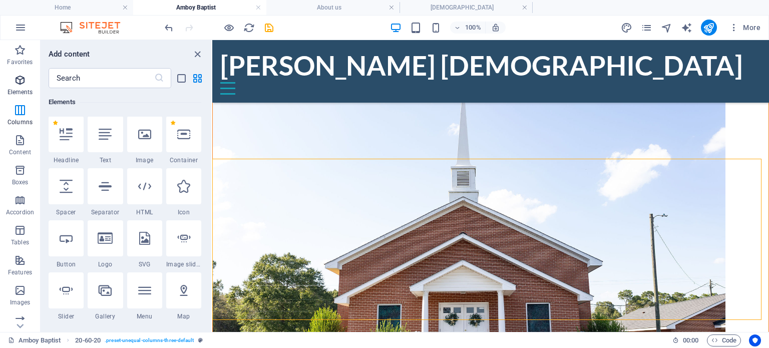
scroll to position [107, 0]
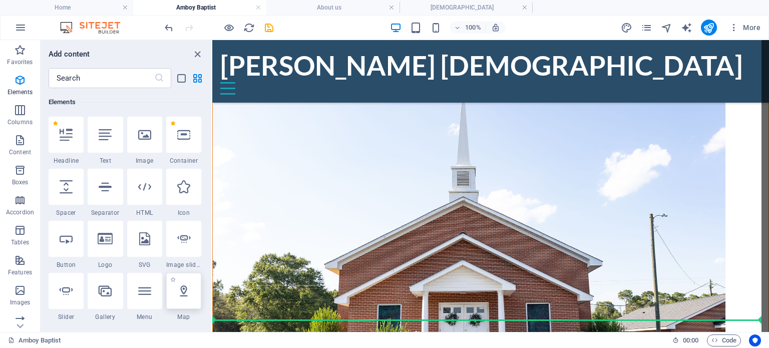
select select "1"
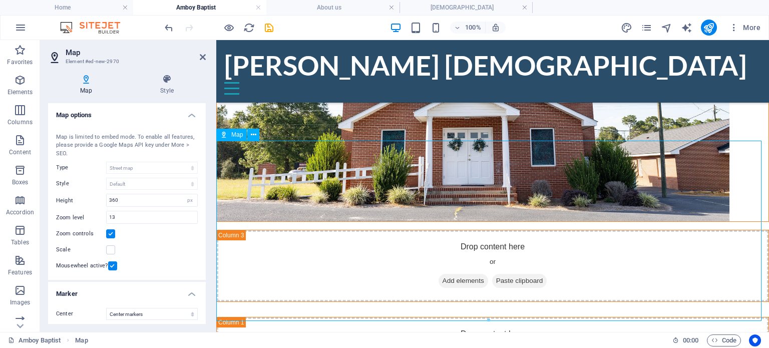
scroll to position [295, 0]
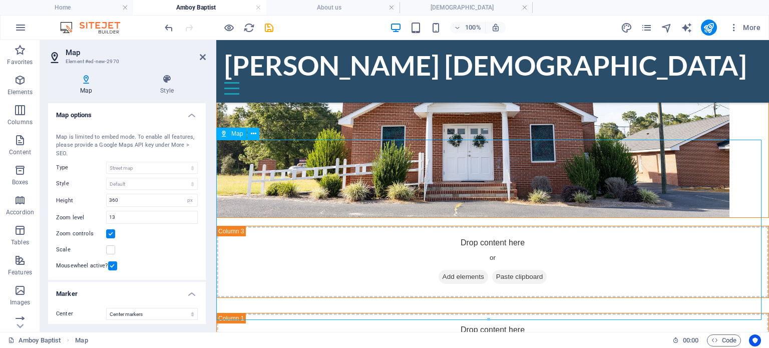
click at [227, 137] on div "Map" at bounding box center [231, 134] width 31 height 12
click at [256, 134] on icon at bounding box center [254, 134] width 6 height 11
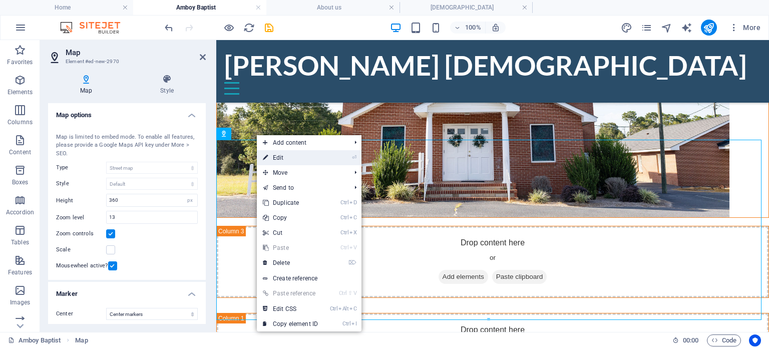
click at [278, 157] on link "⏎ Edit" at bounding box center [290, 157] width 67 height 15
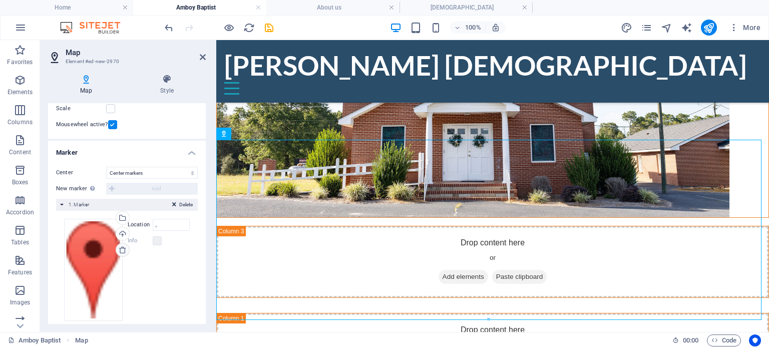
scroll to position [150, 0]
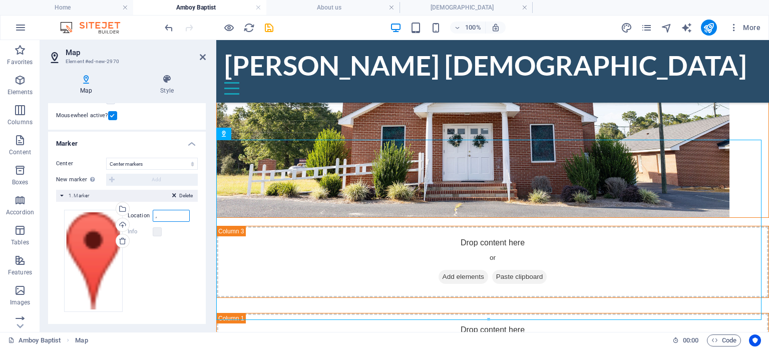
click at [157, 214] on input "," at bounding box center [171, 216] width 37 height 12
drag, startPoint x: 164, startPoint y: 217, endPoint x: 146, endPoint y: 219, distance: 18.1
click at [146, 219] on div "Location ," at bounding box center [159, 216] width 62 height 12
type input "[STREET_ADDRESS]"
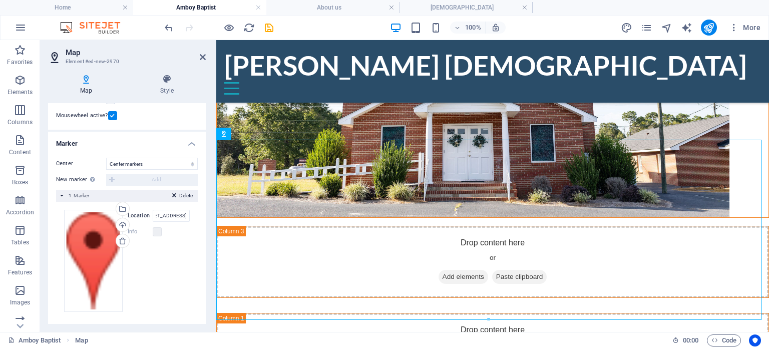
click at [175, 274] on div "Drag files here, click to choose files or select files from Files or our free s…" at bounding box center [127, 261] width 126 height 102
drag, startPoint x: 155, startPoint y: 212, endPoint x: 216, endPoint y: 214, distance: 60.6
click at [216, 214] on aside "Map Element #ed-new-2970 Map Style Map options Map center , Map is limited to e…" at bounding box center [128, 186] width 176 height 292
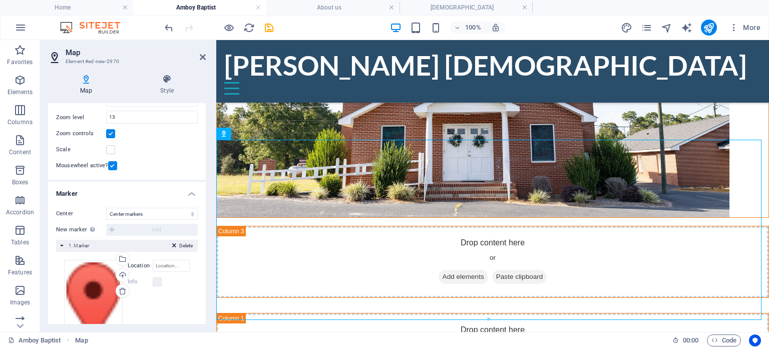
scroll to position [150, 0]
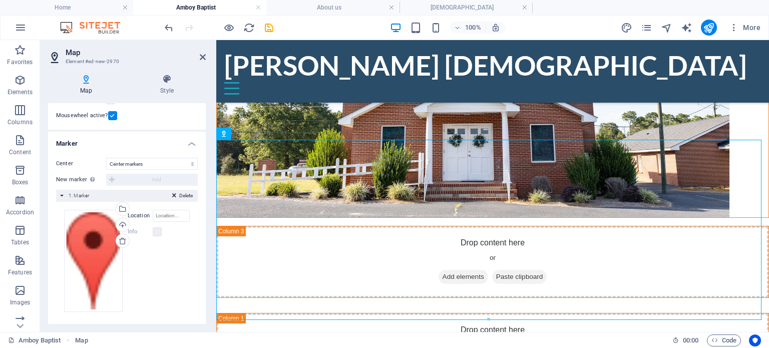
click at [82, 197] on span "1. Marker" at bounding box center [79, 196] width 21 height 6
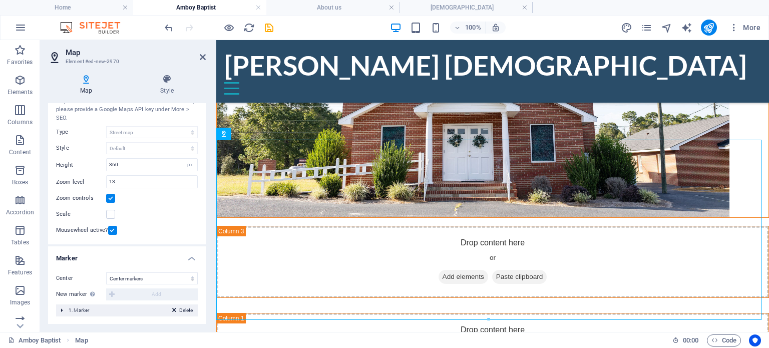
scroll to position [0, 0]
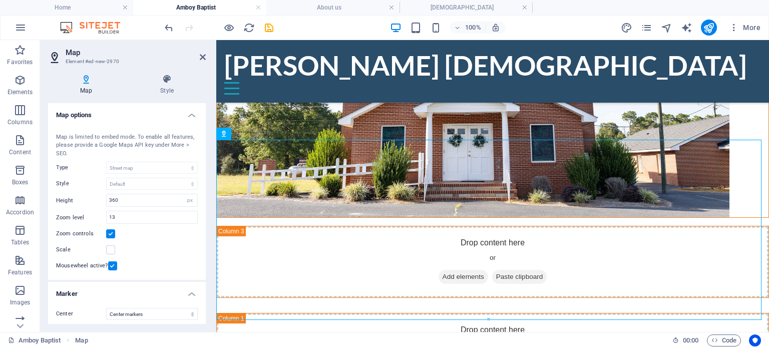
drag, startPoint x: 72, startPoint y: 154, endPoint x: 53, endPoint y: 135, distance: 26.9
click at [51, 134] on div "Map center , Map is limited to embed mode. To enable all features, please provi…" at bounding box center [127, 200] width 158 height 159
drag, startPoint x: 59, startPoint y: 135, endPoint x: 69, endPoint y: 153, distance: 19.9
click at [69, 152] on div "Map is limited to embed mode. To enable all features, please provide a Google M…" at bounding box center [127, 145] width 142 height 25
click at [188, 115] on h4 "Map options" at bounding box center [127, 112] width 158 height 18
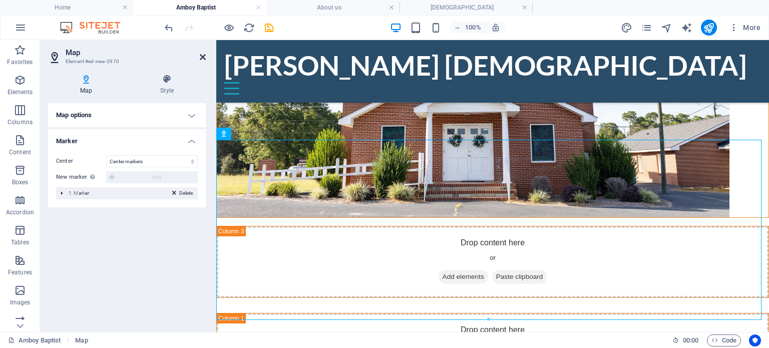
click at [202, 53] on icon at bounding box center [203, 57] width 6 height 8
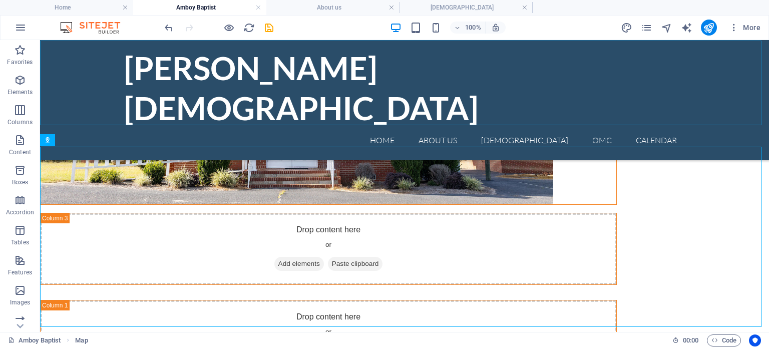
scroll to position [336, 0]
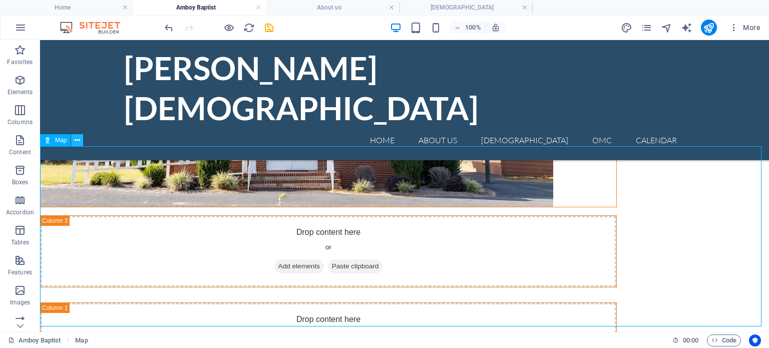
click at [79, 142] on icon at bounding box center [78, 140] width 6 height 11
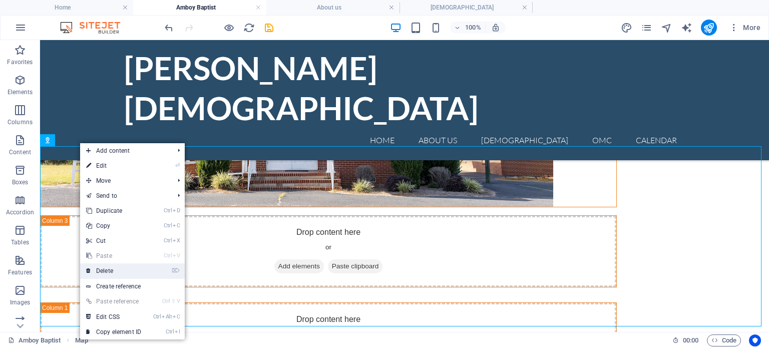
click at [116, 274] on link "⌦ Delete" at bounding box center [113, 270] width 67 height 15
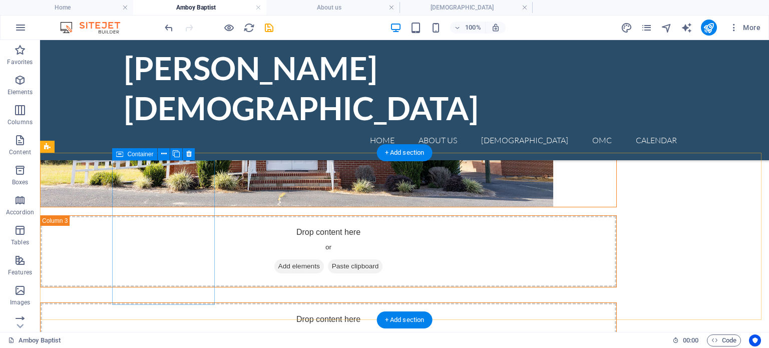
scroll to position [162, 0]
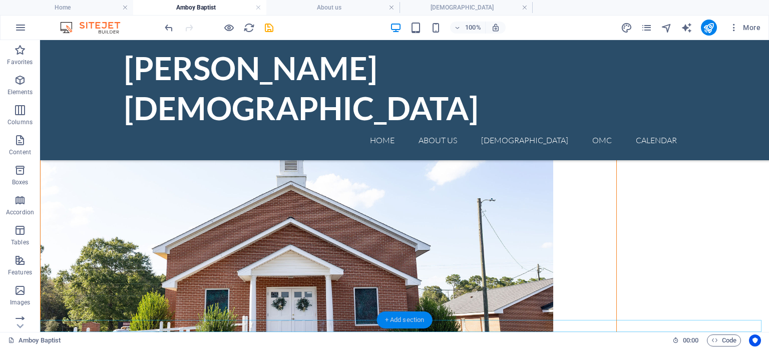
click at [402, 319] on div "+ Add section" at bounding box center [405, 319] width 56 height 17
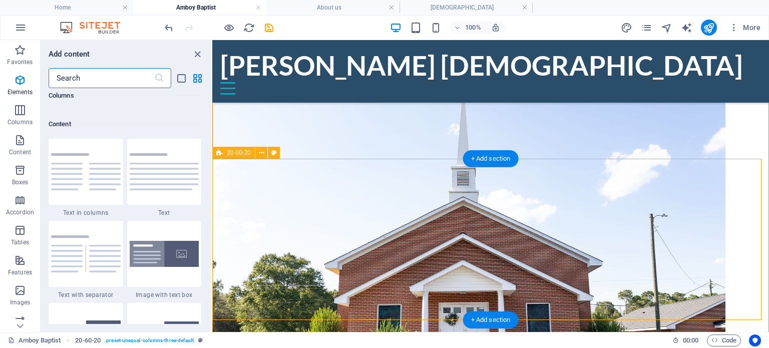
scroll to position [1752, 0]
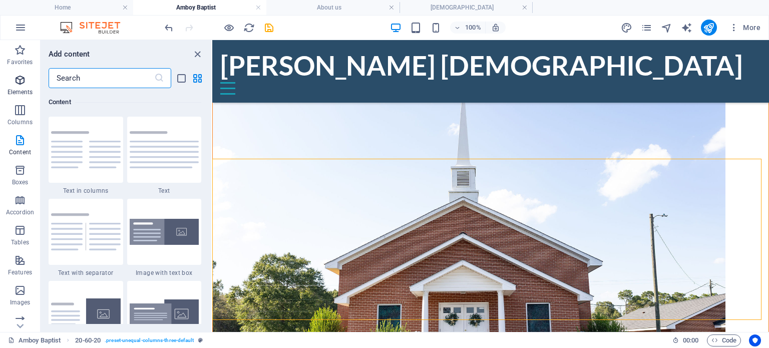
click at [26, 86] on icon "button" at bounding box center [20, 80] width 12 height 12
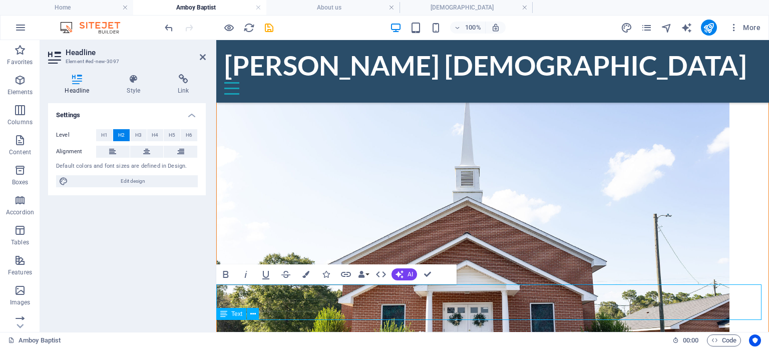
scroll to position [151, 0]
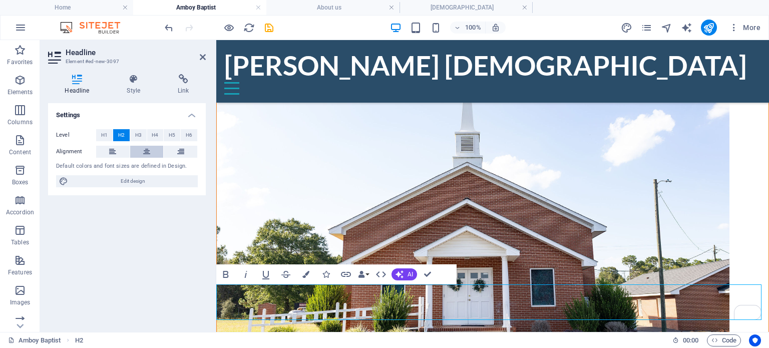
click at [143, 152] on icon at bounding box center [146, 152] width 7 height 12
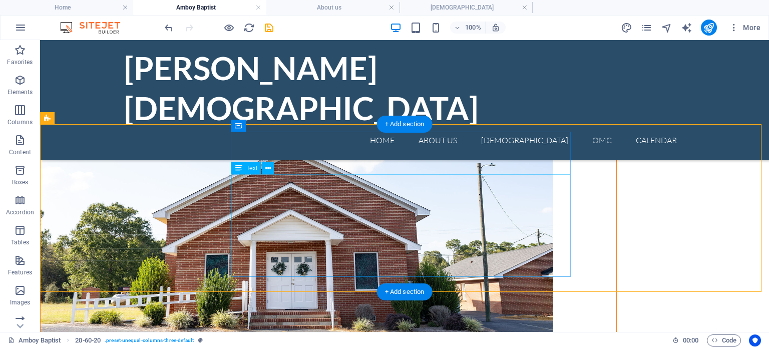
scroll to position [204, 0]
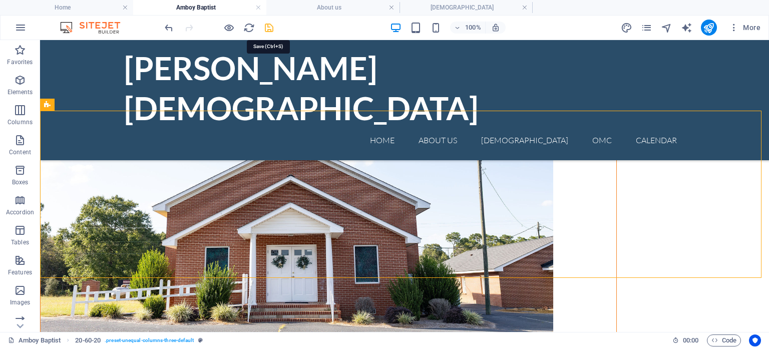
click at [267, 26] on icon "save" at bounding box center [269, 28] width 12 height 12
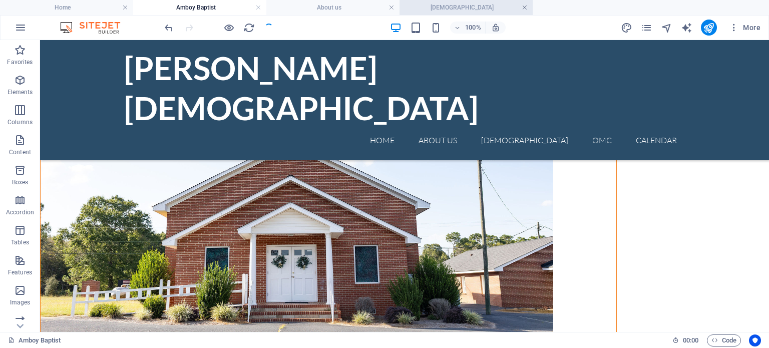
click at [391, 5] on link at bounding box center [391, 8] width 6 height 10
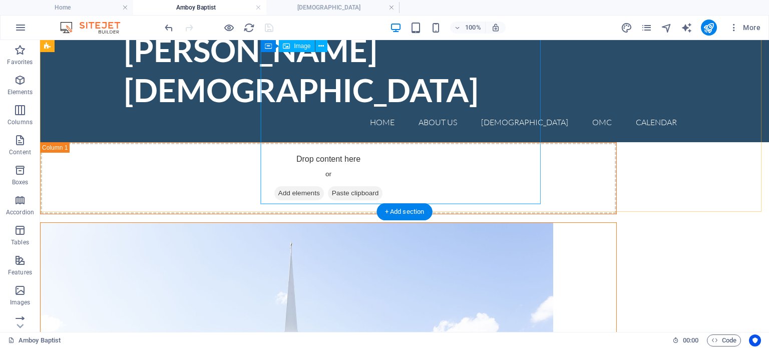
scroll to position [0, 0]
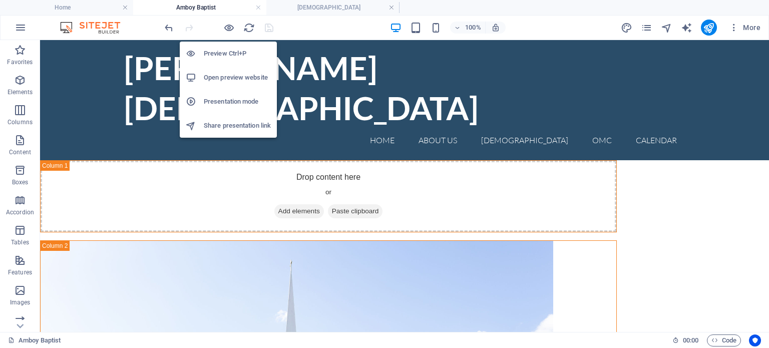
click at [231, 79] on h6 "Open preview website" at bounding box center [237, 78] width 67 height 12
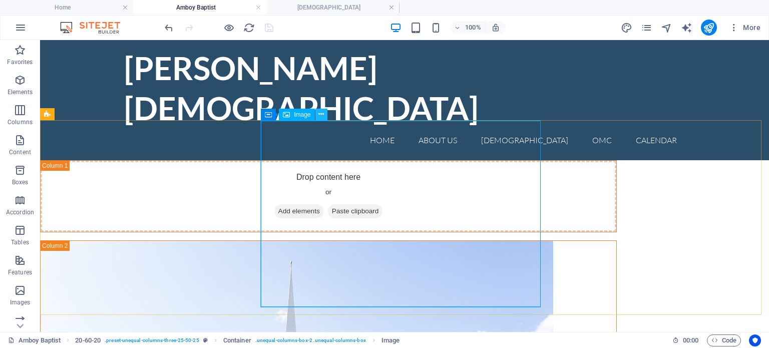
click at [318, 114] on icon at bounding box center [321, 114] width 6 height 11
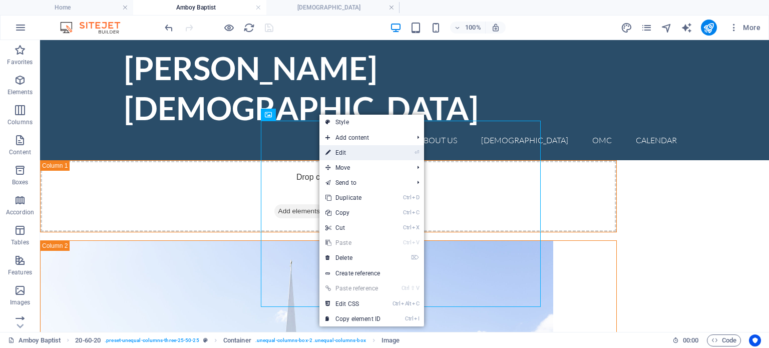
click at [348, 152] on link "⏎ Edit" at bounding box center [352, 152] width 67 height 15
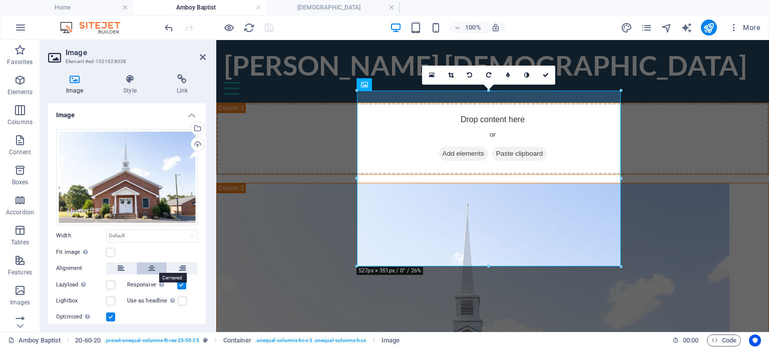
click at [151, 267] on icon at bounding box center [151, 268] width 7 height 12
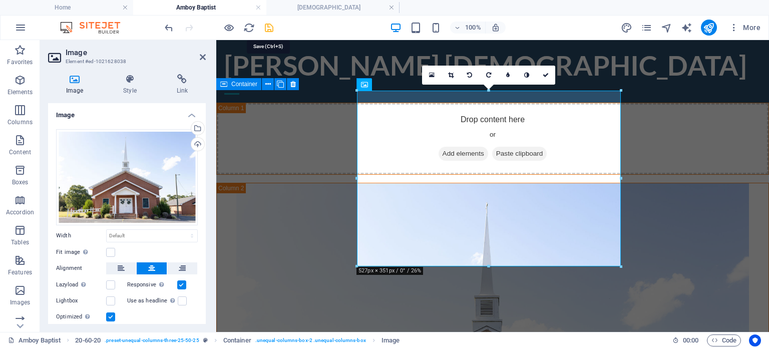
click at [267, 27] on icon "save" at bounding box center [269, 28] width 12 height 12
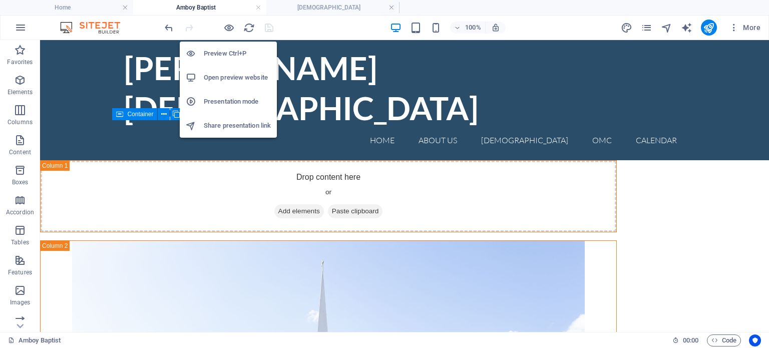
click at [226, 77] on h6 "Open preview website" at bounding box center [237, 78] width 67 height 12
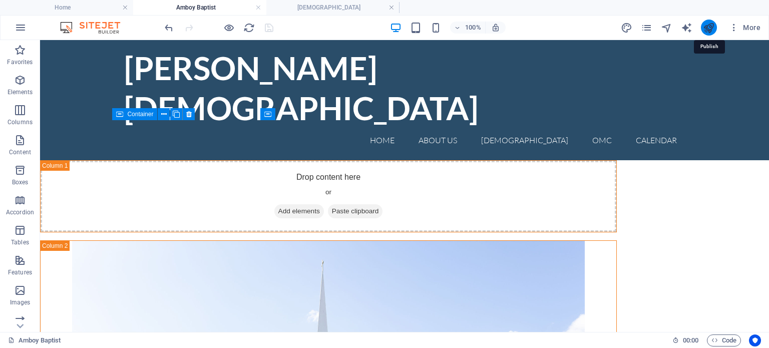
click at [713, 29] on icon "publish" at bounding box center [709, 28] width 12 height 12
click at [267, 28] on div at bounding box center [219, 28] width 112 height 16
click at [85, 5] on h4 "Home" at bounding box center [66, 7] width 133 height 11
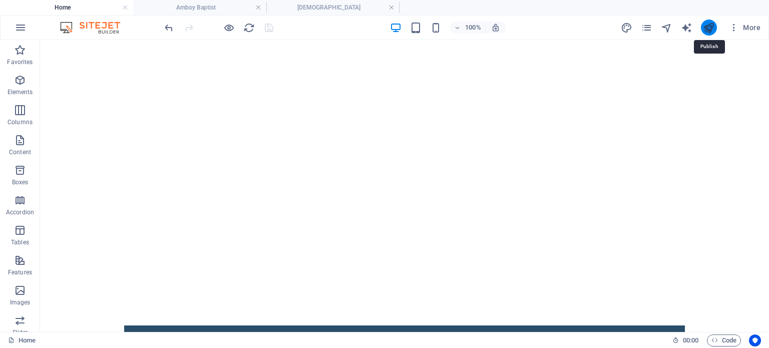
click at [712, 30] on icon "publish" at bounding box center [709, 28] width 12 height 12
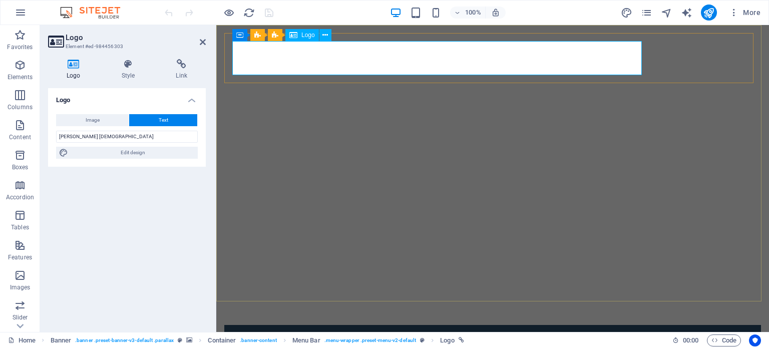
click at [129, 71] on h4 "Style" at bounding box center [130, 69] width 55 height 21
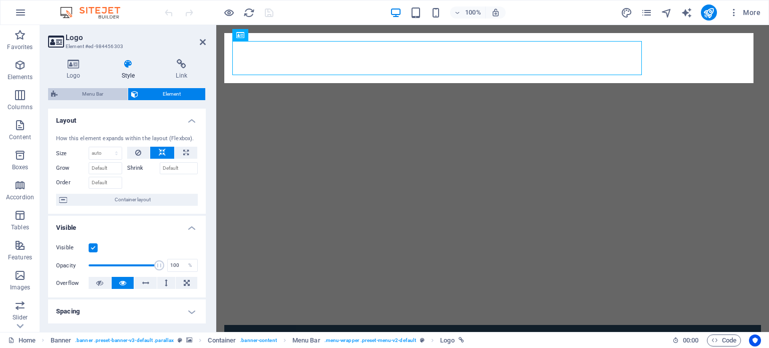
click at [107, 98] on span "Menu Bar" at bounding box center [93, 94] width 64 height 12
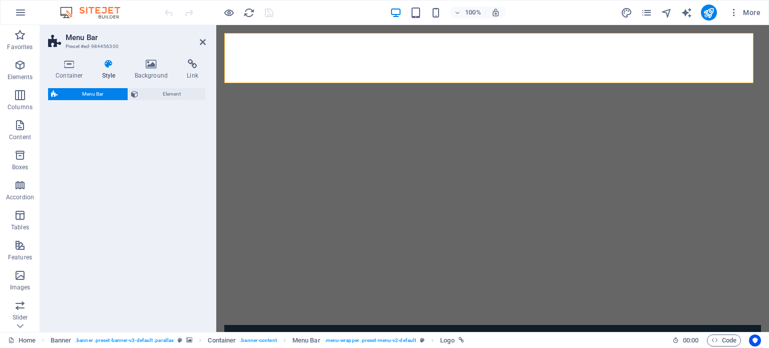
select select "rem"
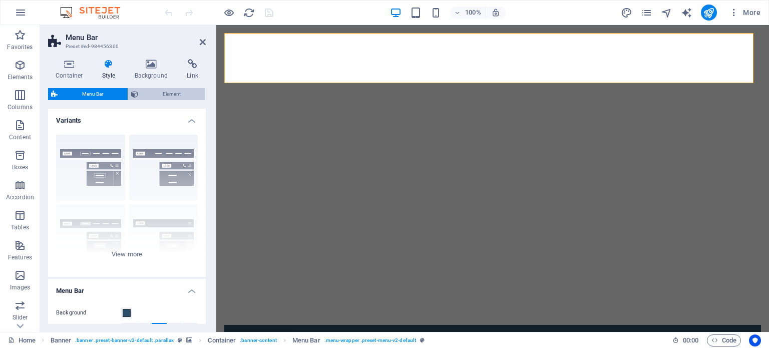
click at [174, 97] on span "Element" at bounding box center [171, 94] width 61 height 12
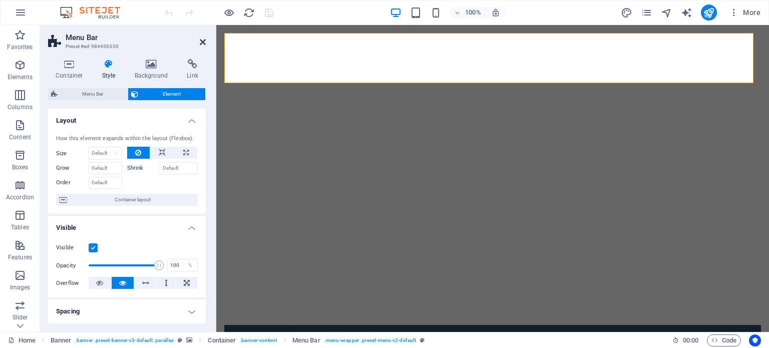
click at [203, 42] on icon at bounding box center [203, 42] width 6 height 8
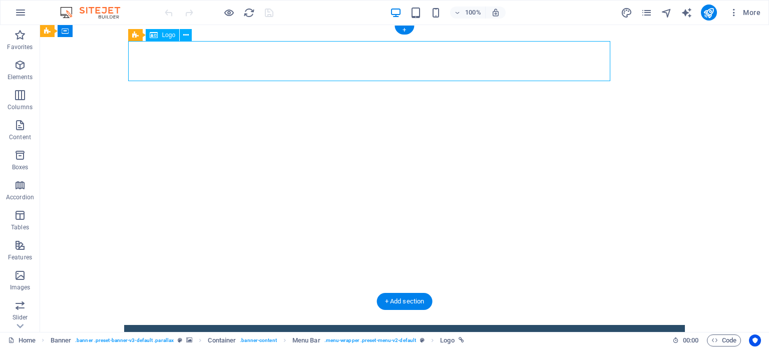
click at [189, 38] on button at bounding box center [186, 35] width 12 height 12
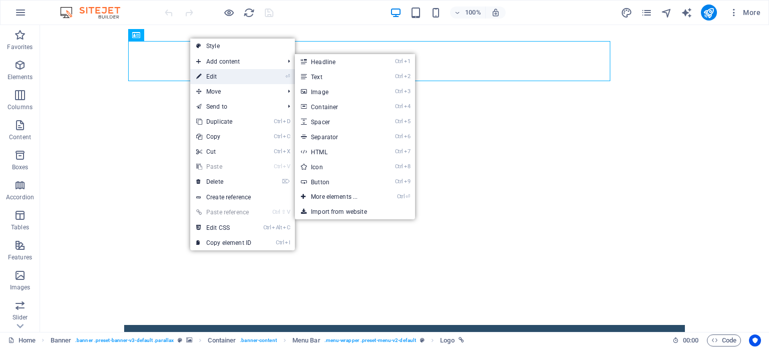
click at [221, 75] on link "⏎ Edit" at bounding box center [223, 76] width 67 height 15
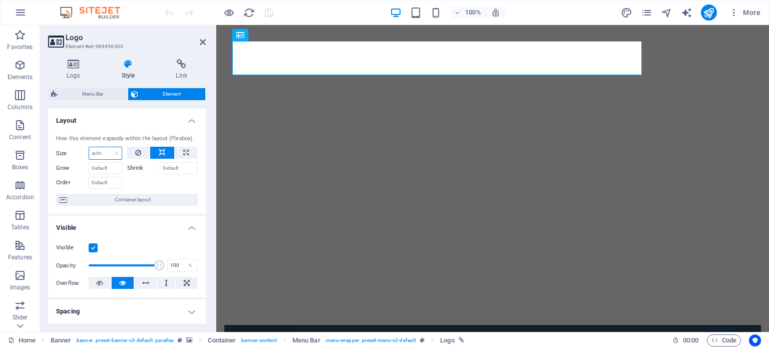
click at [115, 151] on select "Default auto px % 1/1 1/2 1/3 1/4 1/5 1/6 1/7 1/8 1/9 1/10" at bounding box center [105, 153] width 33 height 12
select select "1/5"
click at [106, 147] on select "Default auto px % 1/1 1/2 1/3 1/4 1/5 1/6 1/7 1/8 1/9 1/10" at bounding box center [105, 153] width 33 height 12
type input "20"
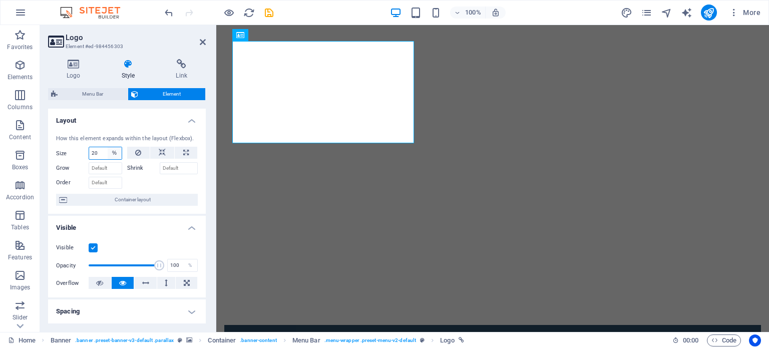
click at [112, 150] on select "Default auto px % 1/1 1/2 1/3 1/4 1/5 1/6 1/7 1/8 1/9 1/10" at bounding box center [115, 153] width 14 height 12
select select "1/1"
click at [108, 147] on select "Default auto px % 1/1 1/2 1/3 1/4 1/5 1/6 1/7 1/8 1/9 1/10" at bounding box center [115, 153] width 14 height 12
type input "100"
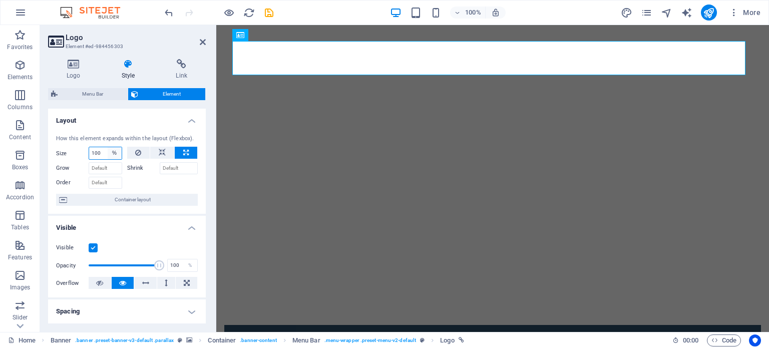
click at [115, 155] on select "Default auto px % 1/1 1/2 1/3 1/4 1/5 1/6 1/7 1/8 1/9 1/10" at bounding box center [115, 153] width 14 height 12
select select "1/2"
click at [108, 147] on select "Default auto px % 1/1 1/2 1/3 1/4 1/5 1/6 1/7 1/8 1/9 1/10" at bounding box center [115, 153] width 14 height 12
type input "50"
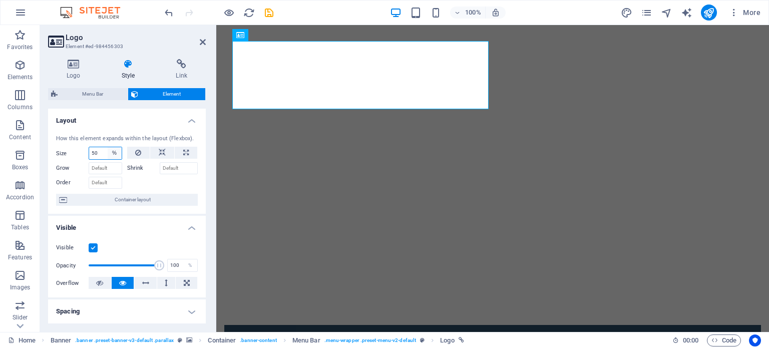
click at [114, 154] on select "Default auto px % 1/1 1/2 1/3 1/4 1/5 1/6 1/7 1/8 1/9 1/10" at bounding box center [115, 153] width 14 height 12
select select "px"
click at [108, 147] on select "Default auto px % 1/1 1/2 1/3 1/4 1/5 1/6 1/7 1/8 1/9 1/10" at bounding box center [115, 153] width 14 height 12
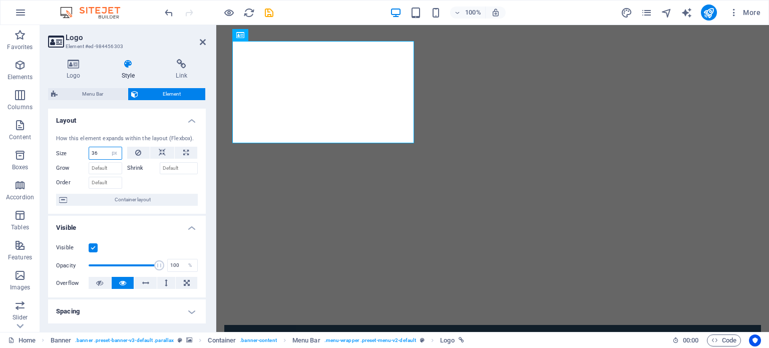
type input "36"
click at [116, 156] on select "Default auto px % 1/1 1/2 1/3 1/4 1/5 1/6 1/7 1/8 1/9 1/10" at bounding box center [115, 153] width 14 height 12
select select "1/2"
click at [108, 147] on select "Default auto px % 1/1 1/2 1/3 1/4 1/5 1/6 1/7 1/8 1/9 1/10" at bounding box center [115, 153] width 14 height 12
type input "50"
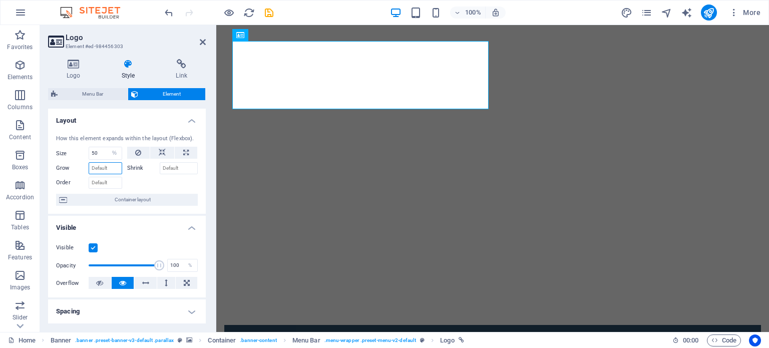
click at [116, 169] on input "Grow" at bounding box center [106, 168] width 34 height 12
drag, startPoint x: 110, startPoint y: 168, endPoint x: 90, endPoint y: 168, distance: 20.0
click at [90, 168] on input "Grow" at bounding box center [106, 168] width 34 height 12
click at [110, 153] on select "Default auto px % 1/1 1/2 1/3 1/4 1/5 1/6 1/7 1/8 1/9 1/10" at bounding box center [115, 153] width 14 height 12
select select "auto"
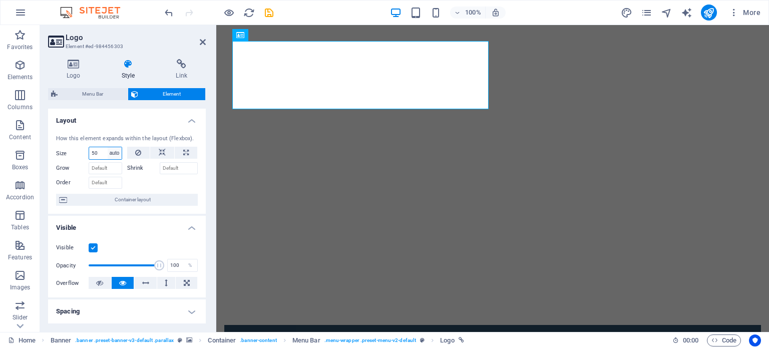
click at [108, 147] on select "Default auto px % 1/1 1/2 1/3 1/4 1/5 1/6 1/7 1/8 1/9 1/10" at bounding box center [115, 153] width 14 height 12
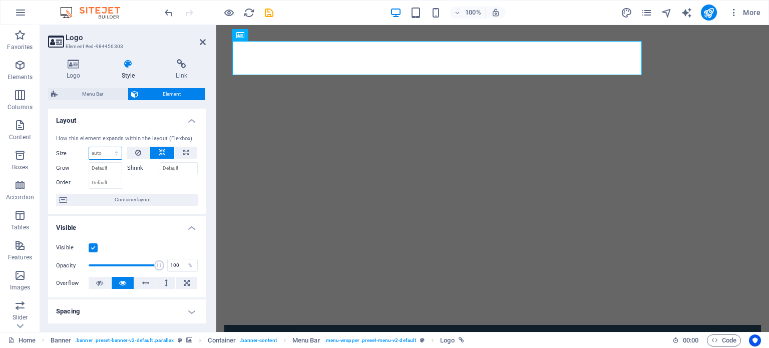
click at [116, 156] on select "Default auto px % 1/1 1/2 1/3 1/4 1/5 1/6 1/7 1/8 1/9 1/10" at bounding box center [105, 153] width 33 height 12
select select "%"
click at [106, 147] on select "Default auto px % 1/1 1/2 1/3 1/4 1/5 1/6 1/7 1/8 1/9 1/10" at bounding box center [105, 153] width 33 height 12
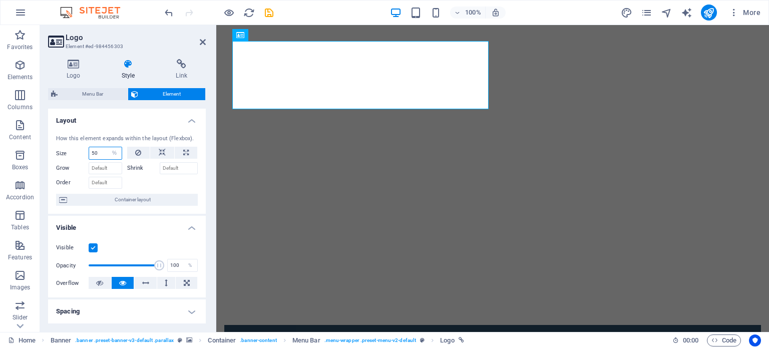
type input "50"
click at [126, 200] on span "Container layout" at bounding box center [132, 200] width 125 height 12
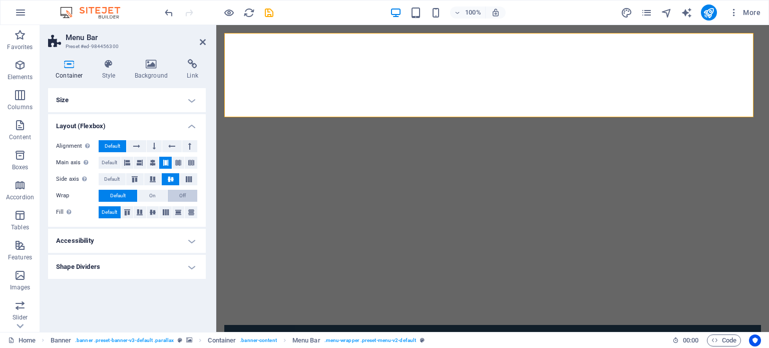
click at [180, 196] on span "Off" at bounding box center [182, 196] width 7 height 12
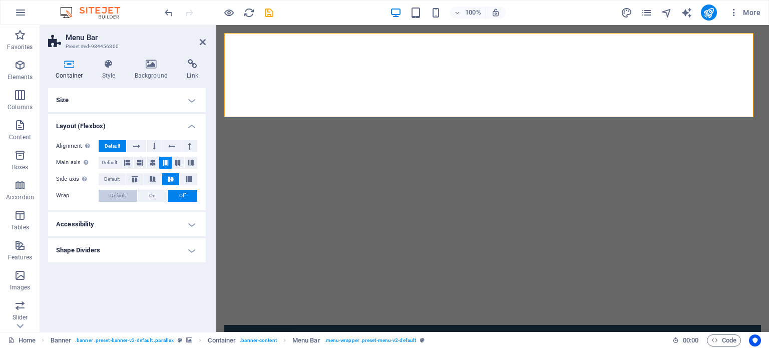
click at [130, 197] on button "Default" at bounding box center [118, 196] width 39 height 12
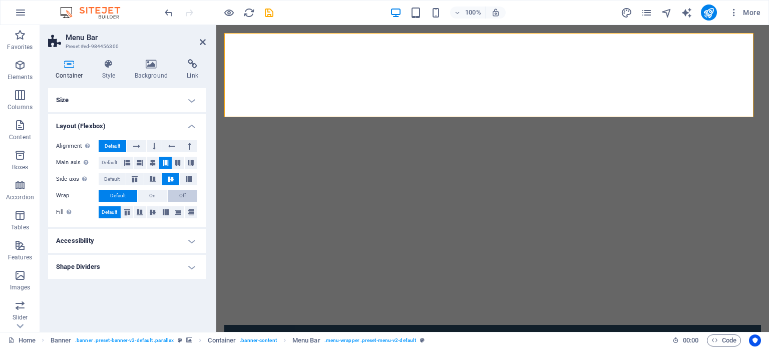
click at [182, 195] on span "Off" at bounding box center [182, 196] width 7 height 12
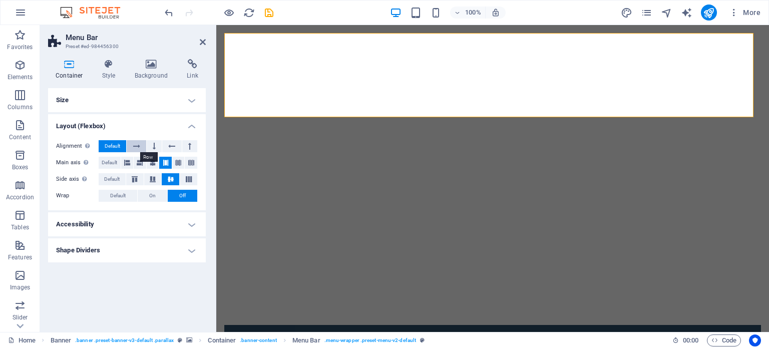
click at [137, 145] on icon at bounding box center [136, 146] width 7 height 12
click at [122, 145] on button "Default" at bounding box center [113, 146] width 28 height 12
click at [192, 96] on h4 "Size" at bounding box center [127, 100] width 158 height 24
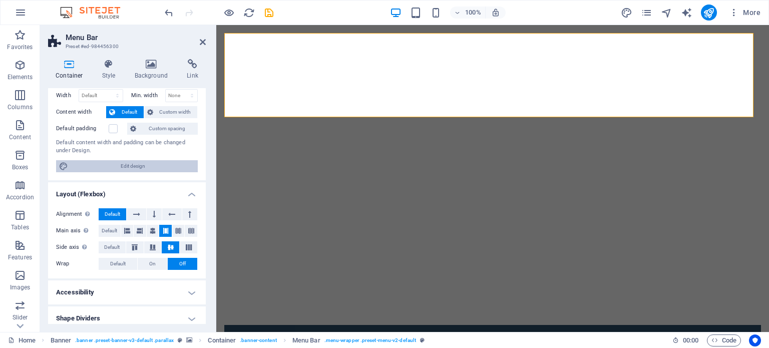
scroll to position [46, 0]
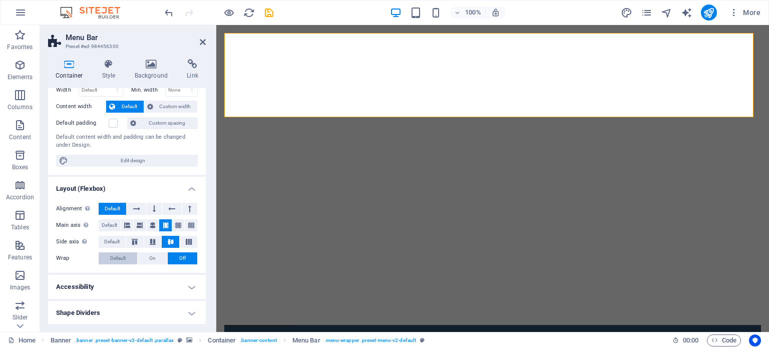
click at [117, 259] on span "Default" at bounding box center [118, 258] width 16 height 12
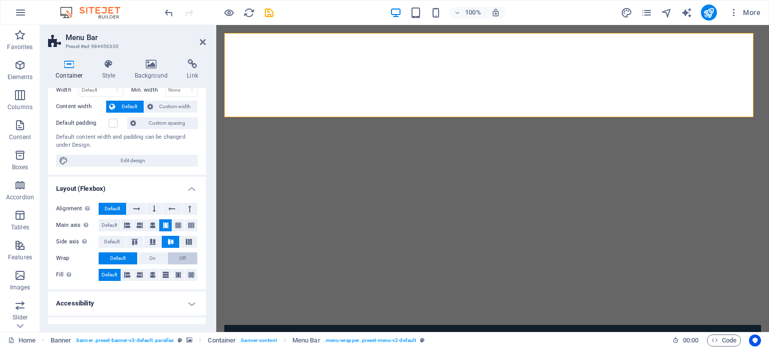
click at [189, 257] on button "Off" at bounding box center [183, 258] width 30 height 12
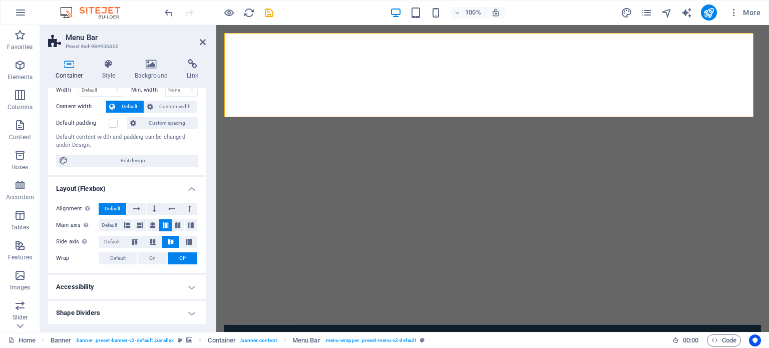
scroll to position [0, 0]
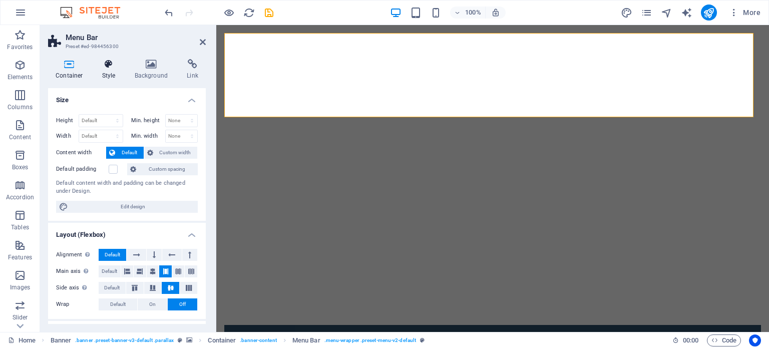
click at [109, 61] on icon at bounding box center [109, 64] width 29 height 10
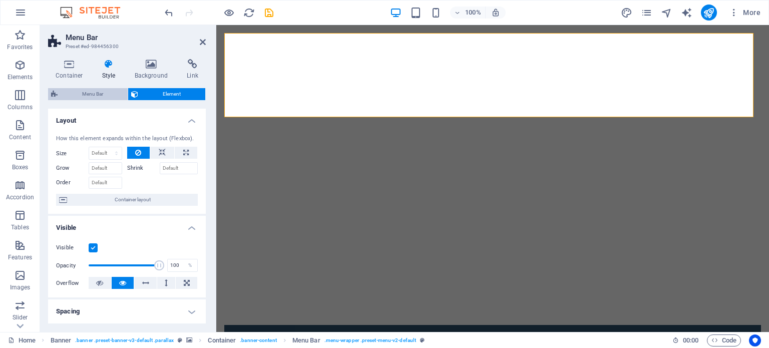
click at [102, 97] on span "Menu Bar" at bounding box center [93, 94] width 64 height 12
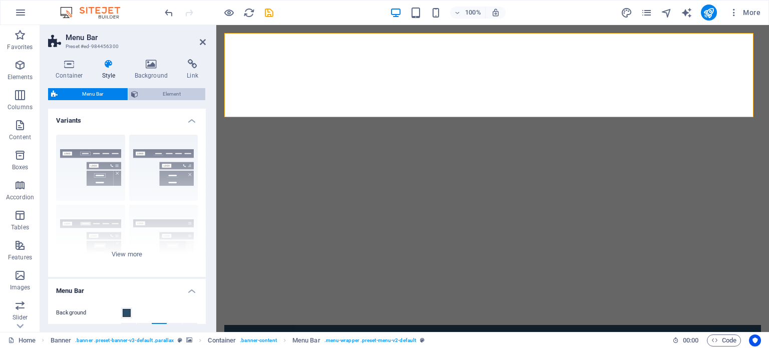
click at [157, 97] on span "Element" at bounding box center [171, 94] width 61 height 12
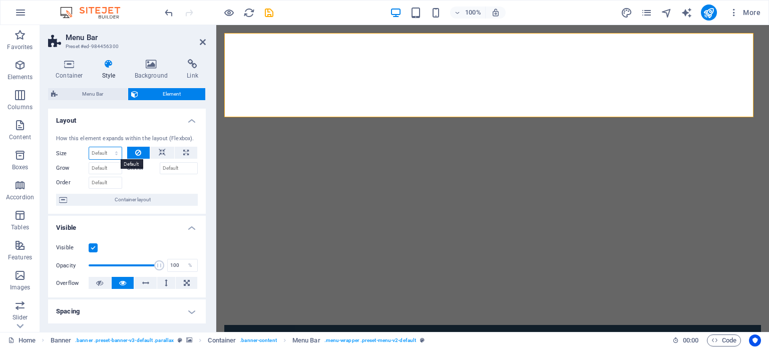
click at [115, 154] on select "Default auto px % 1/1 1/2 1/3 1/4 1/5 1/6 1/7 1/8 1/9 1/10" at bounding box center [105, 153] width 33 height 12
select select "px"
click at [106, 147] on select "Default auto px % 1/1 1/2 1/3 1/4 1/5 1/6 1/7 1/8 1/9 1/10" at bounding box center [105, 153] width 33 height 12
type input "0"
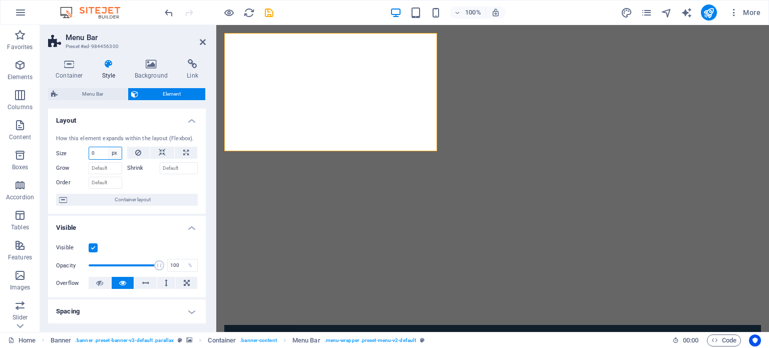
click at [113, 152] on select "Default auto px % 1/1 1/2 1/3 1/4 1/5 1/6 1/7 1/8 1/9 1/10" at bounding box center [115, 153] width 14 height 12
select select "1/10"
click at [108, 147] on select "Default auto px % 1/1 1/2 1/3 1/4 1/5 1/6 1/7 1/8 1/9 1/10" at bounding box center [115, 153] width 14 height 12
type input "10"
click at [114, 153] on select "Default auto px % 1/1 1/2 1/3 1/4 1/5 1/6 1/7 1/8 1/9 1/10" at bounding box center [115, 153] width 14 height 12
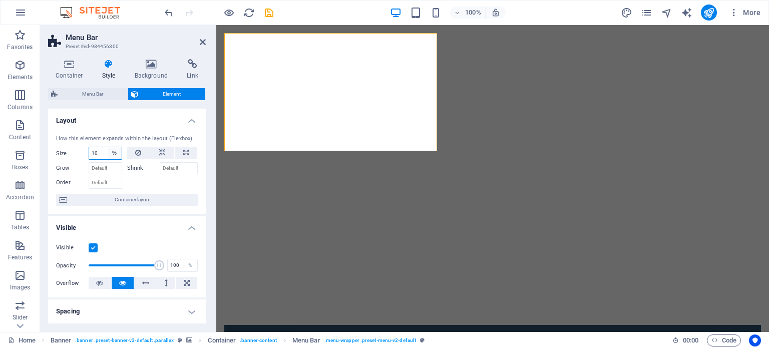
select select "1/1"
click at [108, 147] on select "Default auto px % 1/1 1/2 1/3 1/4 1/5 1/6 1/7 1/8 1/9 1/10" at bounding box center [115, 153] width 14 height 12
type input "100"
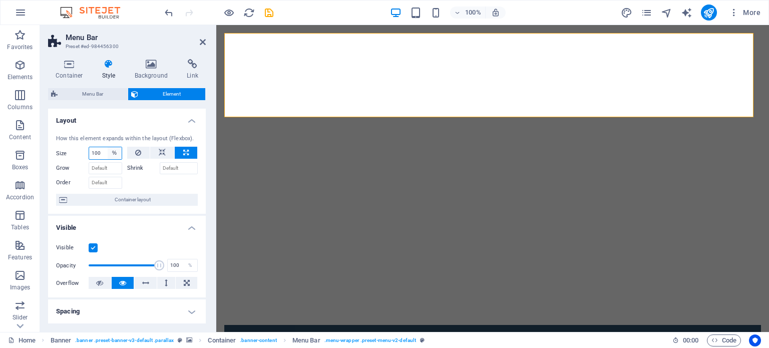
click at [114, 151] on select "Default auto px % 1/1 1/2 1/3 1/4 1/5 1/6 1/7 1/8 1/9 1/10" at bounding box center [115, 153] width 14 height 12
select select "cai1oajqu5s"
click at [108, 147] on select "Default auto px % 1/1 1/2 1/3 1/4 1/5 1/6 1/7 1/8 1/9 1/10" at bounding box center [115, 153] width 14 height 12
click at [116, 152] on select "Default auto px % 1/1 1/2 1/3 1/4 1/5 1/6 1/7 1/8 1/9 1/10" at bounding box center [105, 153] width 33 height 12
click at [89, 147] on select "Default auto px % 1/1 1/2 1/3 1/4 1/5 1/6 1/7 1/8 1/9 1/10" at bounding box center [105, 153] width 33 height 12
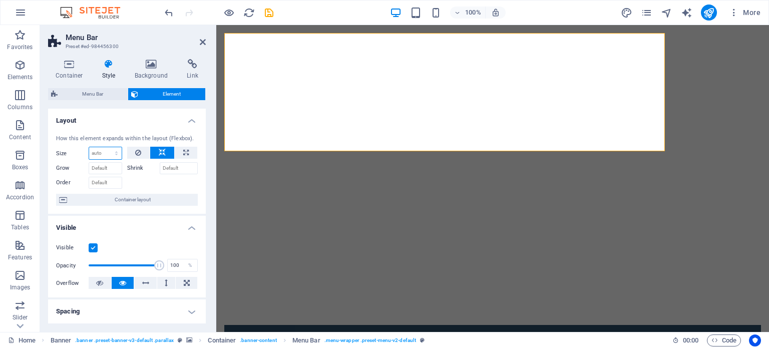
click at [114, 150] on select "Default auto px % 1/1 1/2 1/3 1/4 1/5 1/6 1/7 1/8 1/9 1/10" at bounding box center [105, 153] width 33 height 12
select select "%"
click at [106, 147] on select "Default auto px % 1/1 1/2 1/3 1/4 1/5 1/6 1/7 1/8 1/9 1/10" at bounding box center [105, 153] width 33 height 12
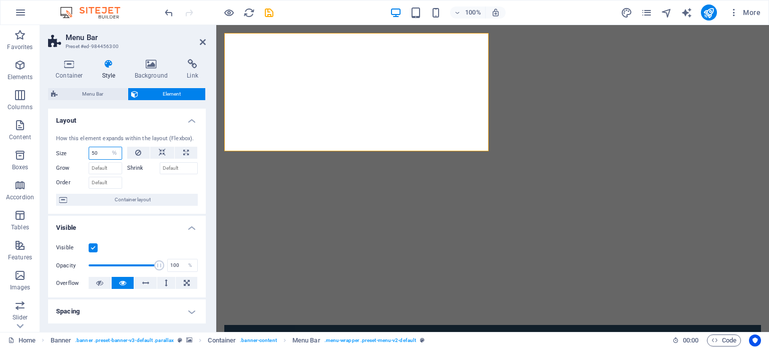
type input "50"
click at [163, 152] on icon at bounding box center [162, 153] width 7 height 12
select select "DISABLED_OPTION_VALUE"
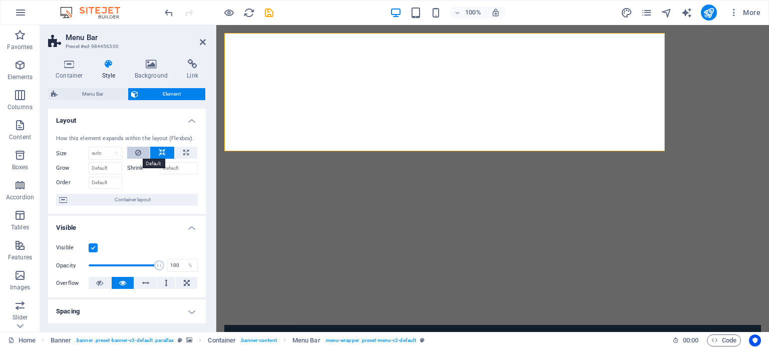
click at [139, 154] on icon at bounding box center [138, 153] width 6 height 12
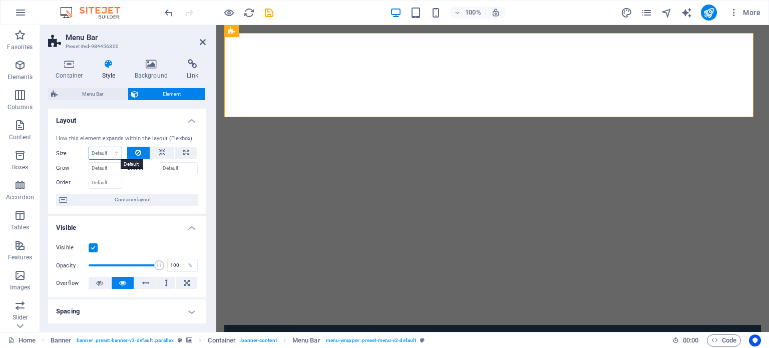
click at [114, 154] on select "Default auto px % 1/1 1/2 1/3 1/4 1/5 1/6 1/7 1/8 1/9 1/10" at bounding box center [105, 153] width 33 height 12
click at [114, 153] on select "Default auto px % 1/1 1/2 1/3 1/4 1/5 1/6 1/7 1/8 1/9 1/10" at bounding box center [105, 153] width 33 height 12
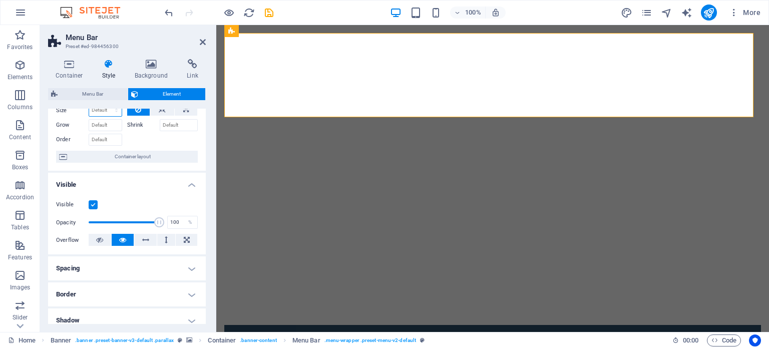
scroll to position [50, 0]
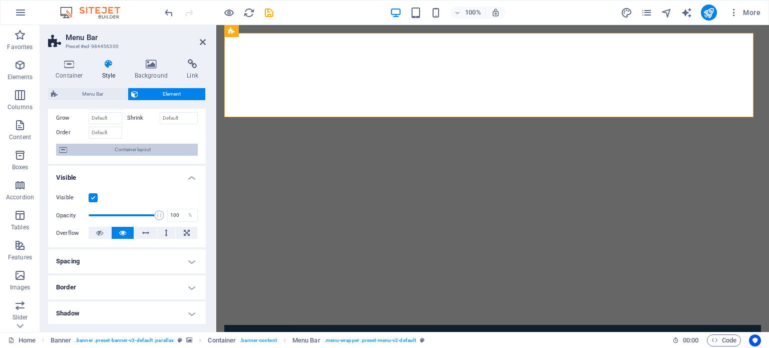
click at [121, 150] on span "Container layout" at bounding box center [132, 150] width 125 height 12
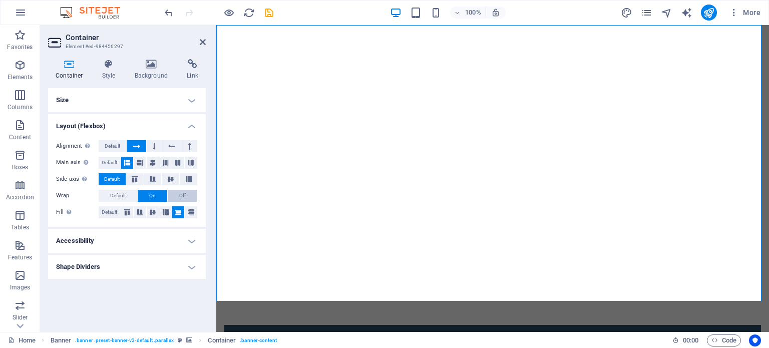
click at [184, 197] on span "Off" at bounding box center [182, 196] width 7 height 12
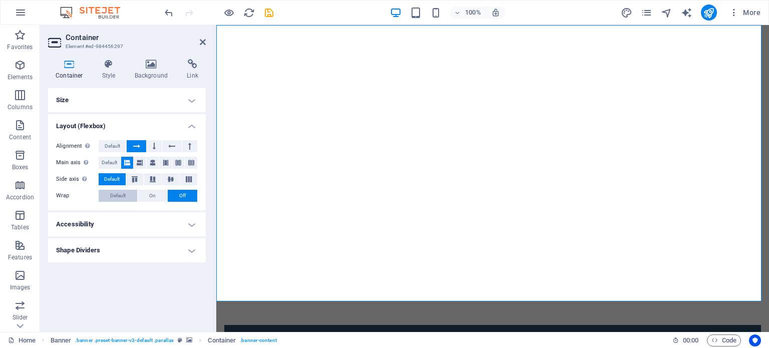
click at [124, 197] on span "Default" at bounding box center [118, 196] width 16 height 12
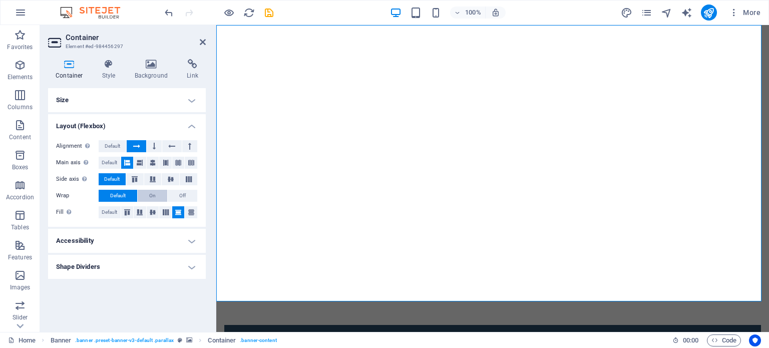
click at [151, 196] on span "On" at bounding box center [152, 196] width 7 height 12
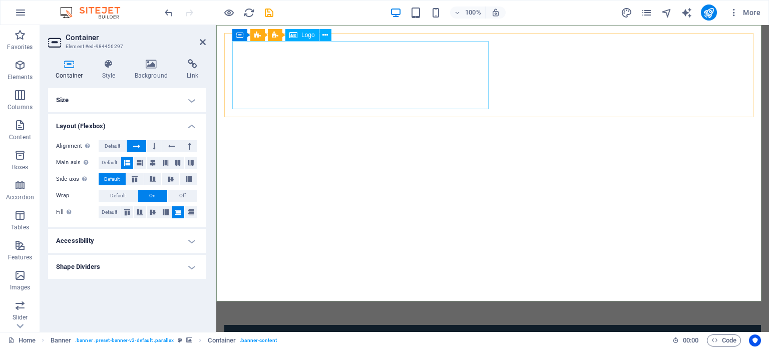
click at [329, 35] on button at bounding box center [325, 35] width 12 height 12
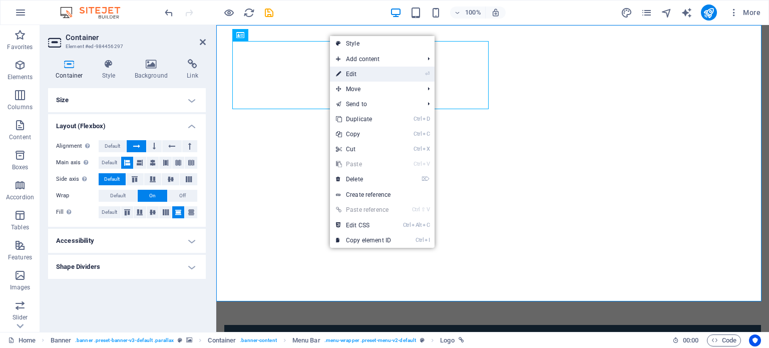
click at [357, 71] on link "⏎ Edit" at bounding box center [363, 74] width 67 height 15
select select "%"
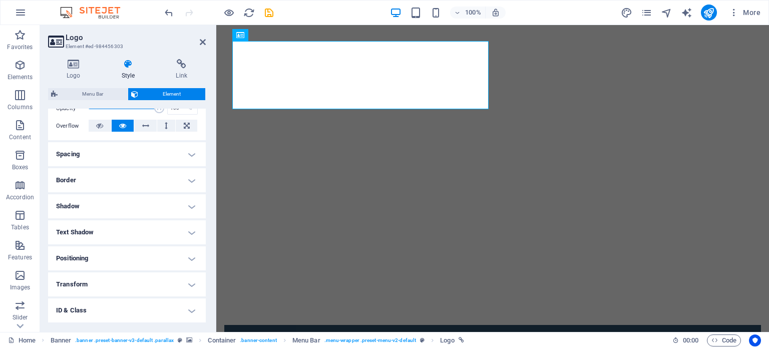
scroll to position [7, 0]
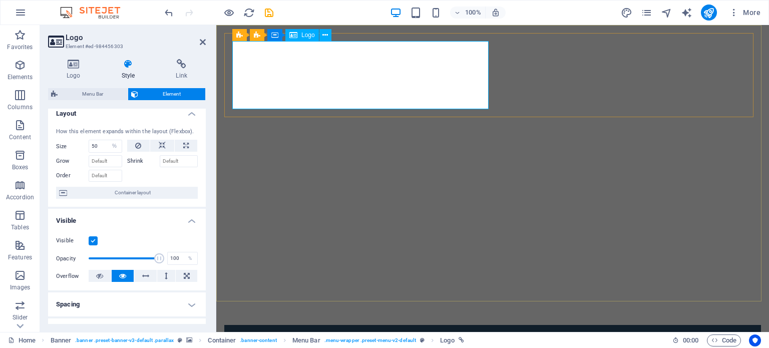
click at [303, 37] on span "Logo" at bounding box center [308, 35] width 14 height 6
click at [73, 64] on icon at bounding box center [73, 64] width 51 height 10
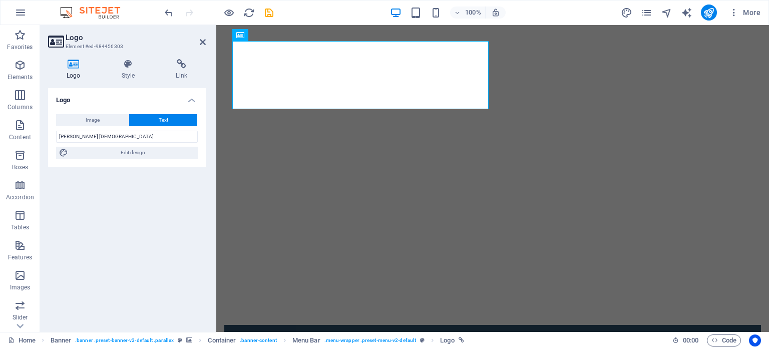
click at [163, 117] on span "Text" at bounding box center [164, 120] width 10 height 12
click at [132, 154] on span "Edit design" at bounding box center [133, 153] width 124 height 12
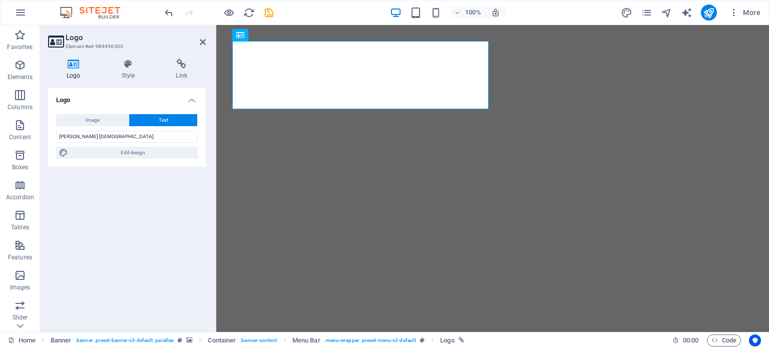
select select "rem"
select select "300"
select select "px"
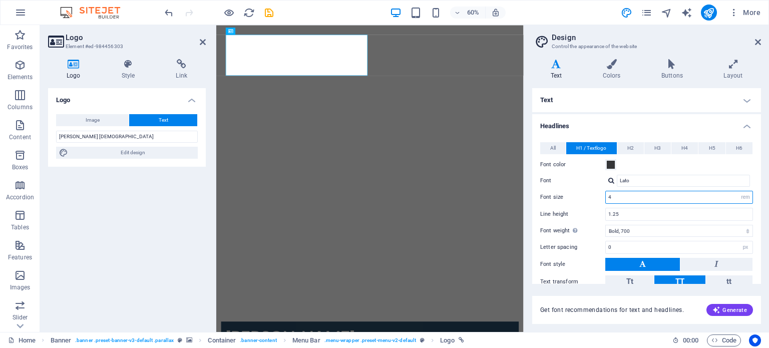
click at [676, 197] on input "4" at bounding box center [679, 197] width 147 height 12
click at [749, 198] on select "rem px em %" at bounding box center [745, 197] width 14 height 12
select select "px"
click at [738, 191] on select "rem px em %" at bounding box center [745, 197] width 14 height 12
type input "32"
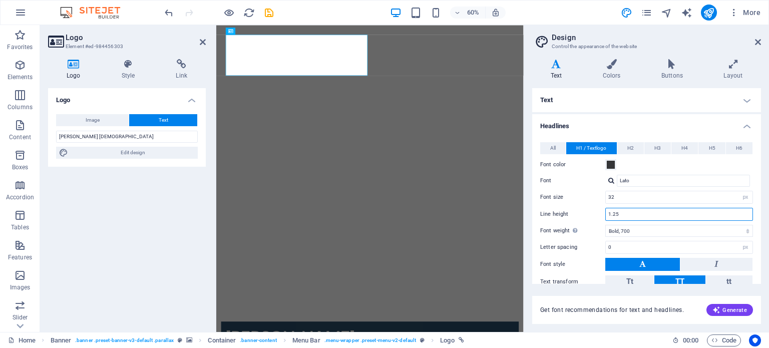
click at [654, 214] on input "1.25" at bounding box center [679, 214] width 147 height 12
click at [133, 71] on h4 "Style" at bounding box center [130, 69] width 55 height 21
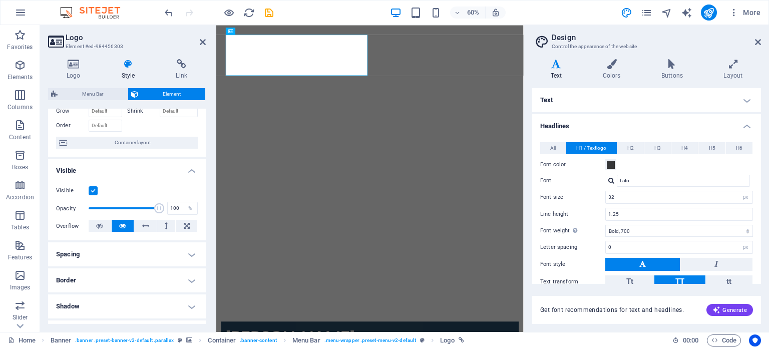
scroll to position [0, 0]
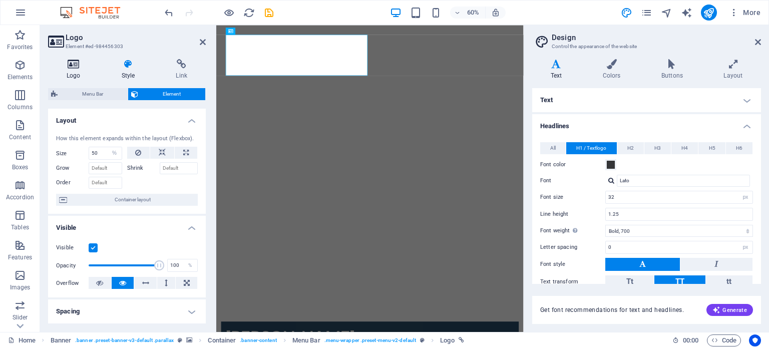
click at [80, 75] on h4 "Logo" at bounding box center [75, 69] width 55 height 21
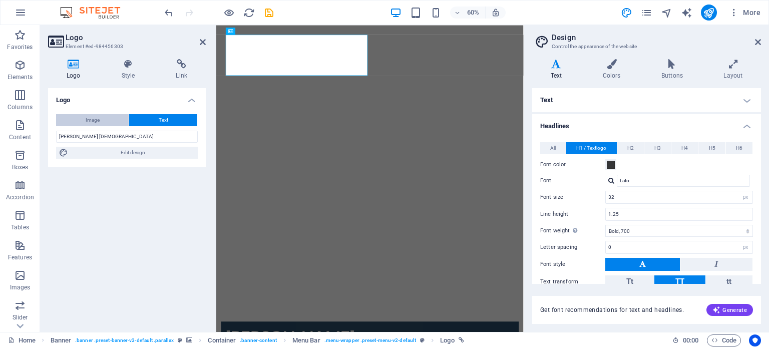
click at [109, 121] on button "Image" at bounding box center [92, 120] width 73 height 12
select select "DISABLED_OPTION_VALUE"
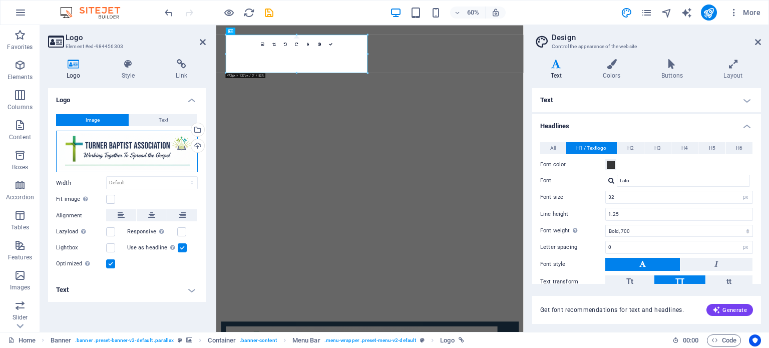
click at [144, 152] on div "Drag files here, click to choose files or select files from Files or our free s…" at bounding box center [127, 152] width 142 height 42
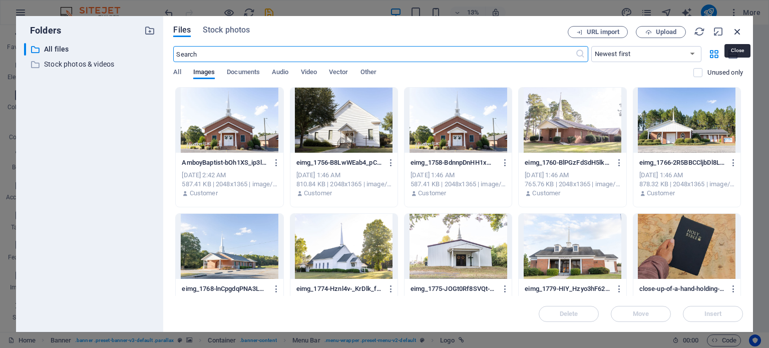
click at [738, 35] on icon "button" at bounding box center [737, 31] width 11 height 11
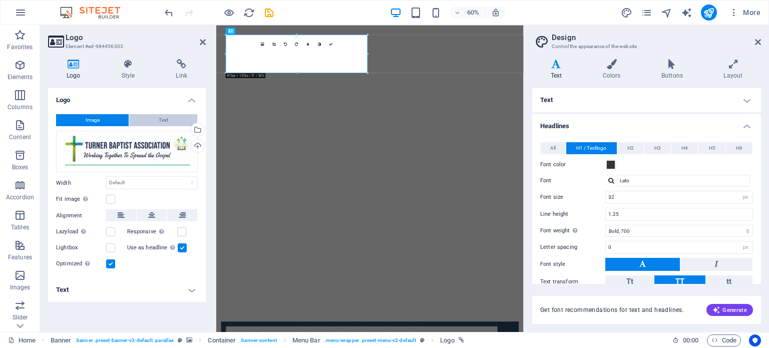
click at [166, 116] on span "Text" at bounding box center [164, 120] width 10 height 12
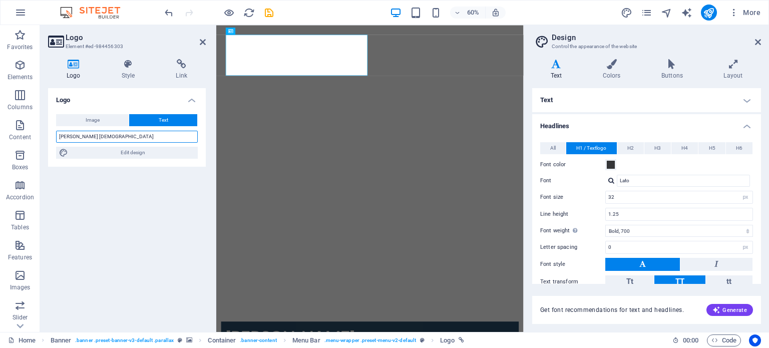
click at [165, 136] on input "[PERSON_NAME] [DEMOGRAPHIC_DATA]" at bounding box center [127, 137] width 142 height 12
click at [681, 148] on span "H4" at bounding box center [684, 148] width 7 height 12
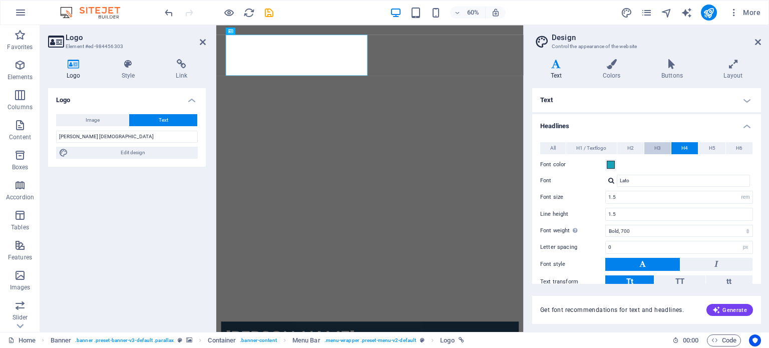
click at [662, 149] on button "H3" at bounding box center [657, 148] width 27 height 12
click at [634, 149] on button "H2" at bounding box center [630, 148] width 27 height 12
click at [605, 150] on span "H1 / Textlogo" at bounding box center [591, 148] width 30 height 12
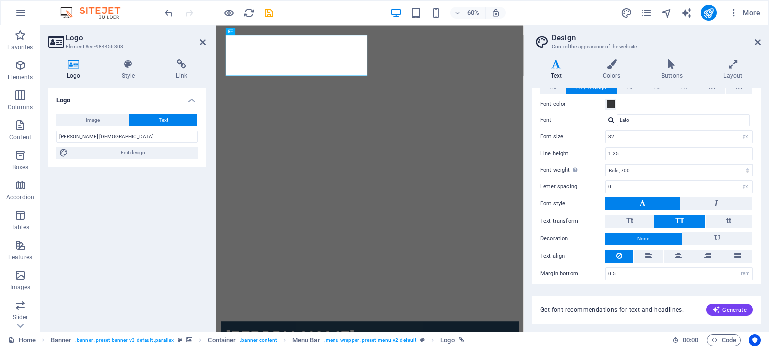
scroll to position [65, 0]
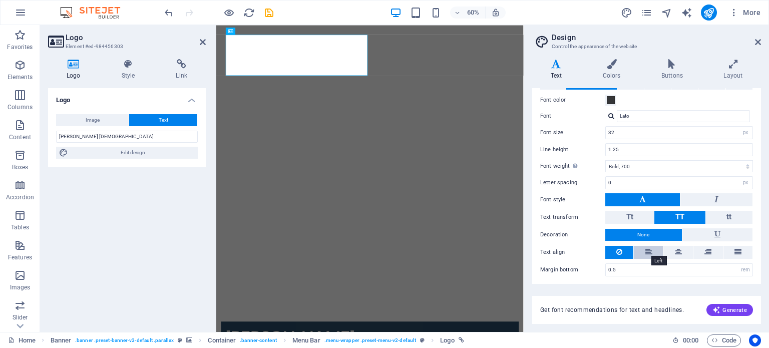
click at [648, 250] on icon at bounding box center [648, 252] width 7 height 12
click at [624, 251] on button at bounding box center [619, 252] width 28 height 13
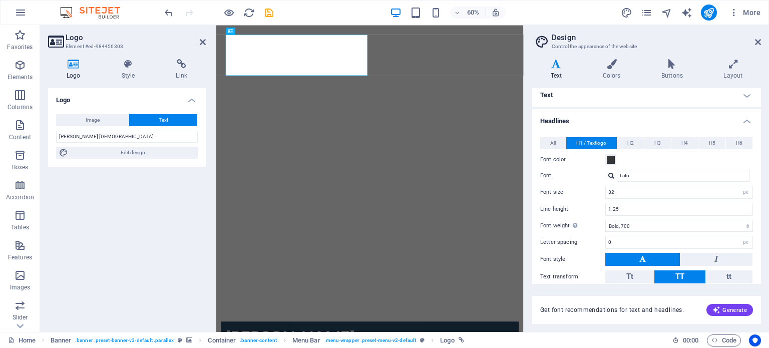
scroll to position [0, 0]
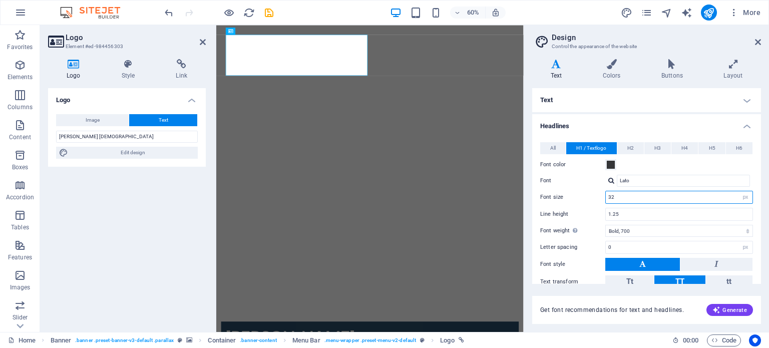
click at [630, 197] on input "32" at bounding box center [679, 197] width 147 height 12
drag, startPoint x: 637, startPoint y: 198, endPoint x: 618, endPoint y: 197, distance: 19.1
click at [618, 197] on input "32" at bounding box center [679, 197] width 147 height 12
drag, startPoint x: 603, startPoint y: 197, endPoint x: 567, endPoint y: 197, distance: 35.5
click at [568, 197] on div "Font size 32 rem px em %" at bounding box center [646, 197] width 213 height 13
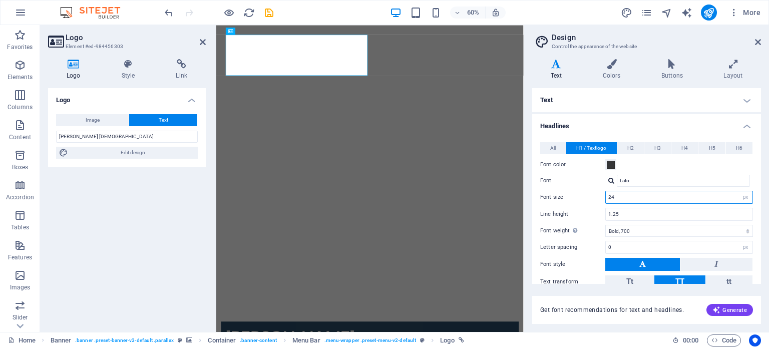
drag, startPoint x: 621, startPoint y: 198, endPoint x: 589, endPoint y: 202, distance: 32.3
click at [589, 202] on div "Font size 24 rem px em %" at bounding box center [646, 197] width 213 height 13
type input "32"
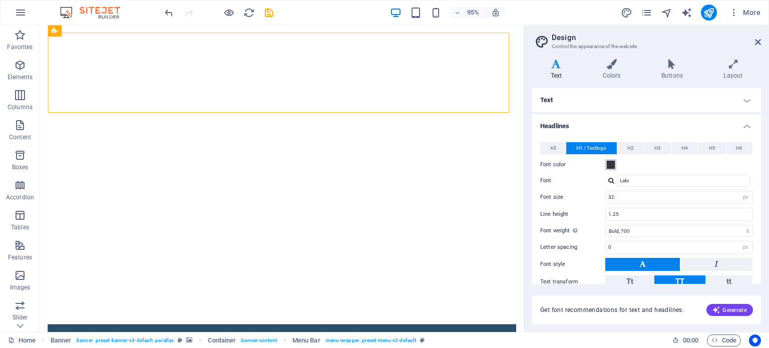
click at [611, 165] on span at bounding box center [611, 165] width 8 height 8
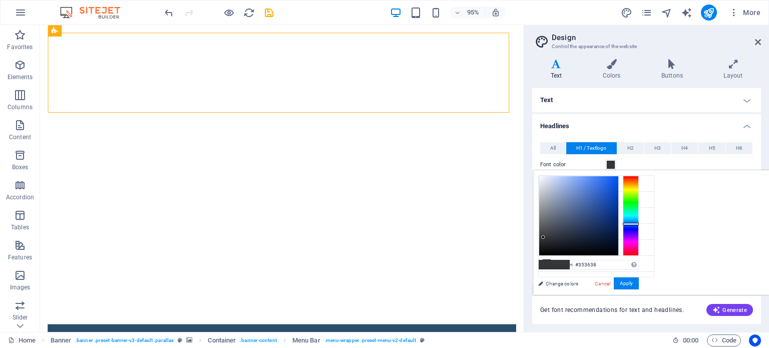
click at [658, 161] on div "Font color" at bounding box center [646, 165] width 213 height 12
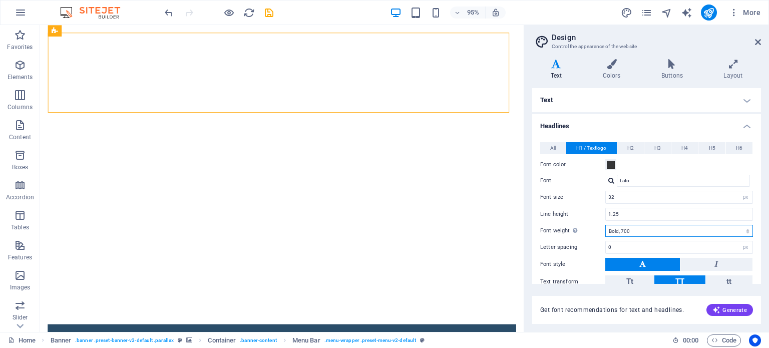
click at [636, 227] on select "Thin, 100 Extra-light, 200 Light, 300 Regular, 400 Medium, 500 Semi-bold, 600 B…" at bounding box center [679, 231] width 148 height 12
click at [745, 101] on h4 "Text" at bounding box center [646, 100] width 229 height 24
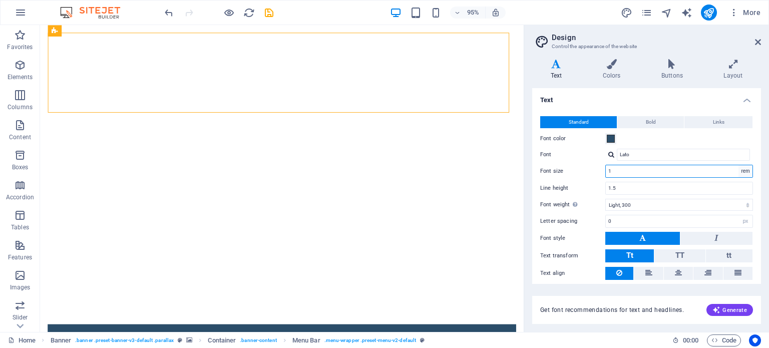
click at [741, 172] on select "rem px" at bounding box center [745, 171] width 14 height 12
select select "px"
click at [738, 165] on select "rem px" at bounding box center [745, 171] width 14 height 12
type input "16"
click at [691, 186] on input "1.5" at bounding box center [679, 188] width 147 height 12
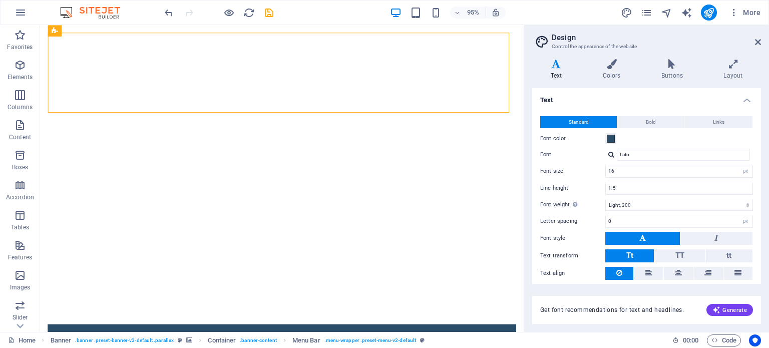
click at [564, 75] on h4 "Text" at bounding box center [558, 69] width 52 height 21
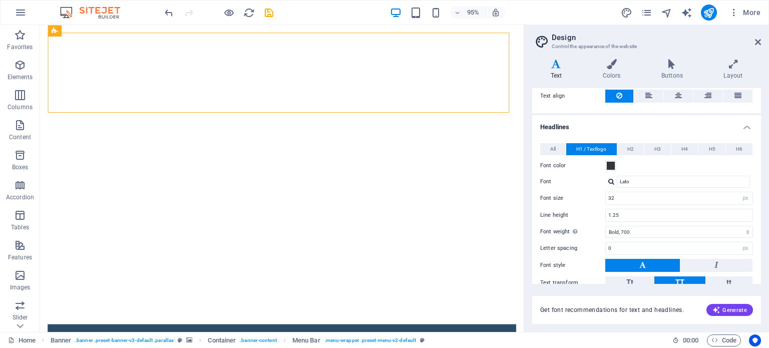
scroll to position [200, 0]
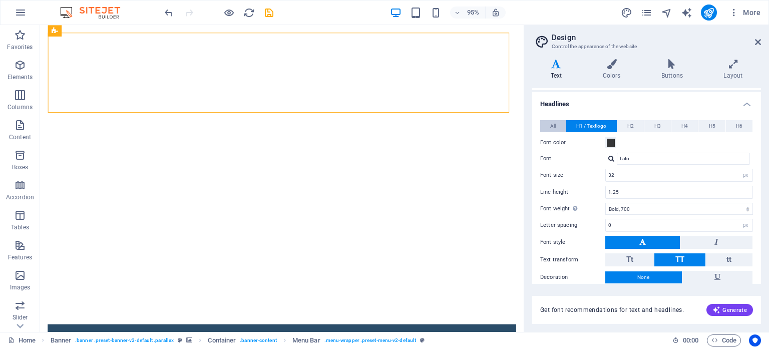
click at [550, 122] on span "All" at bounding box center [553, 126] width 6 height 12
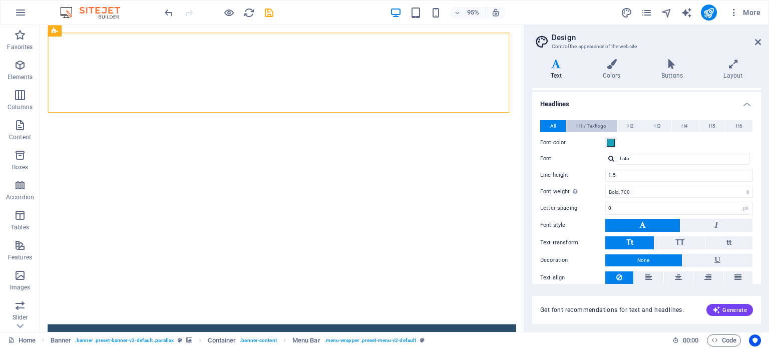
click at [583, 127] on span "H1 / Textlogo" at bounding box center [591, 126] width 30 height 12
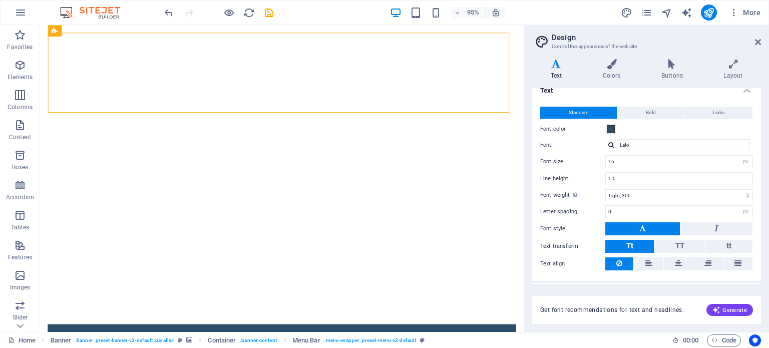
scroll to position [0, 0]
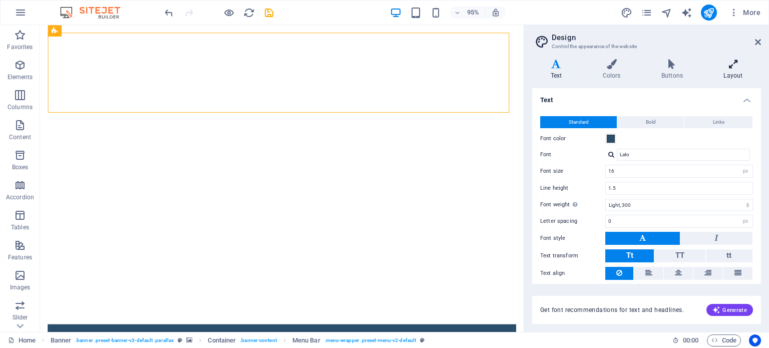
click at [731, 77] on h4 "Layout" at bounding box center [733, 69] width 56 height 21
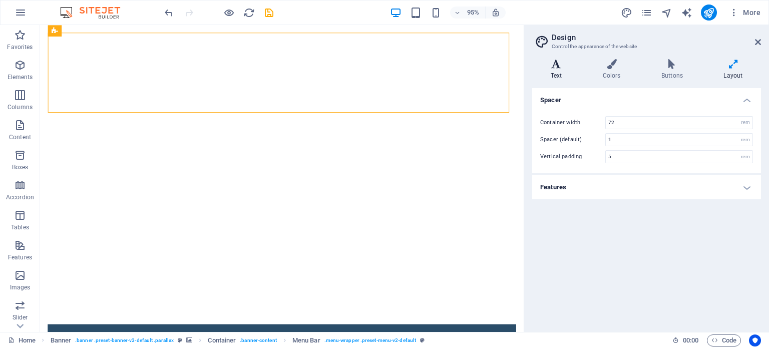
click at [557, 67] on icon at bounding box center [556, 64] width 48 height 10
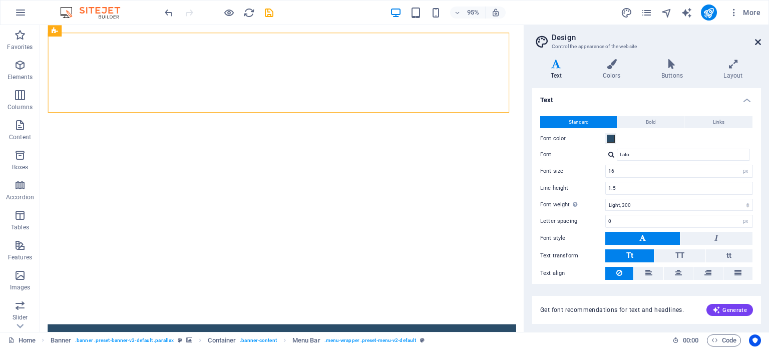
click at [755, 40] on icon at bounding box center [758, 42] width 6 height 8
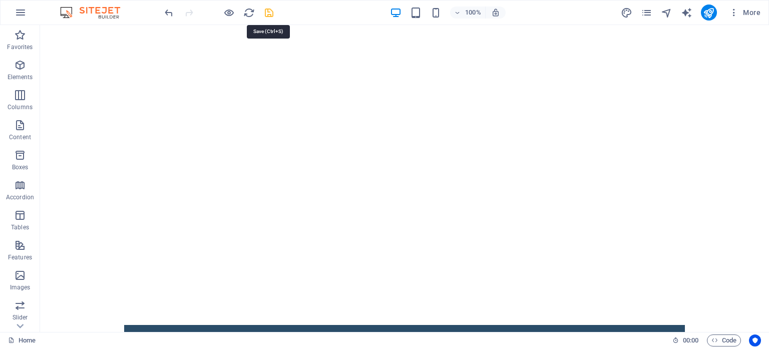
click at [266, 12] on icon "save" at bounding box center [269, 13] width 12 height 12
checkbox input "false"
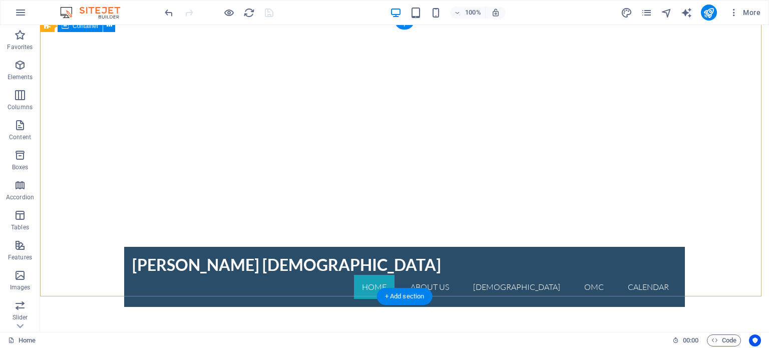
scroll to position [150, 0]
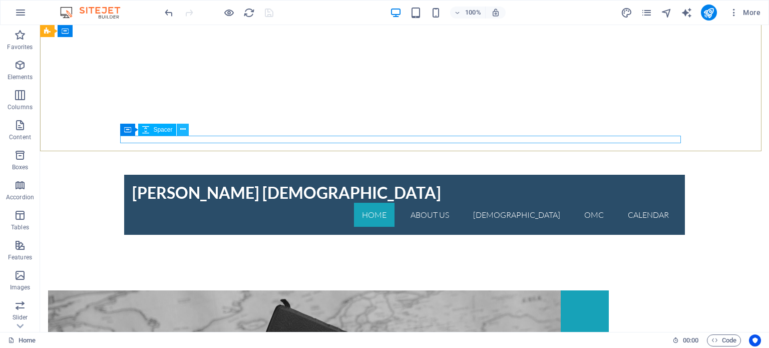
click at [185, 134] on icon at bounding box center [183, 129] width 6 height 11
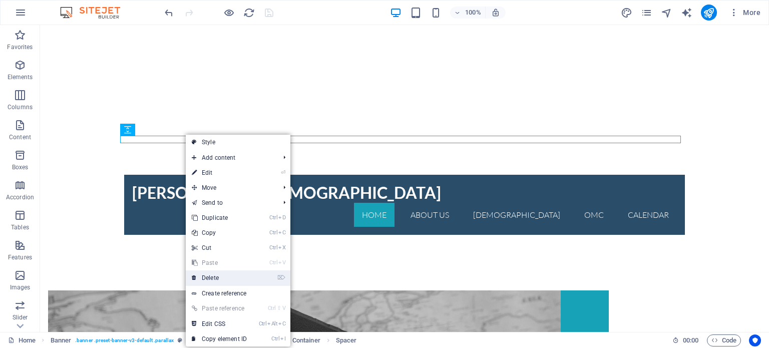
click at [218, 275] on link "⌦ Delete" at bounding box center [219, 277] width 67 height 15
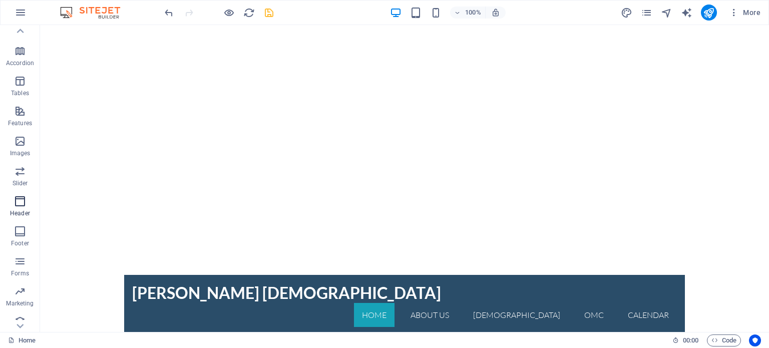
scroll to position [143, 0]
click at [19, 104] on icon "button" at bounding box center [20, 102] width 12 height 12
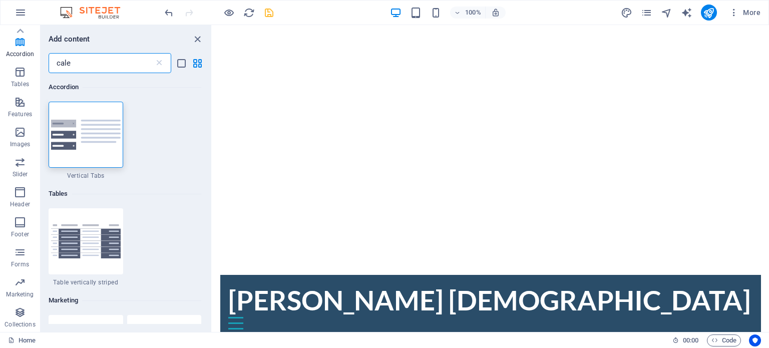
scroll to position [0, 0]
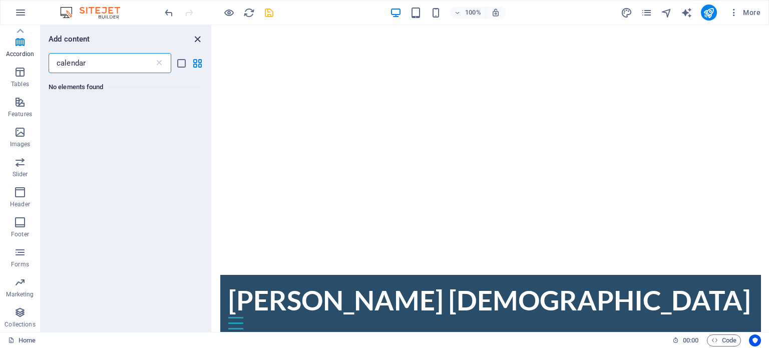
type input "calendar"
click at [197, 39] on icon "close panel" at bounding box center [198, 40] width 12 height 12
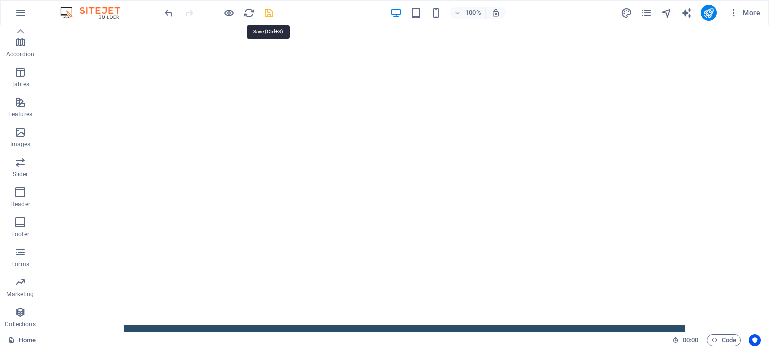
click at [270, 13] on icon "save" at bounding box center [269, 13] width 12 height 12
checkbox input "false"
